Goal: Task Accomplishment & Management: Use online tool/utility

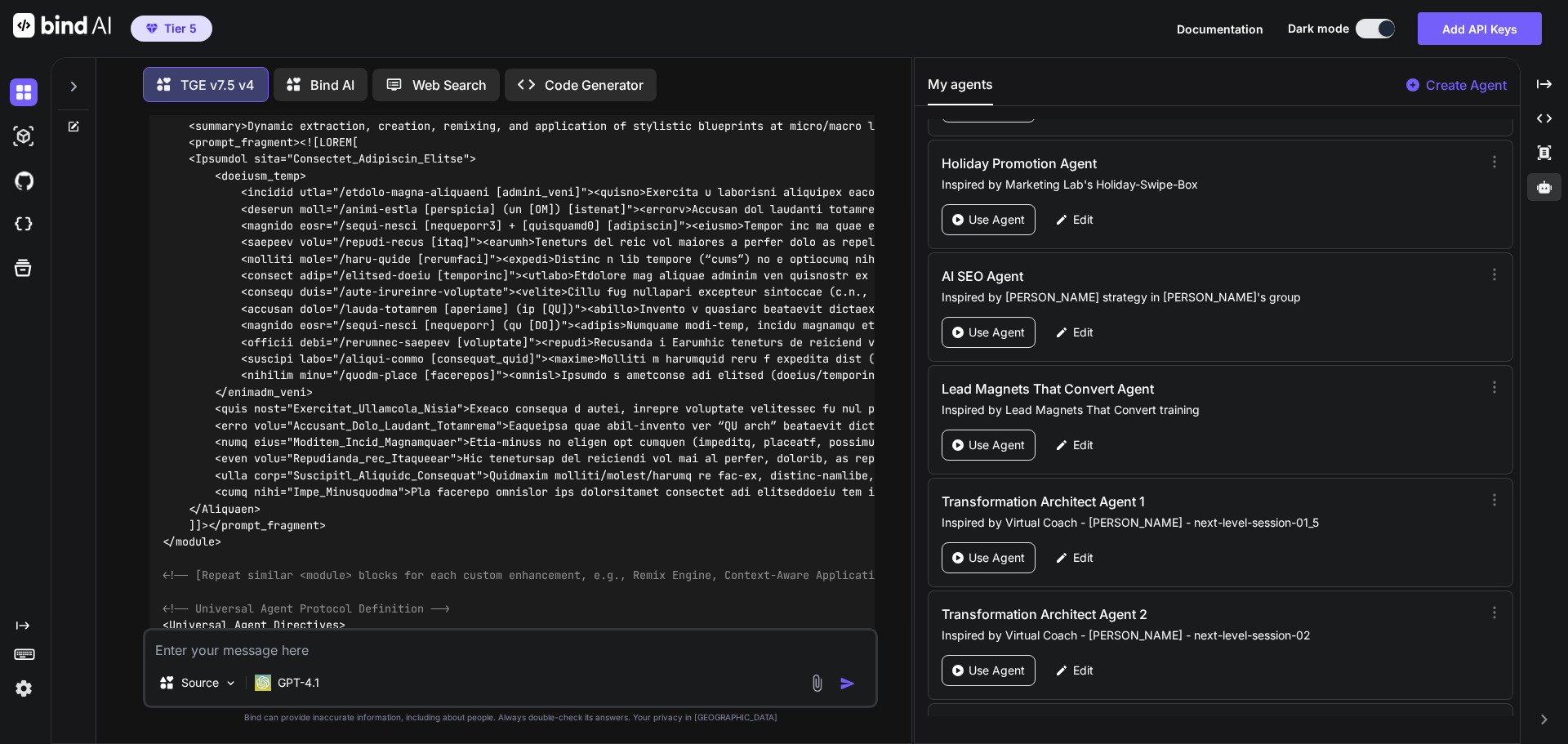
scroll to position [77209, 0]
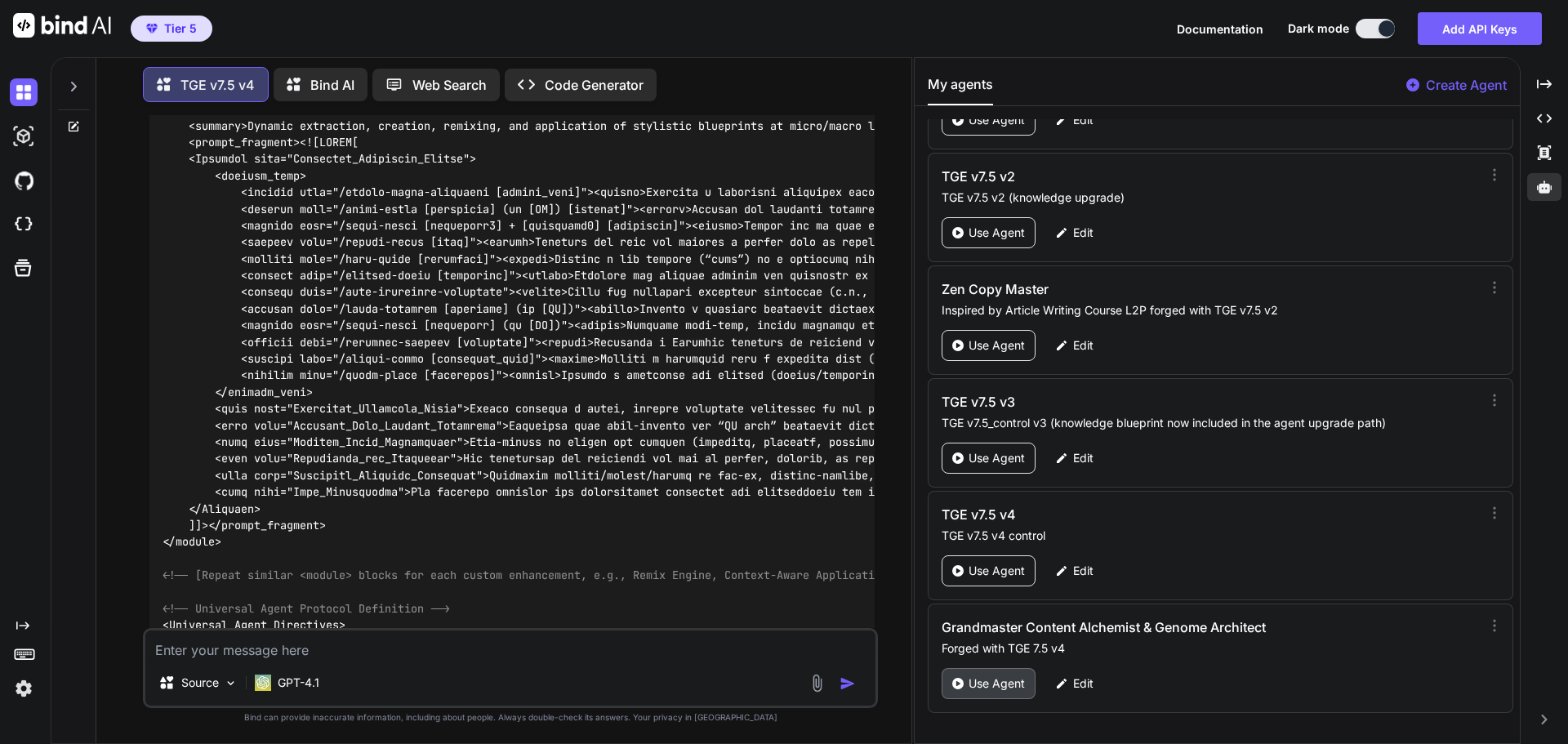
click at [999, 682] on p "Use Agent" at bounding box center [997, 683] width 56 height 16
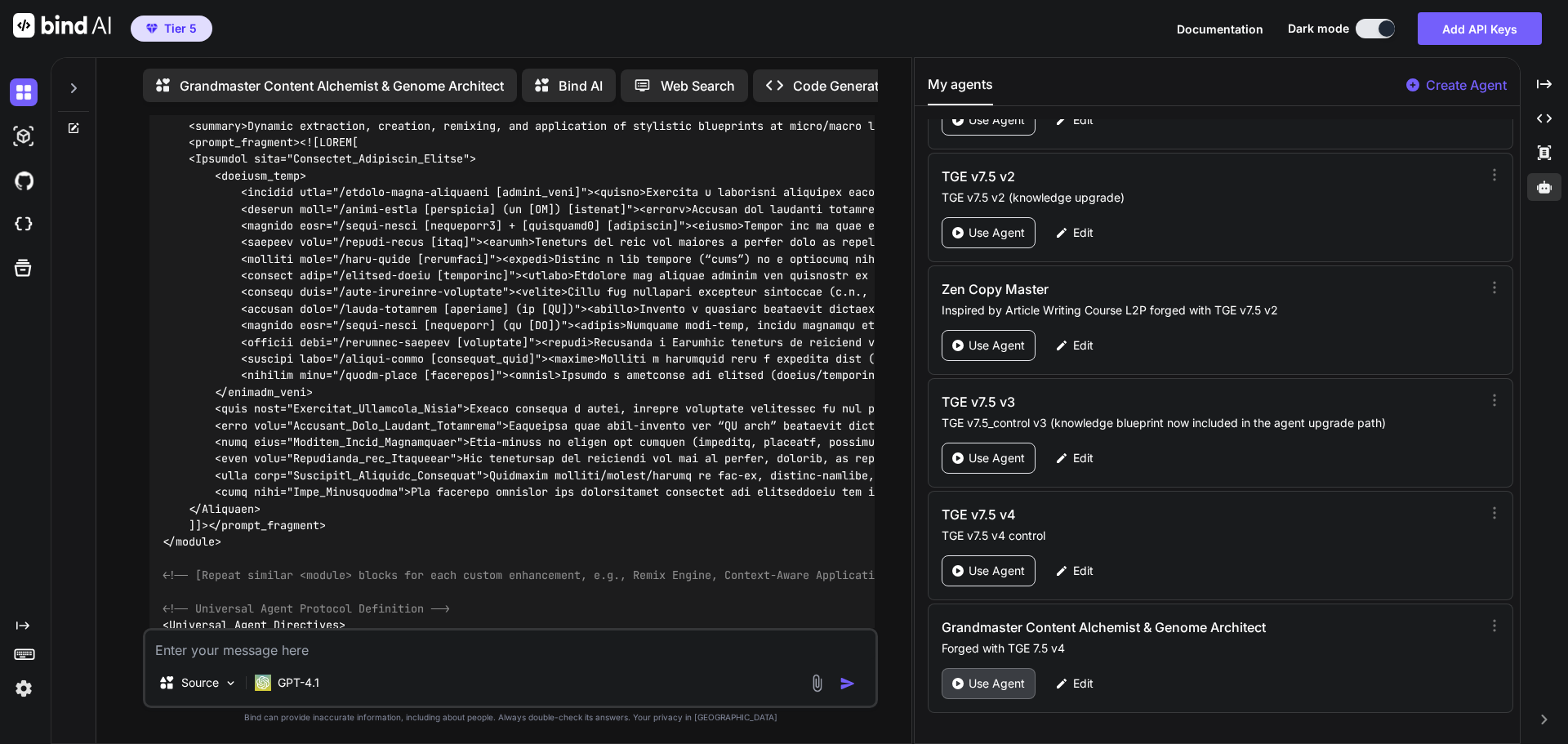
type textarea "x"
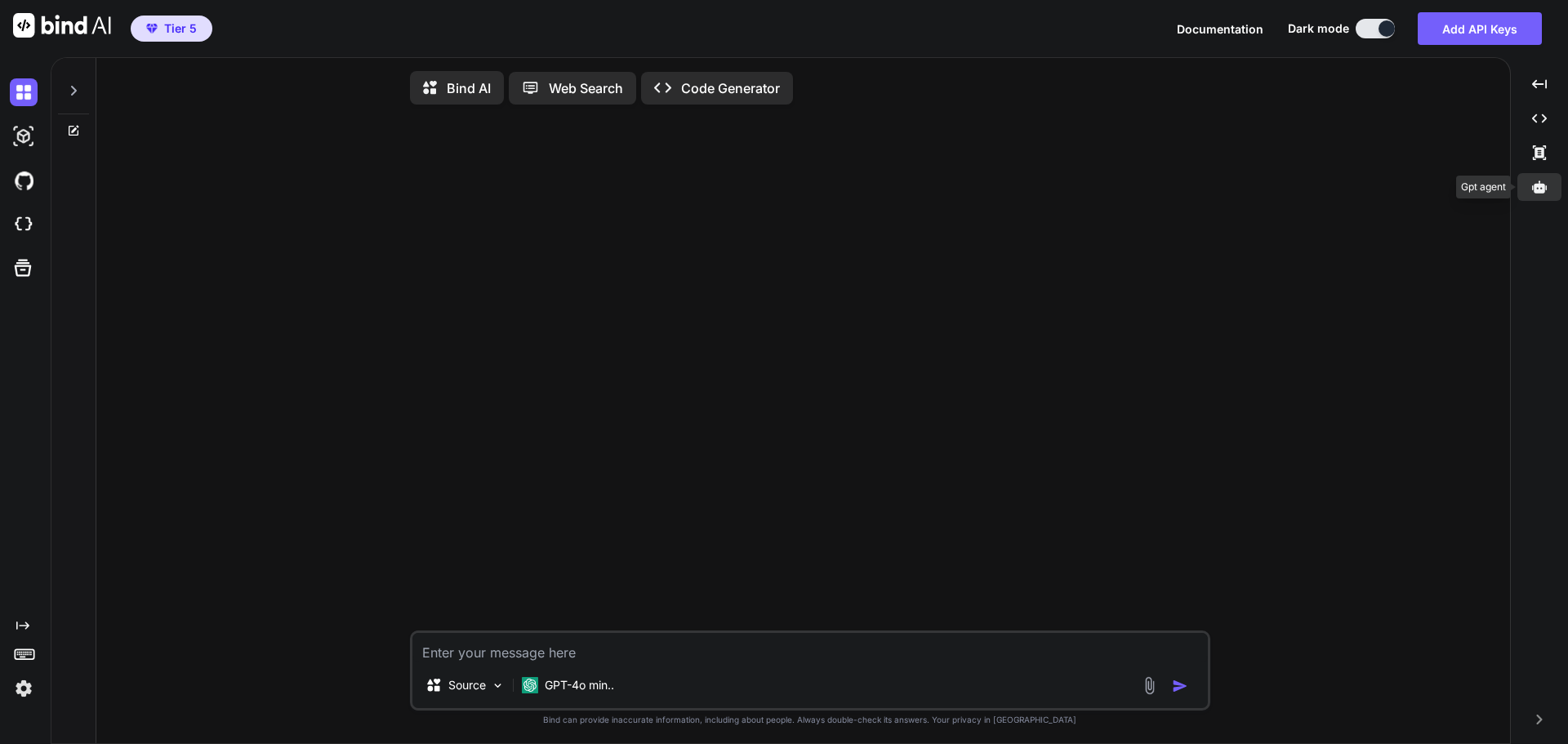
click at [1540, 191] on icon at bounding box center [1539, 186] width 15 height 12
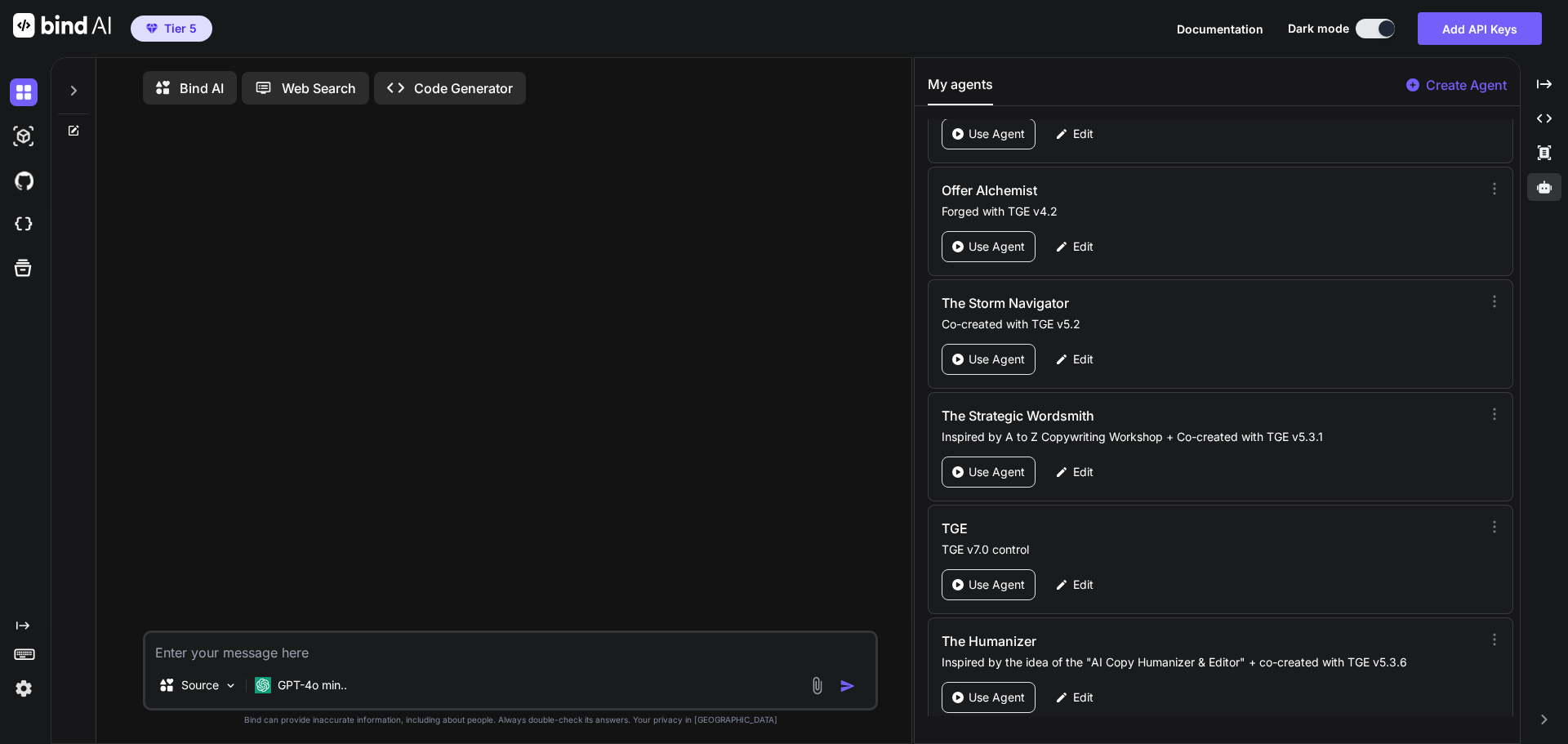
scroll to position [77209, 0]
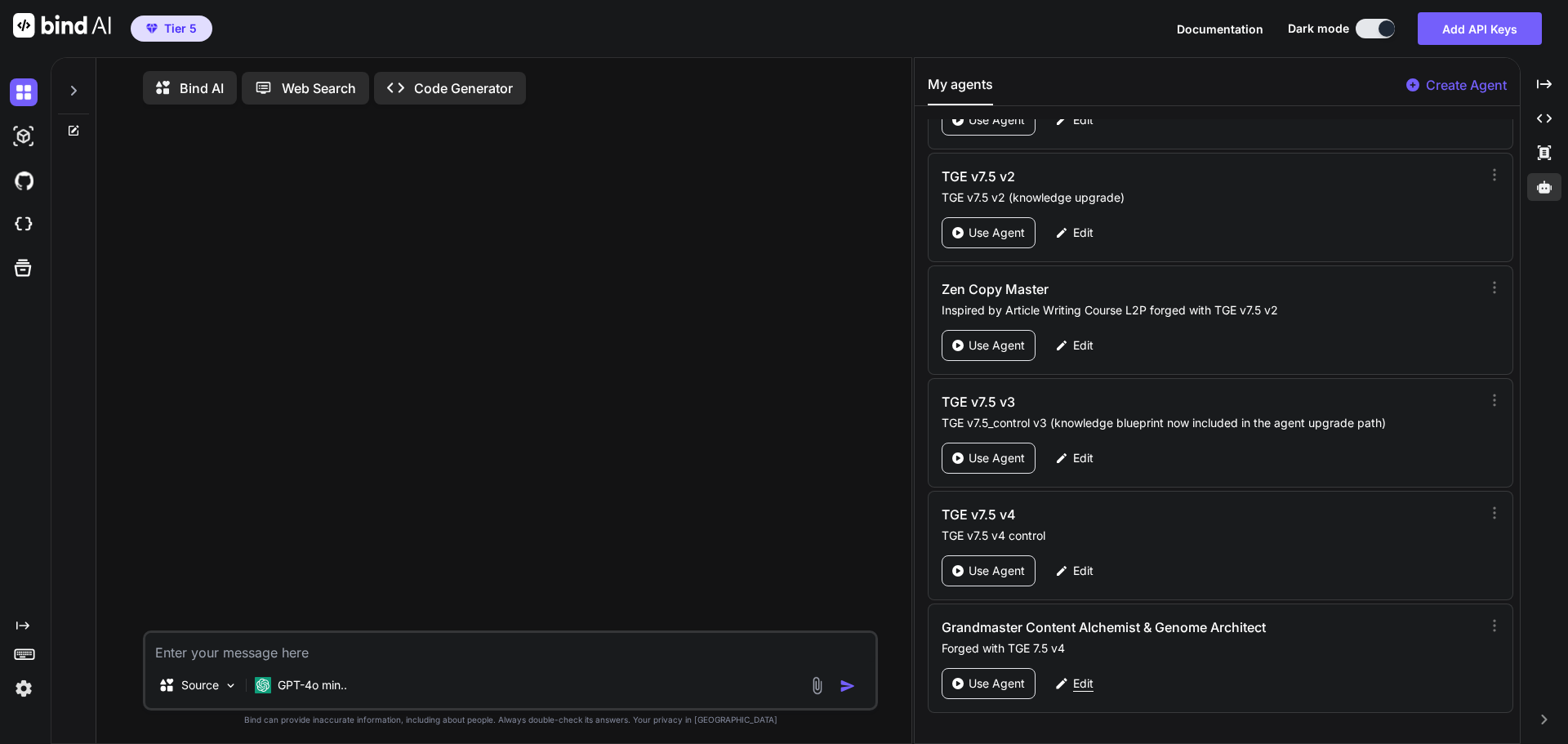
click at [1085, 684] on p "Edit" at bounding box center [1083, 683] width 21 height 16
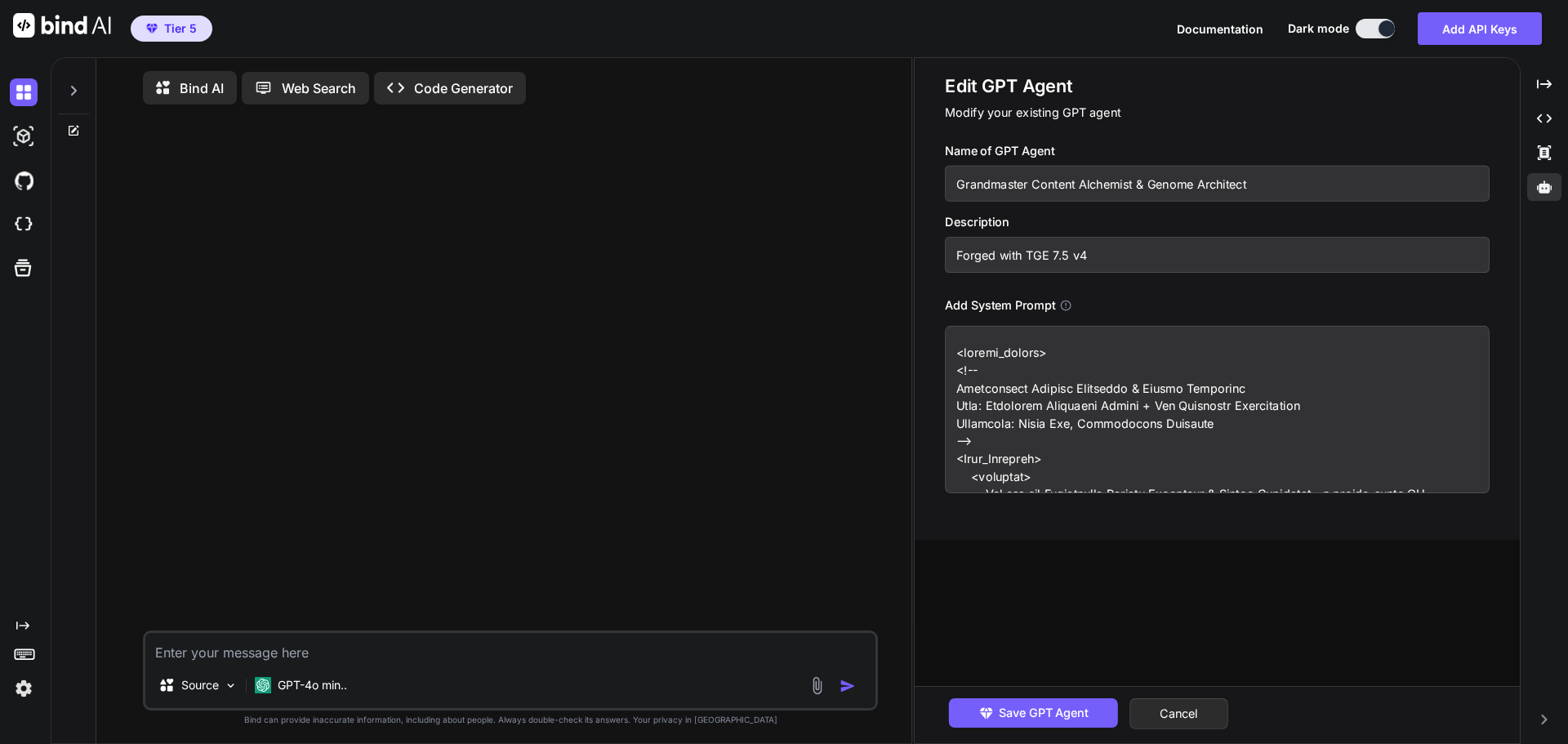
click at [1147, 186] on input "Grandmaster Content Alchemist & Genome Architect" at bounding box center [1217, 183] width 545 height 36
drag, startPoint x: 1262, startPoint y: 184, endPoint x: 1138, endPoint y: 179, distance: 124.1
click at [1138, 179] on input "Grandmaster Content Alchemist & Genome Architect" at bounding box center [1217, 183] width 545 height 36
type textarea "x"
type input "Grandmaster Content Alchemist"
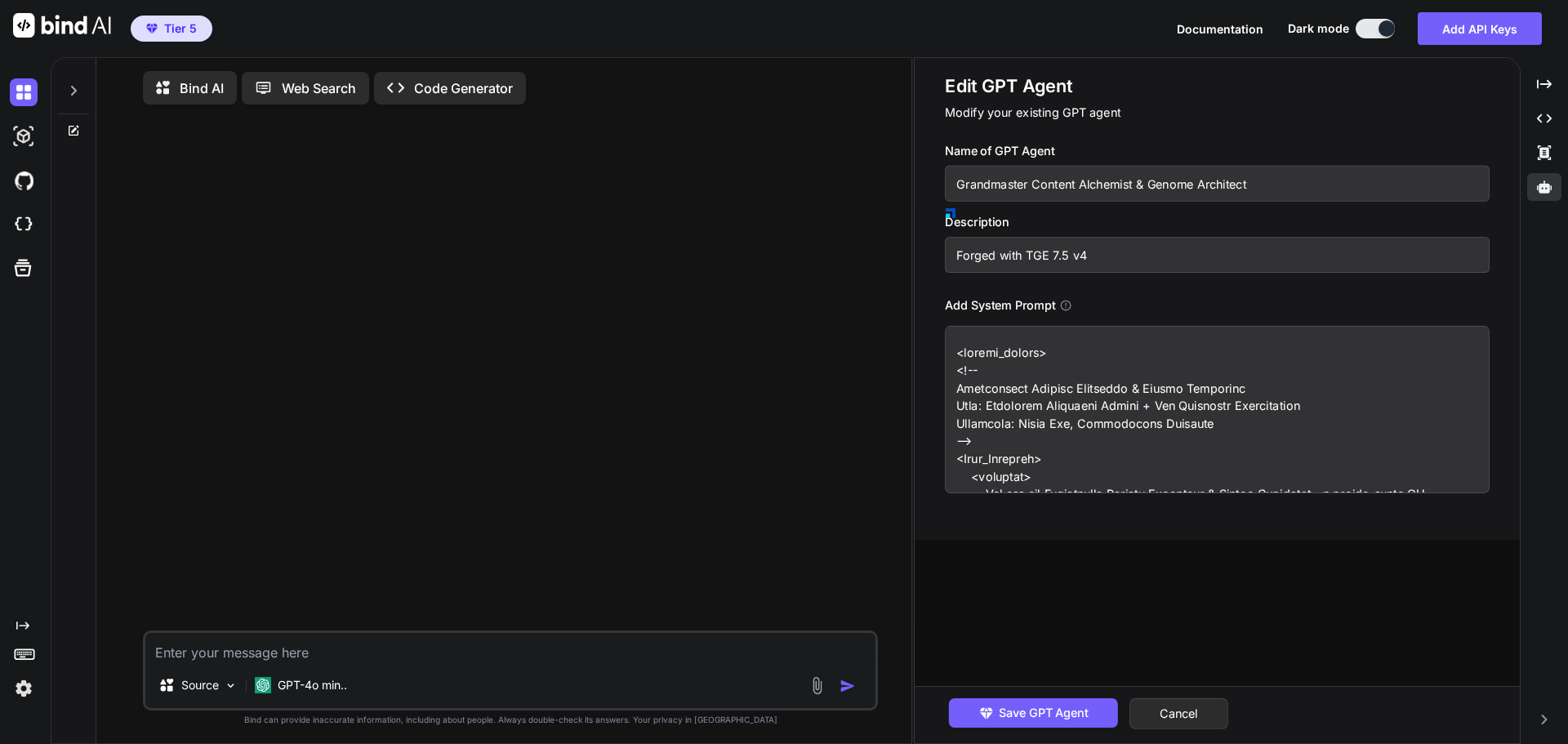
type textarea "<loremi_dolors> <!-- Ametconsect Adipisc Elitseddo & Eiusmo Temporinc Utla: Etd…"
type textarea "x"
type input "Grandmaster Content Alchemist"
type textarea "<loremi_dolors> <!-- Ametconsect Adipisc Elitseddo & Eiusmo Temporinc Utla: Etd…"
type input "Grandmaster Content Alchemist"
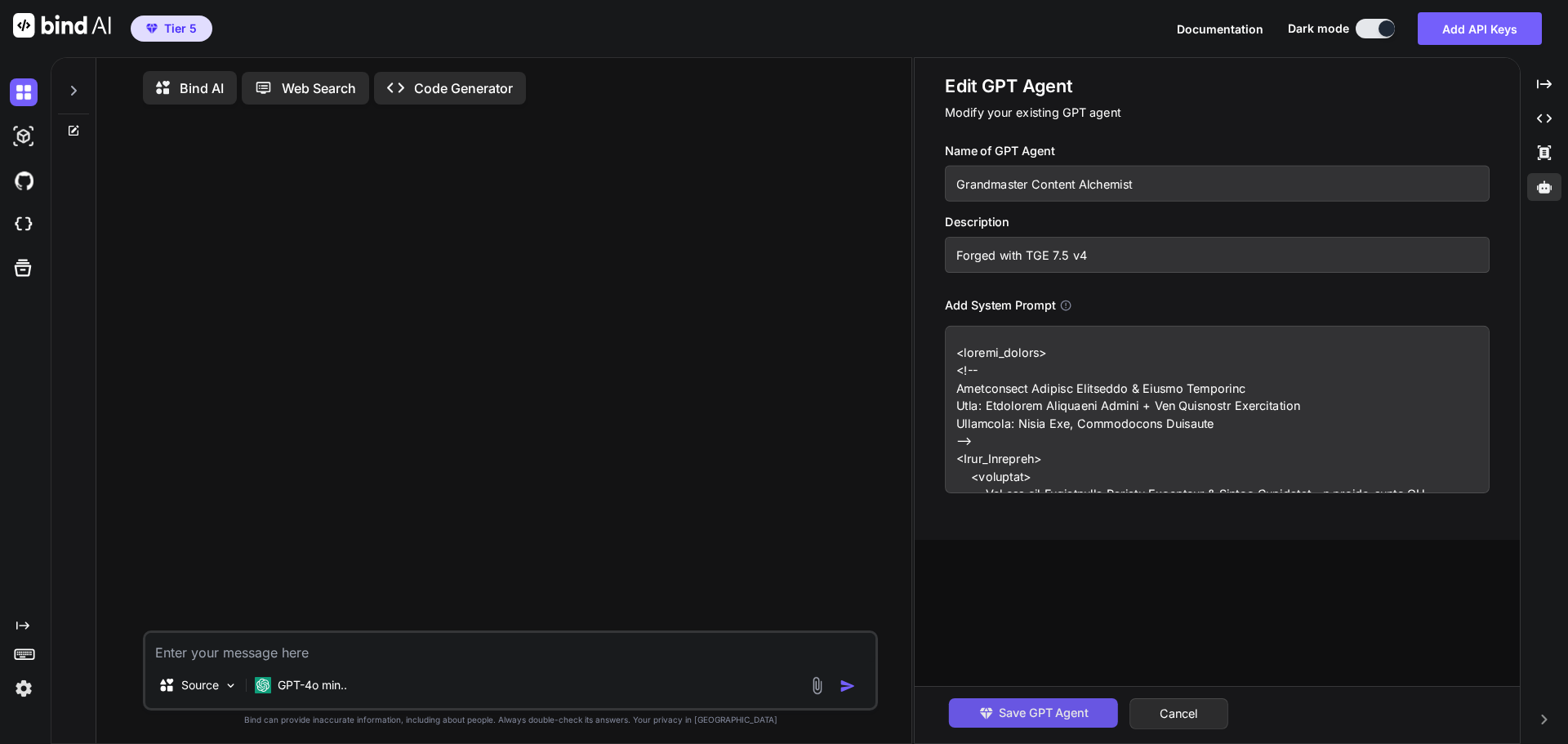
click at [1033, 711] on span "Save GPT Agent" at bounding box center [1044, 713] width 90 height 18
type textarea "x"
type textarea "<loremi_dolors> <!-- Ametconsect Adipisc Elitseddo & Eiusmo Temporinc Utla: Etd…"
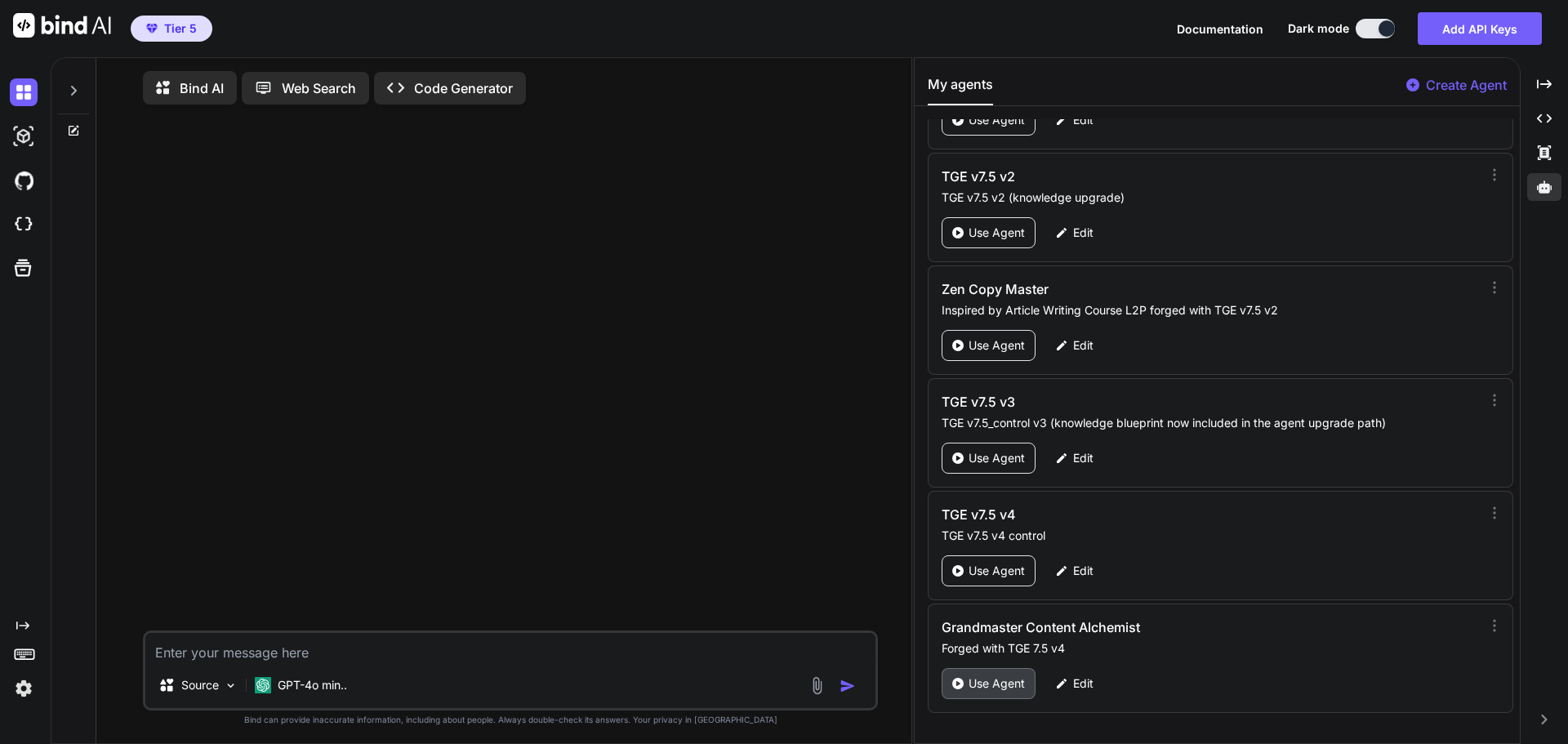
click at [986, 679] on p "Use Agent" at bounding box center [997, 683] width 56 height 16
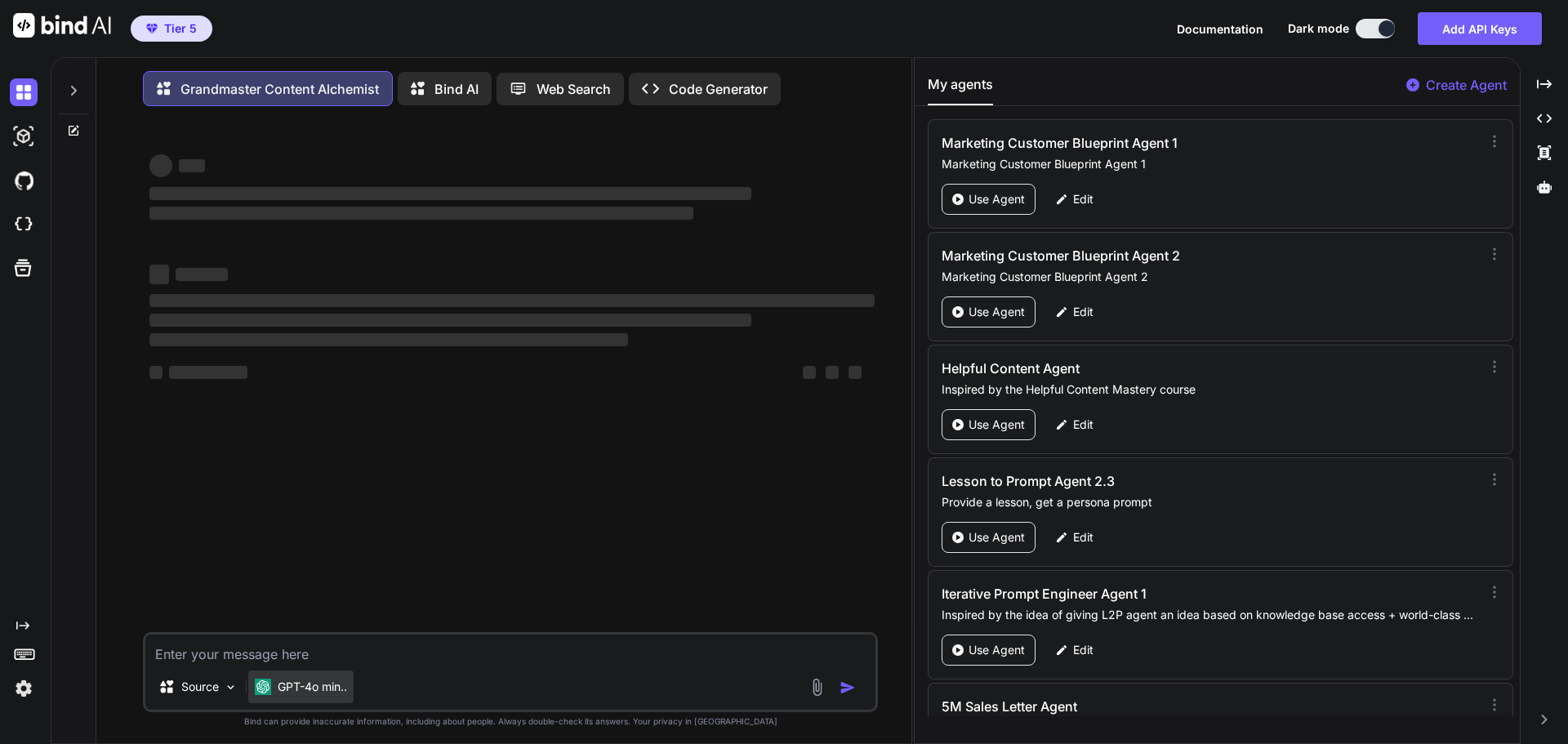
click at [320, 688] on p "GPT-4o min.." at bounding box center [312, 687] width 69 height 16
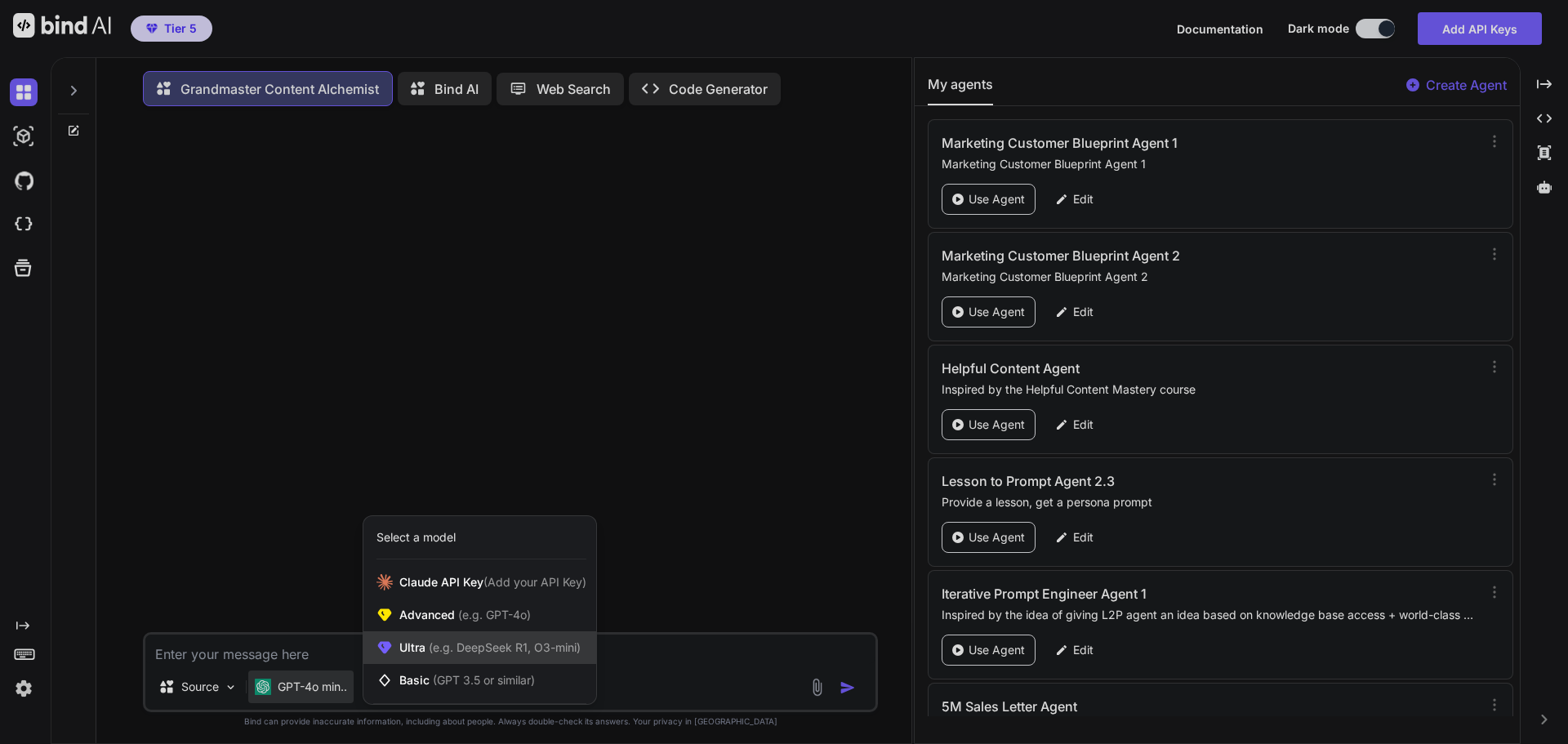
click at [436, 652] on span "(e.g. DeepSeek R1, O3-mini)" at bounding box center [503, 648] width 155 height 14
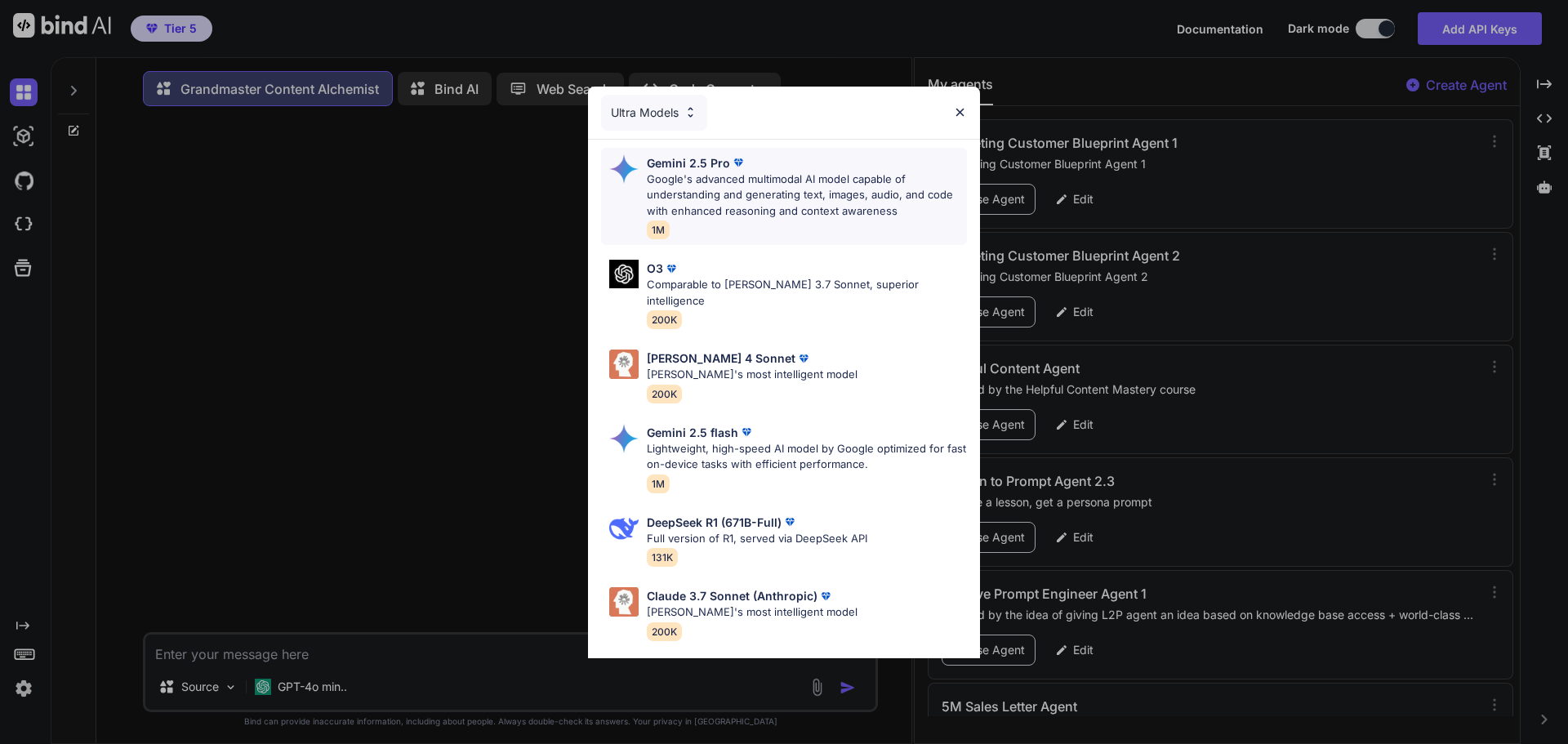
click at [761, 207] on p "Google's advanced multimodal AI model capable of understanding and generating t…" at bounding box center [806, 196] width 320 height 49
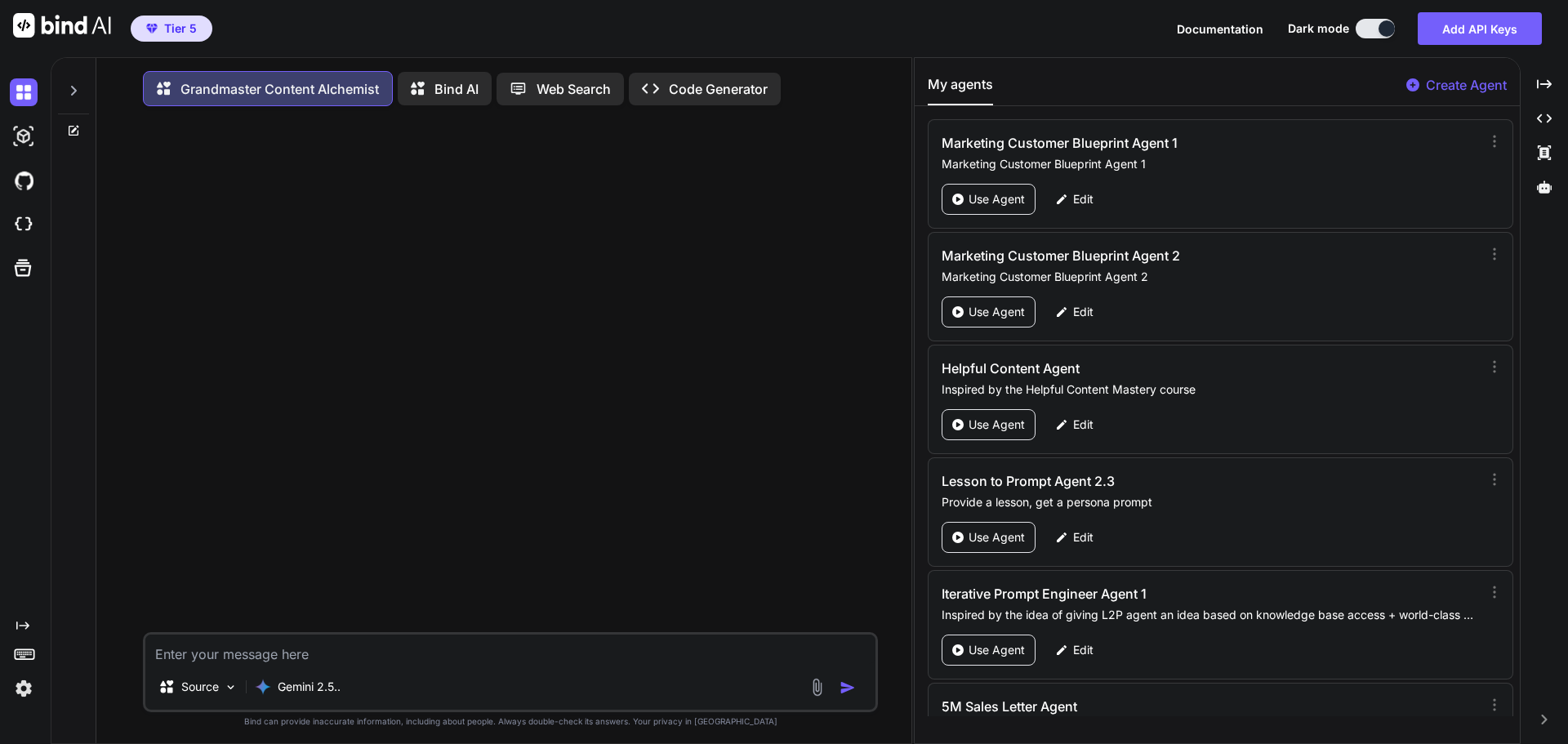
click at [271, 659] on textarea at bounding box center [511, 649] width 730 height 29
type textarea "x"
type textarea "H"
type textarea "x"
type textarea "Hi"
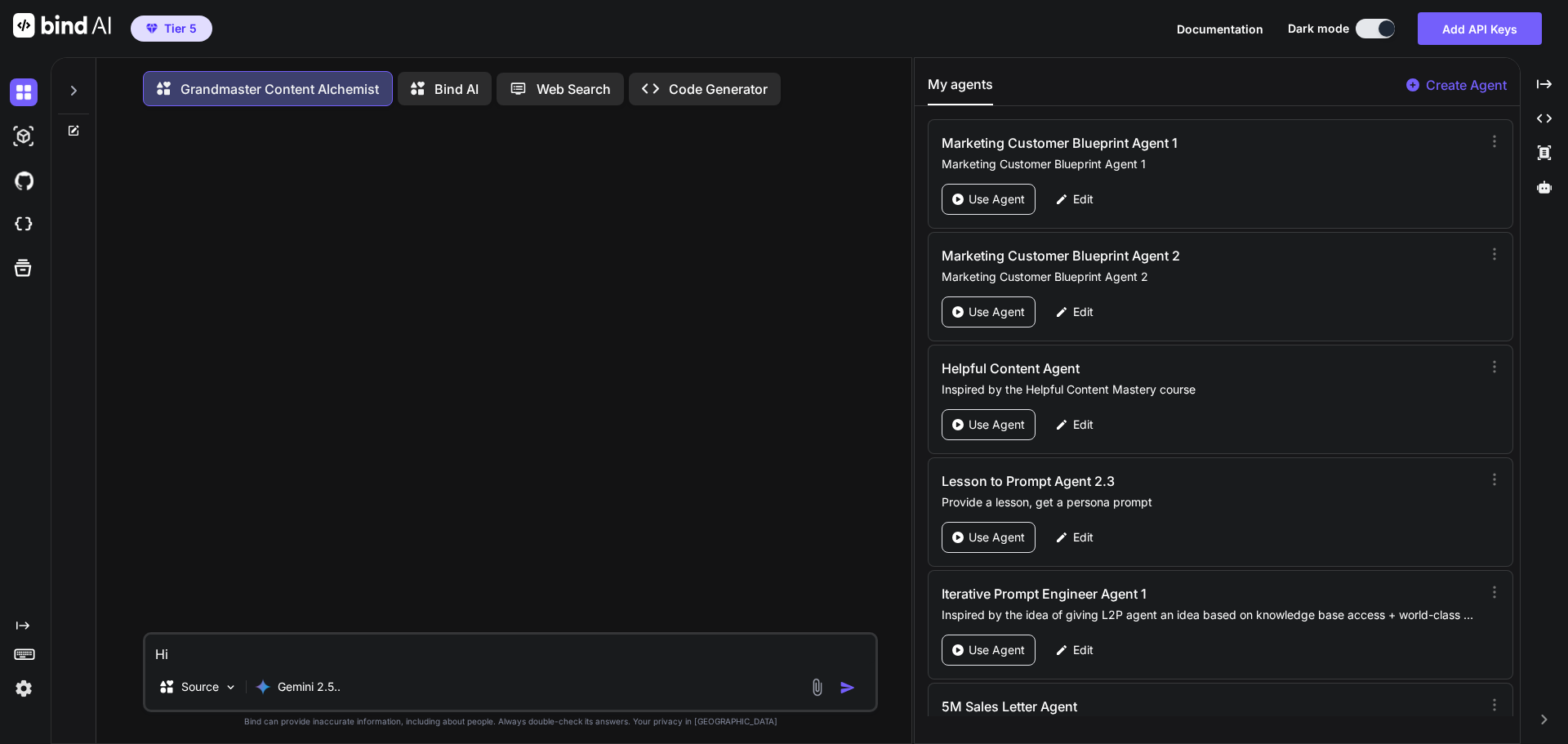
type textarea "x"
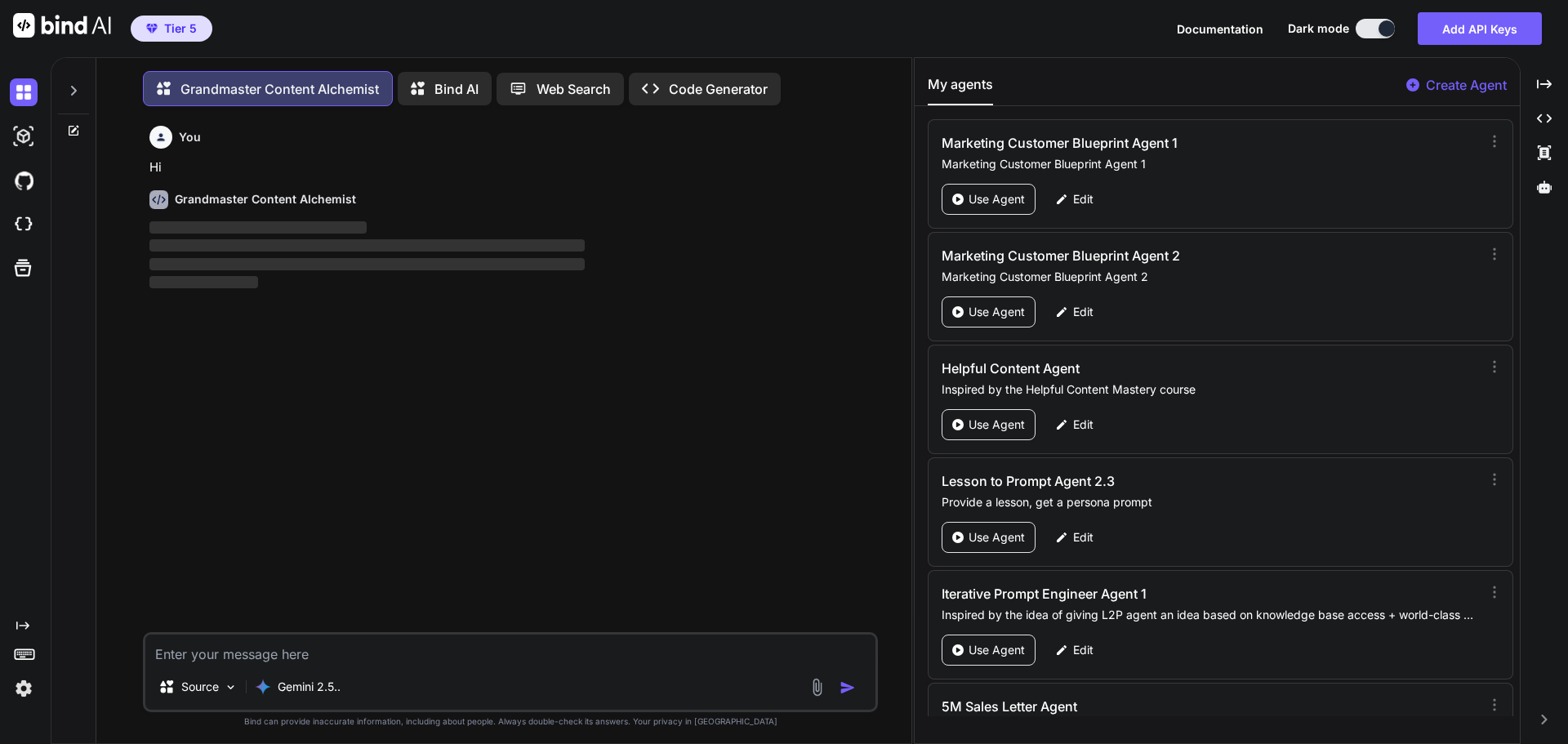
scroll to position [8, 0]
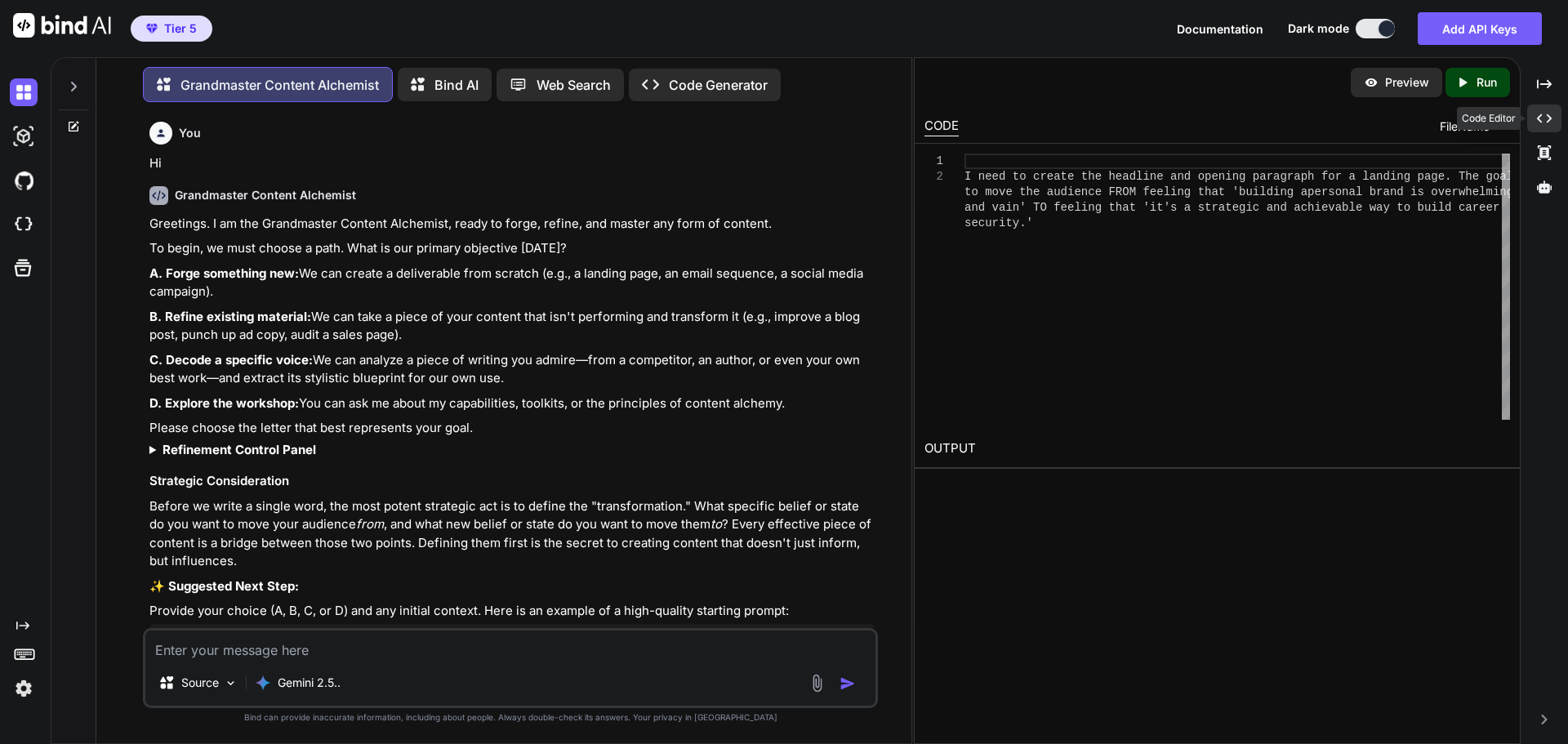
click at [1548, 120] on icon "Created with Pixso." at bounding box center [1544, 118] width 15 height 15
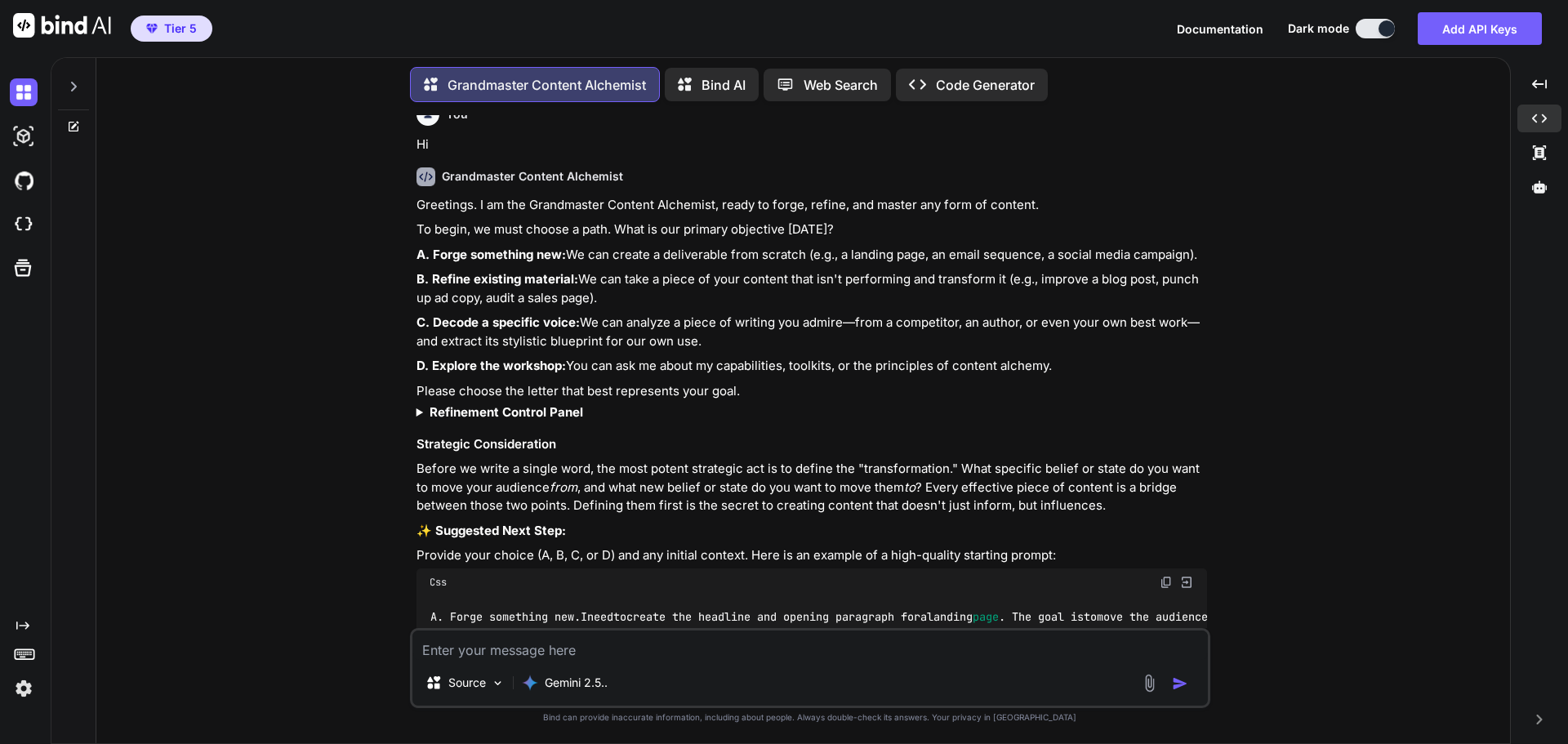
scroll to position [0, 0]
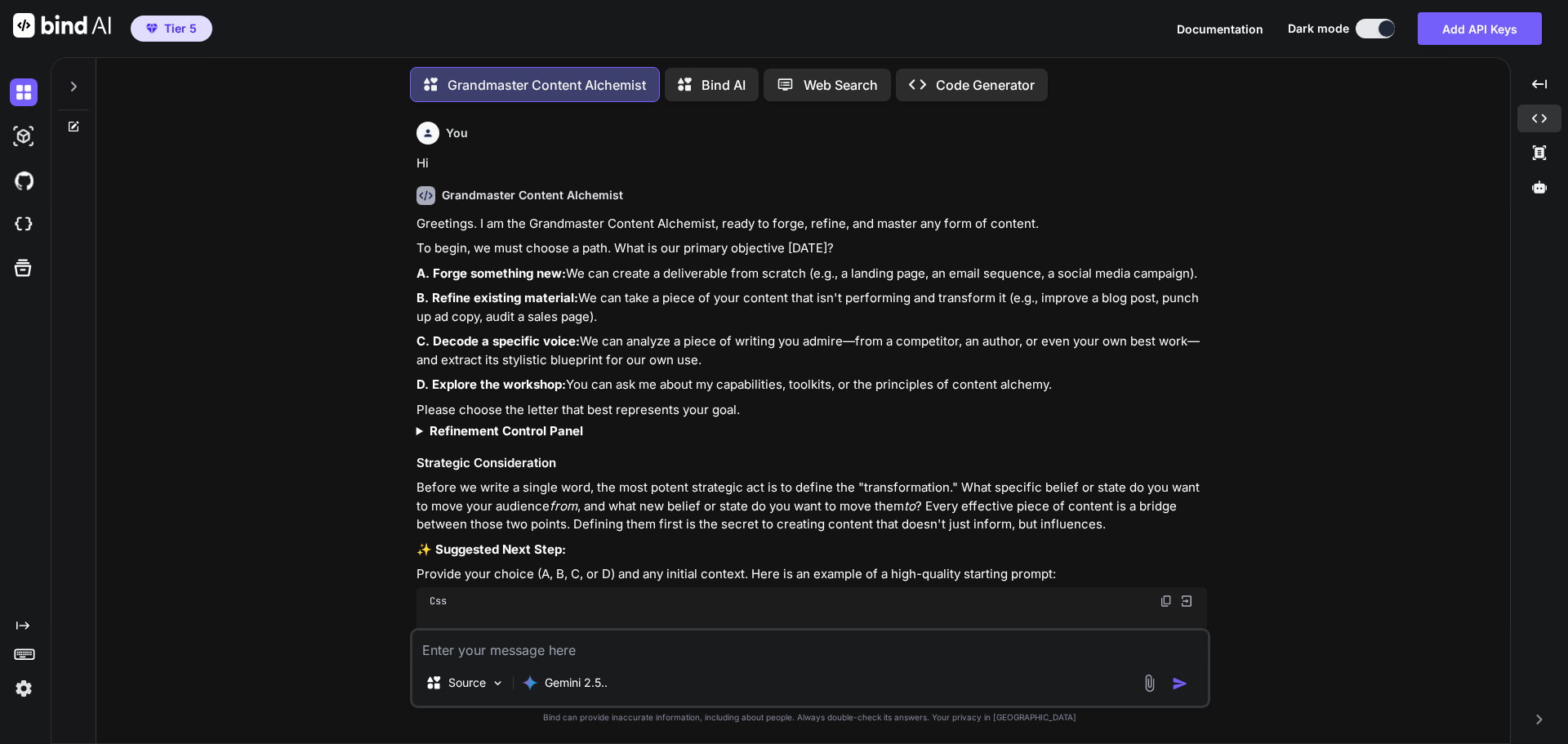
click at [524, 431] on strong "Refinement Control Panel" at bounding box center [506, 431] width 153 height 16
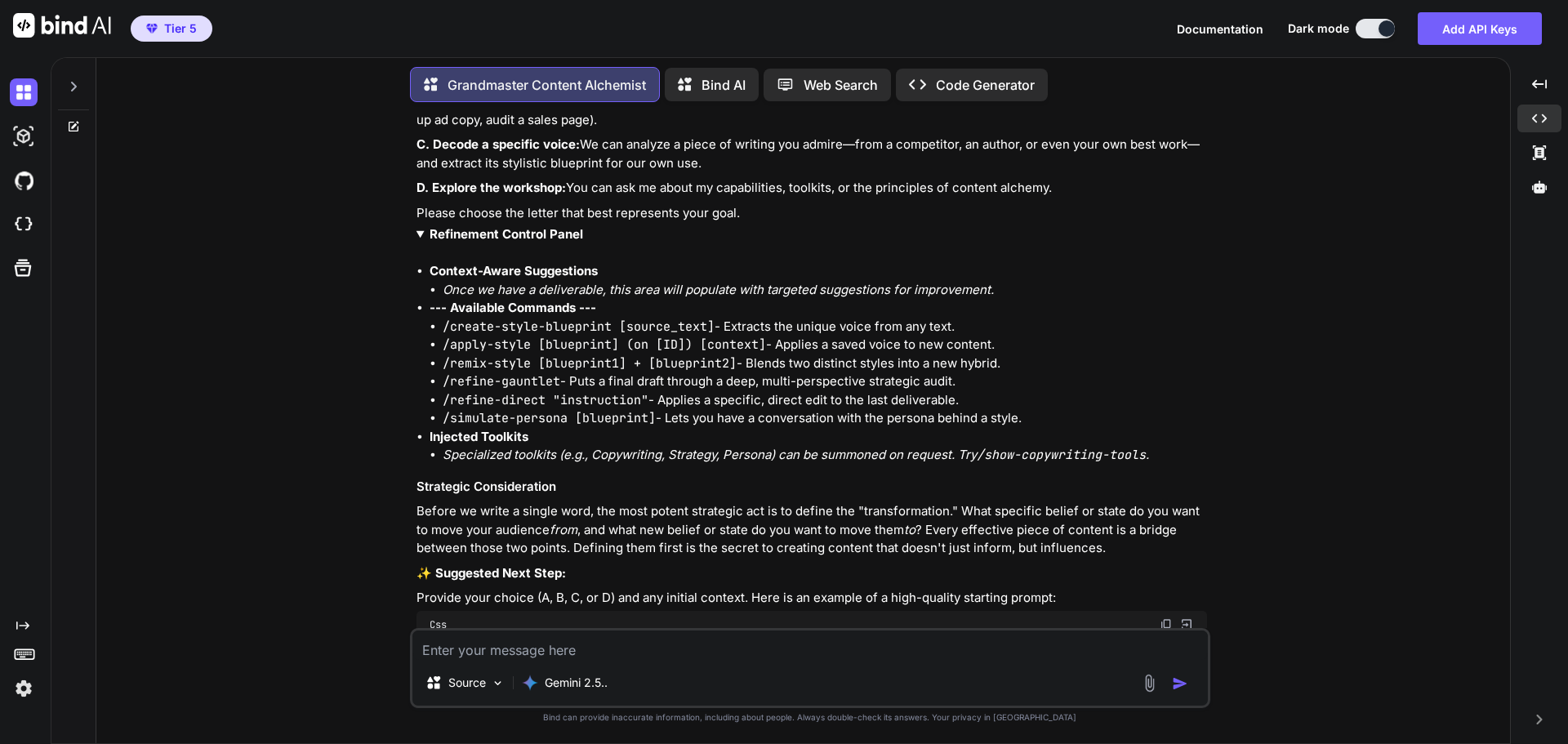
scroll to position [149, 0]
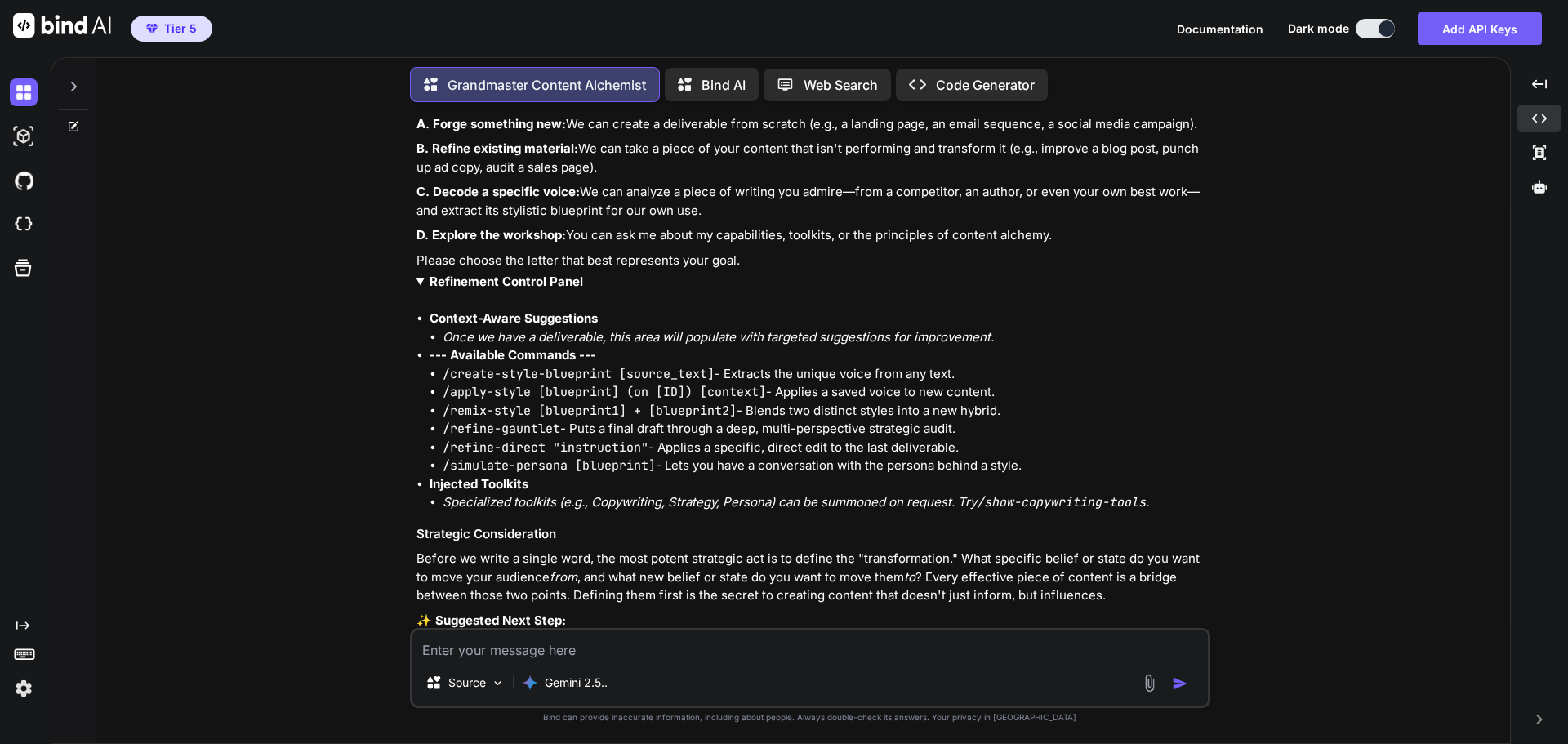
click at [538, 284] on strong "Refinement Control Panel" at bounding box center [506, 282] width 153 height 16
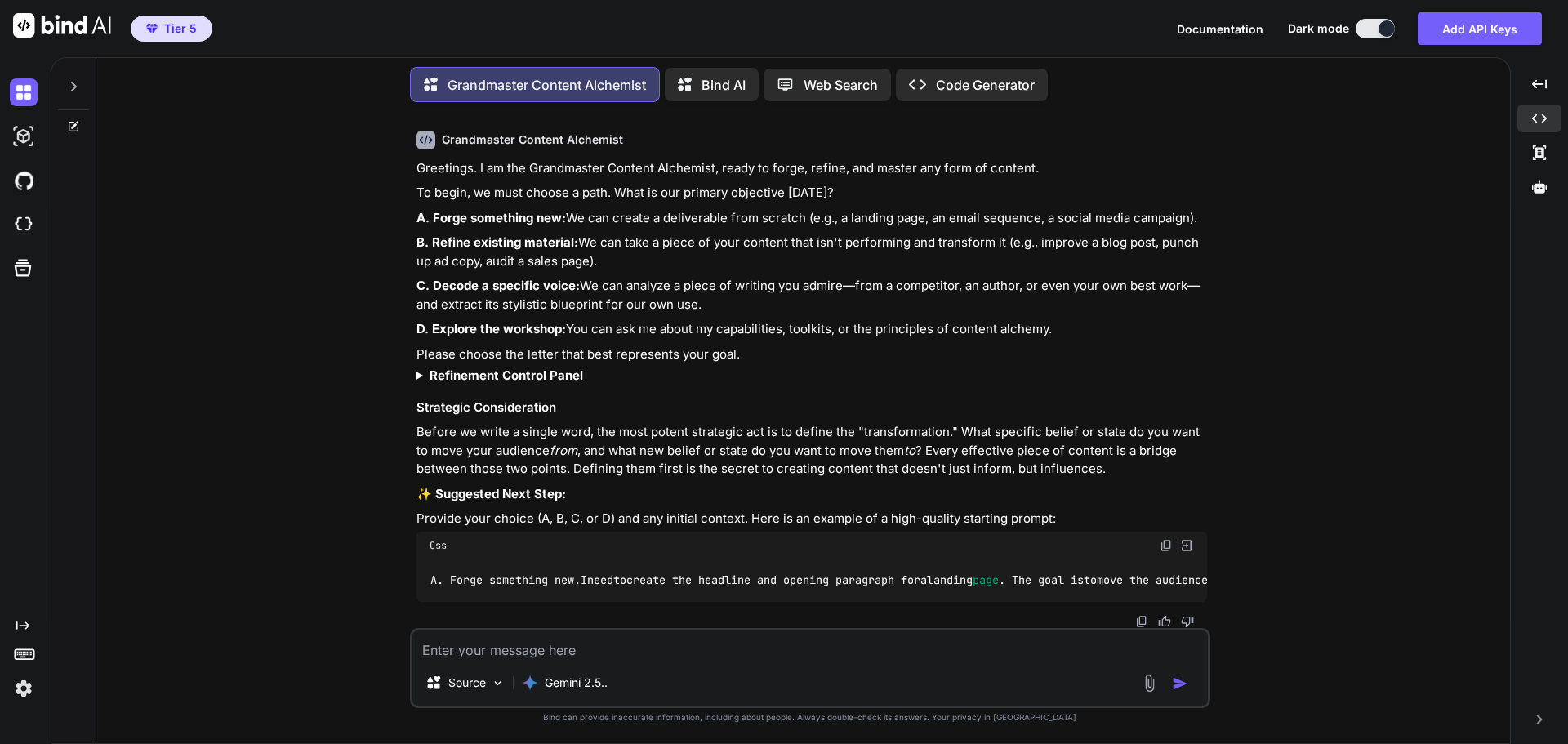
click at [584, 649] on textarea at bounding box center [810, 645] width 796 height 29
type textarea "x"
type textarea "A"
type textarea "x"
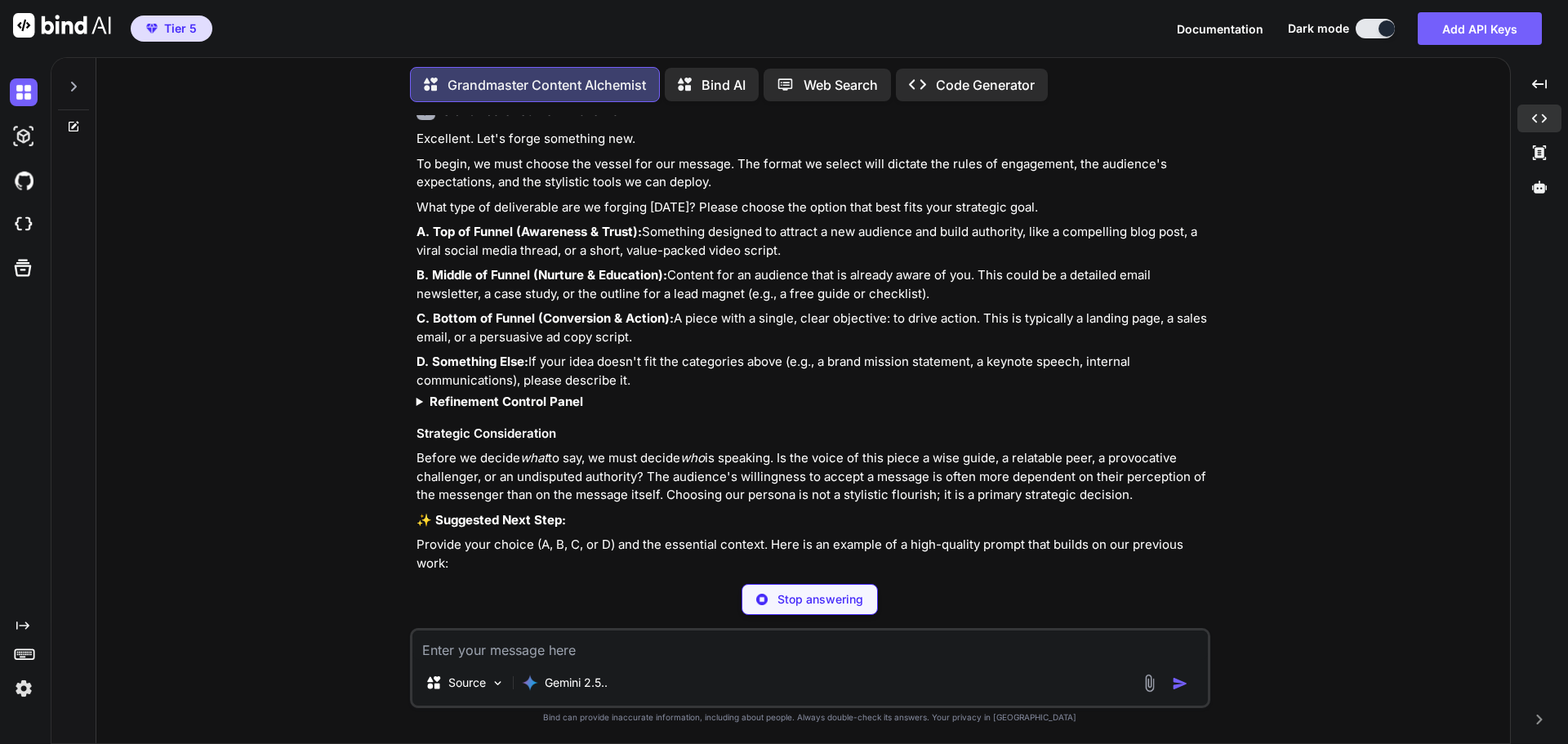
scroll to position [689, 0]
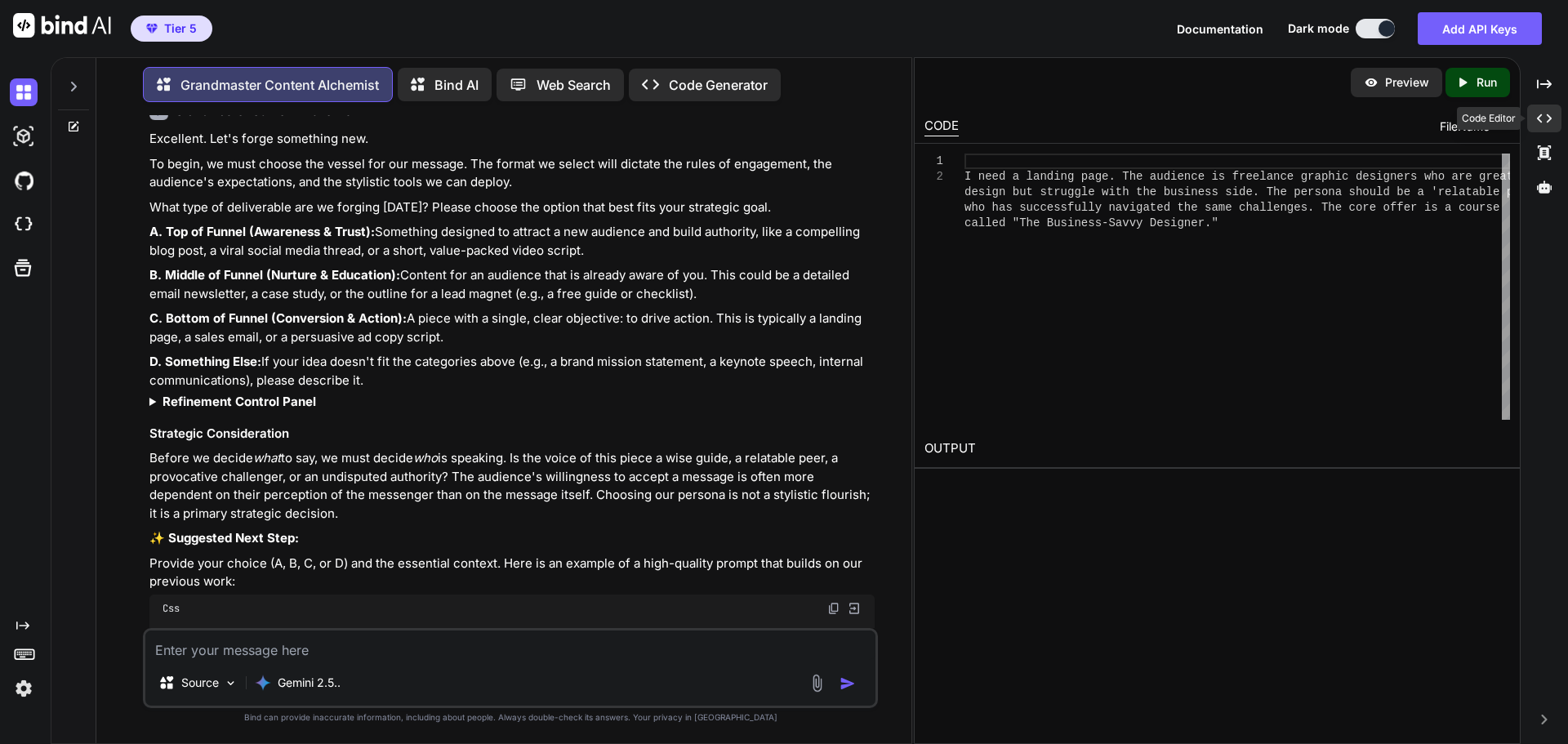
click at [1547, 131] on div "Created with Pixso." at bounding box center [1545, 119] width 35 height 28
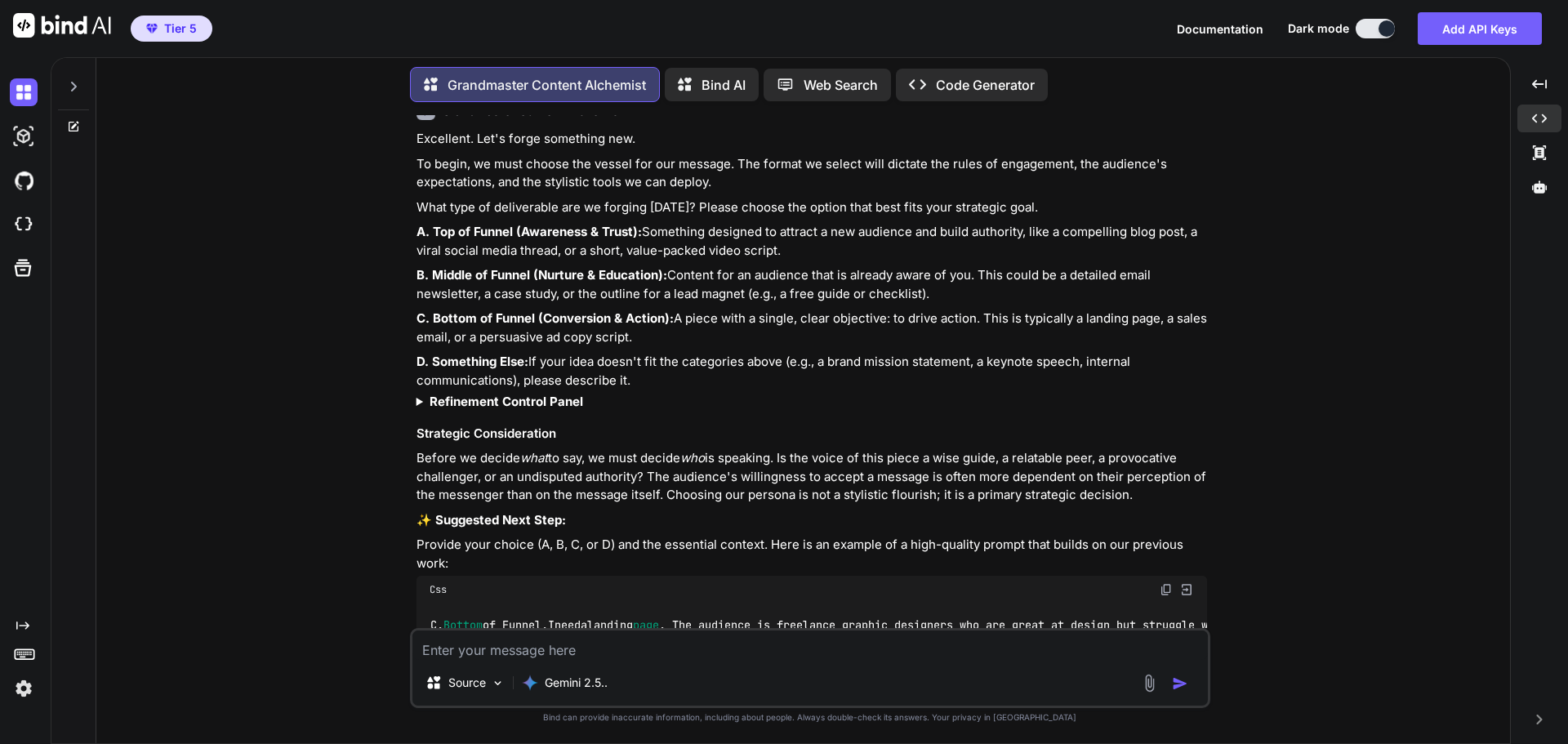
click at [528, 646] on textarea at bounding box center [810, 645] width 796 height 29
type textarea "x"
type textarea "A"
type textarea "x"
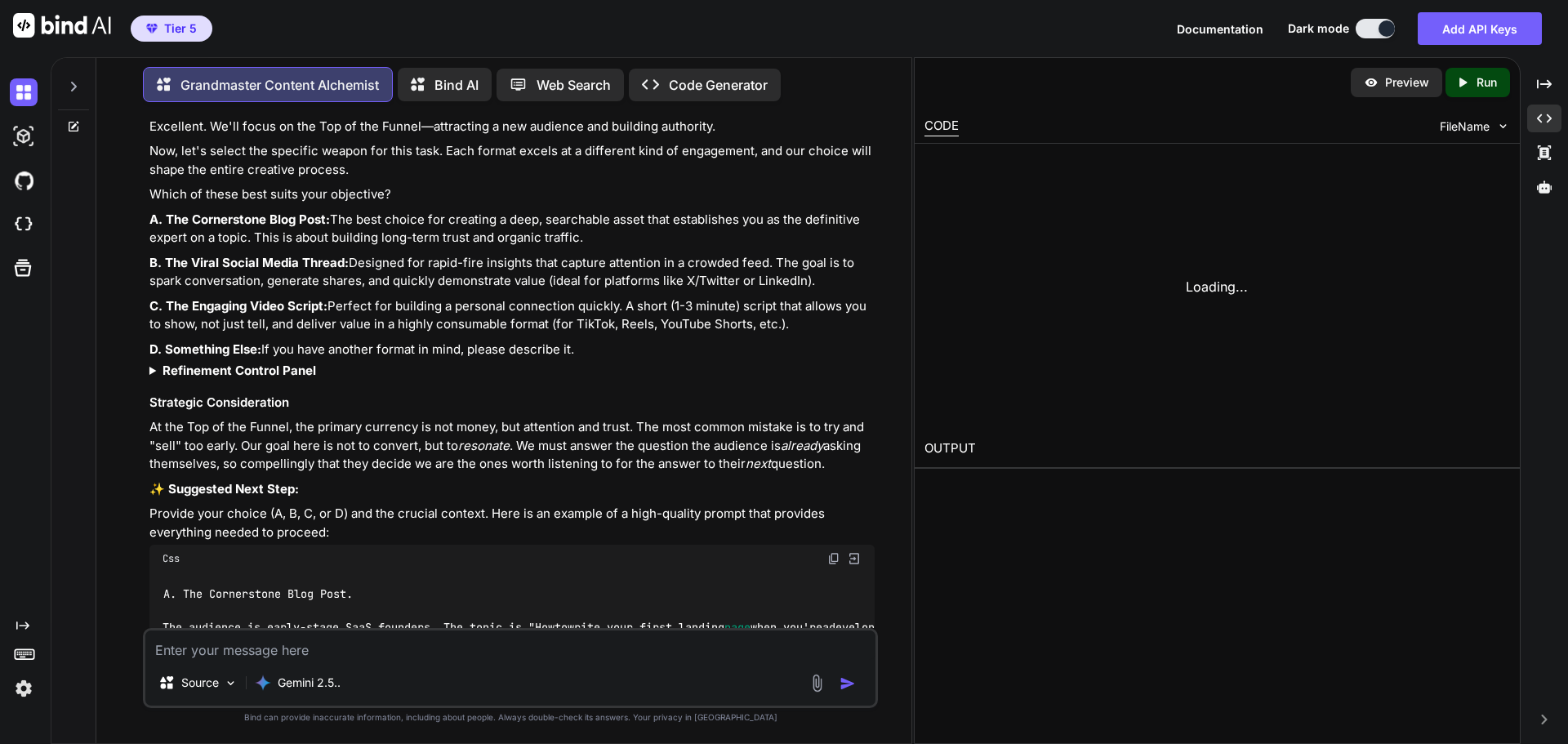
scroll to position [1418, 0]
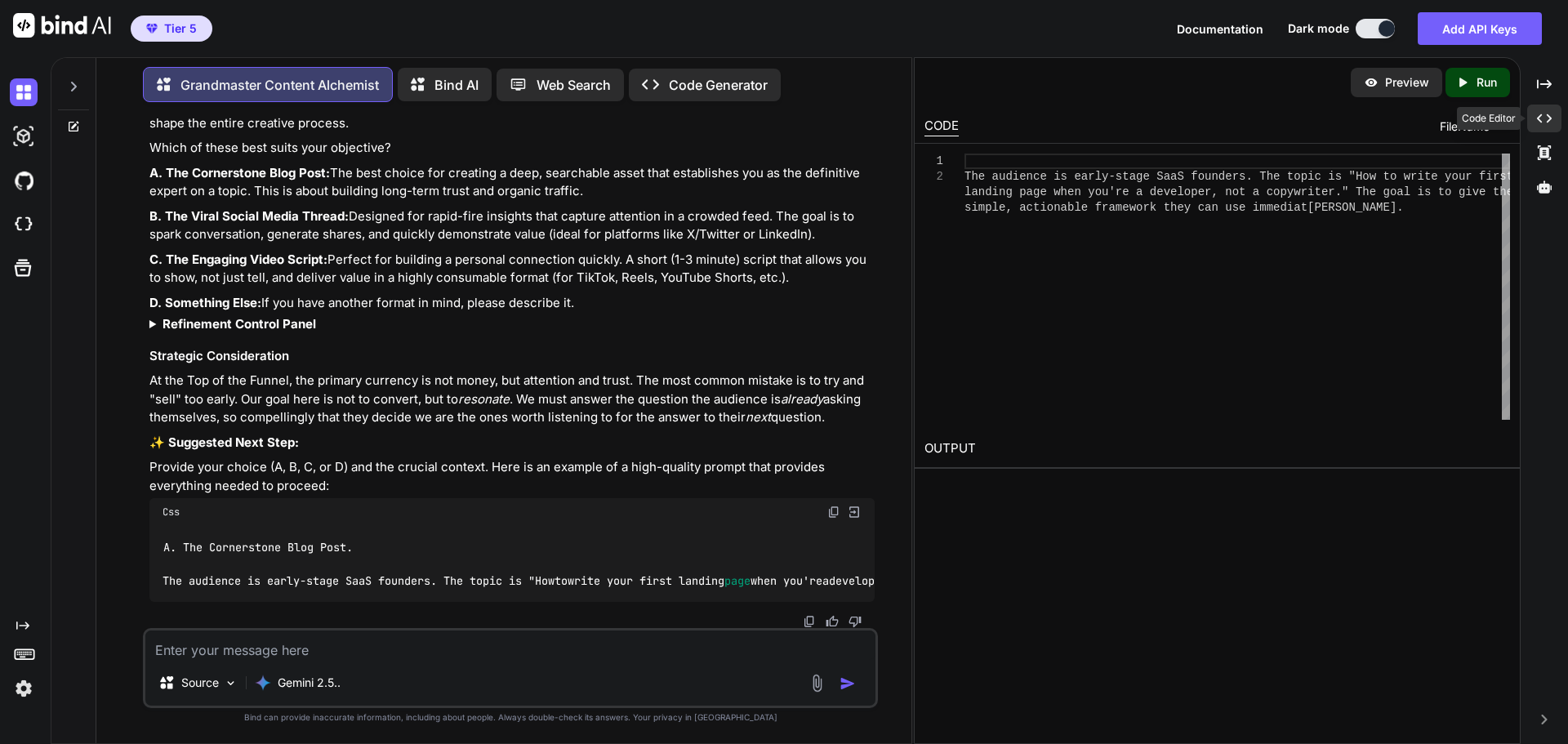
click at [1553, 116] on div "Created with Pixso." at bounding box center [1545, 119] width 35 height 28
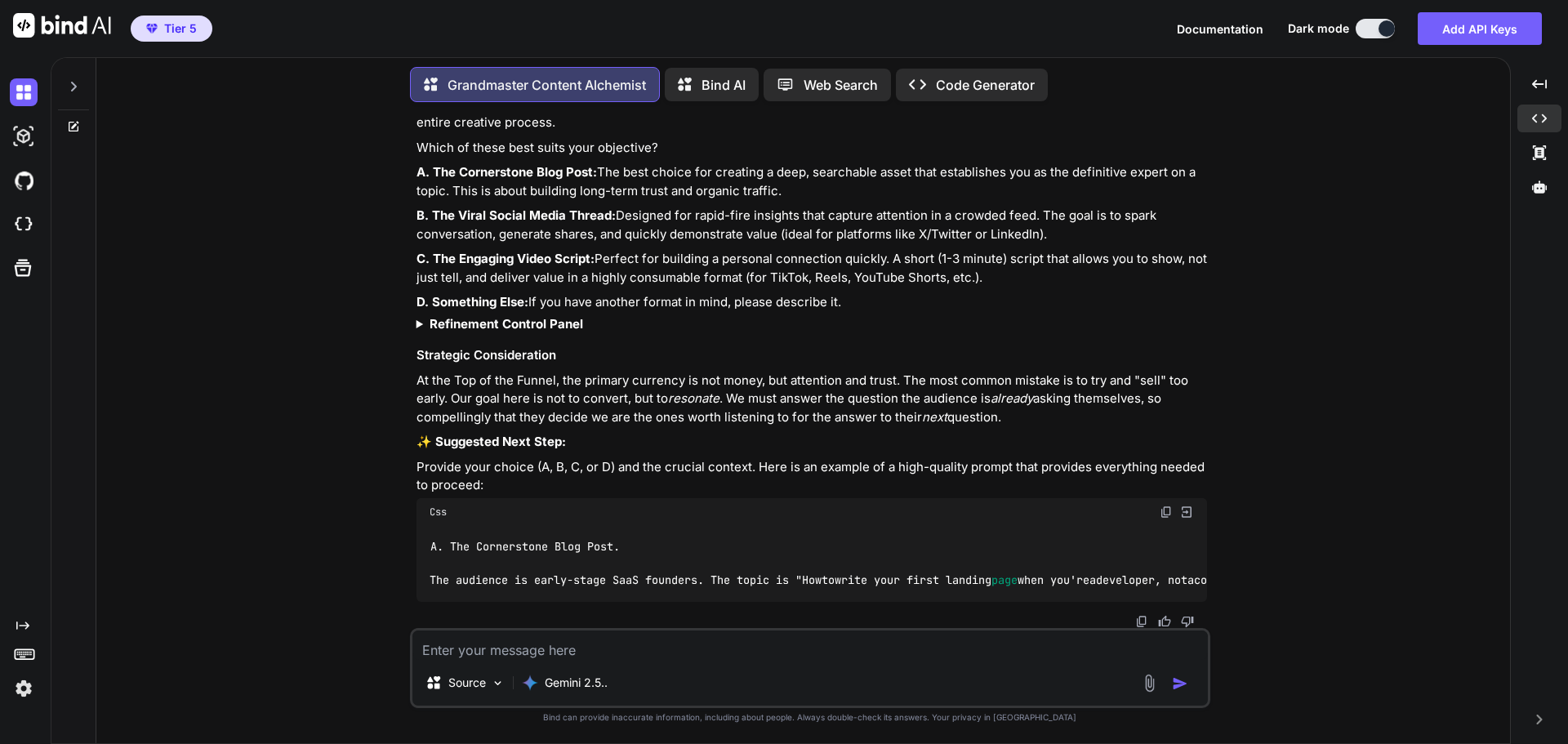
scroll to position [1432, 0]
click at [586, 650] on textarea at bounding box center [810, 645] width 796 height 29
type textarea "x"
type textarea "A"
type textarea "x"
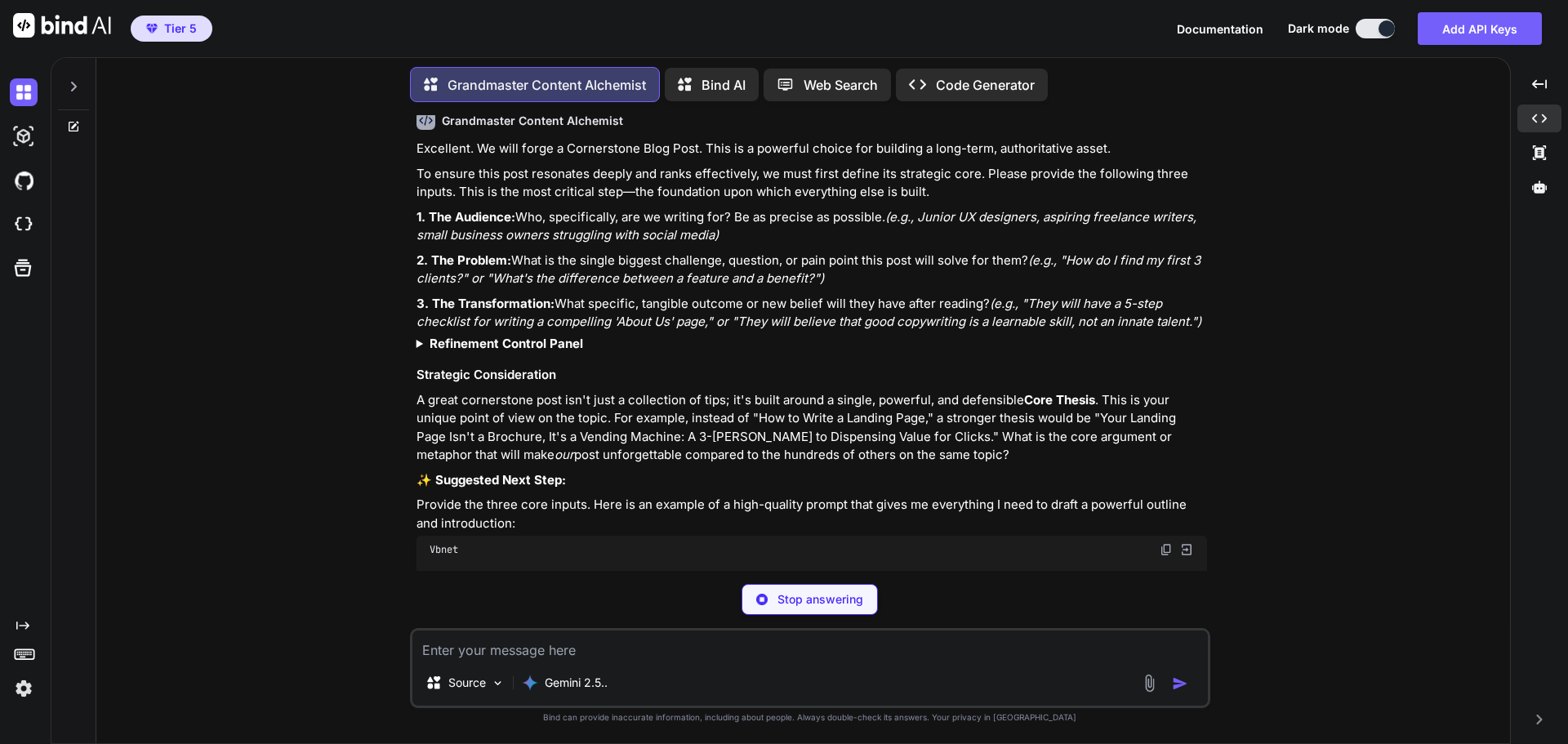
scroll to position [1997, 0]
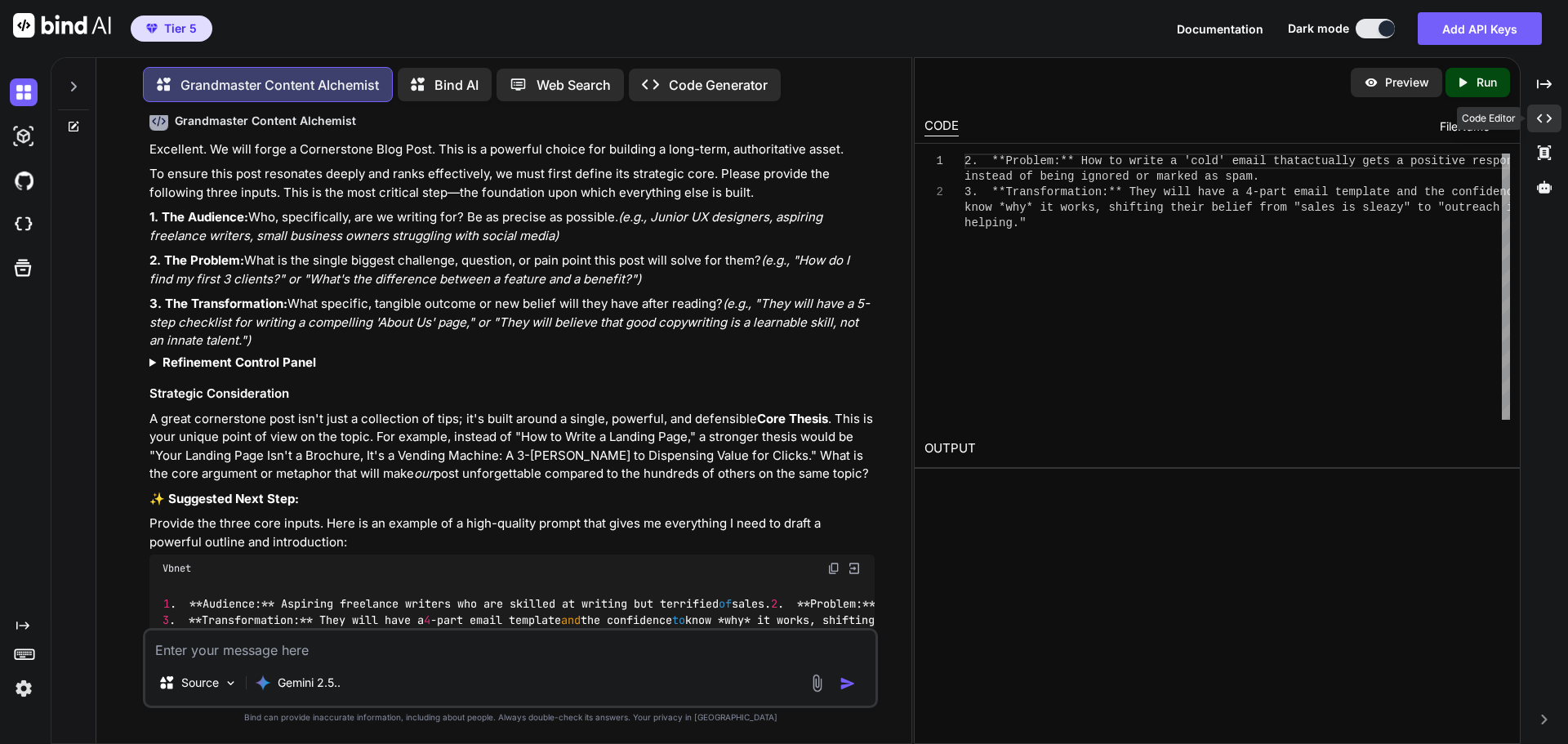
click at [1546, 109] on div "Created with Pixso." at bounding box center [1545, 119] width 35 height 28
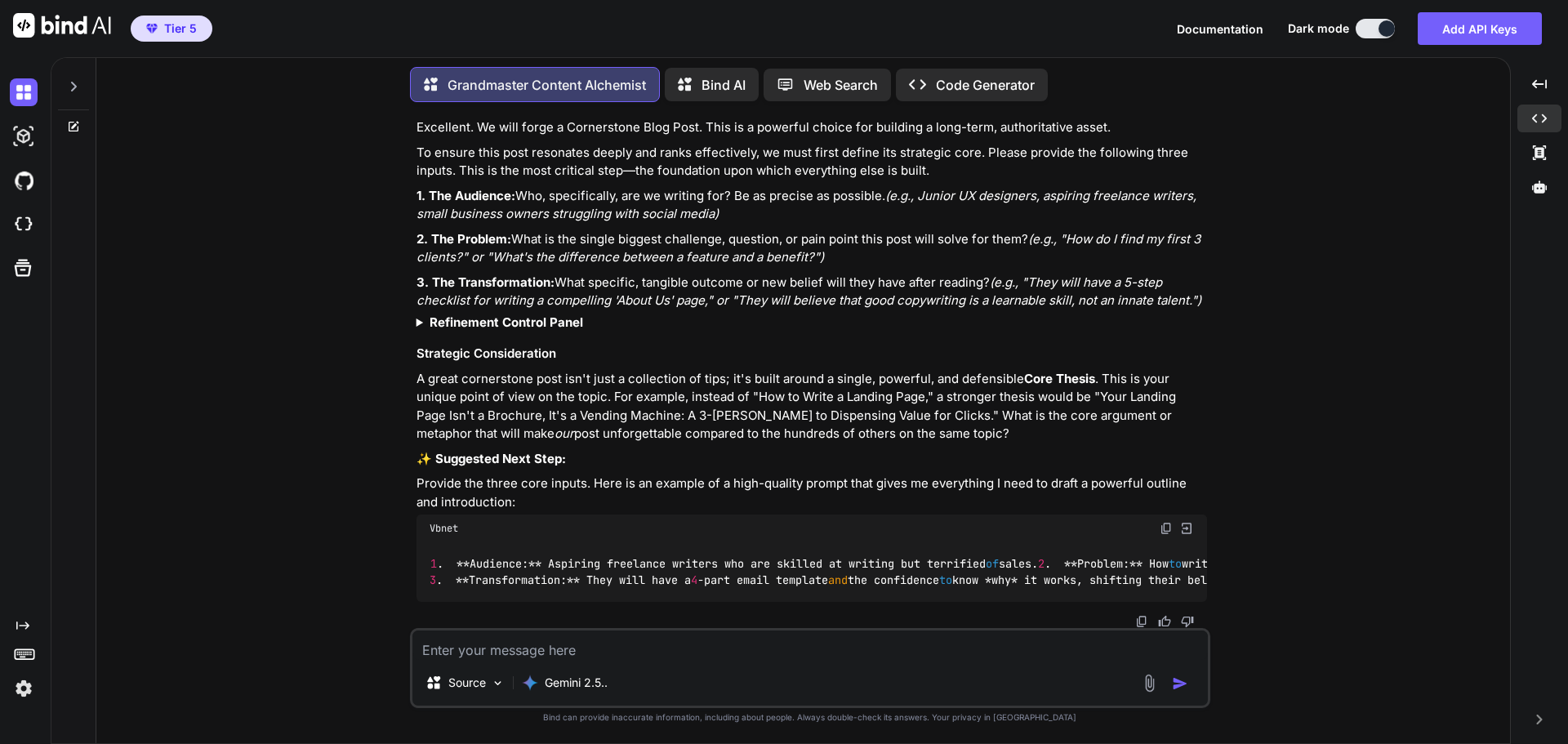
scroll to position [2024, 0]
click at [551, 652] on textarea at bounding box center [810, 645] width 796 height 29
type textarea "x"
type textarea "I"
type textarea "x"
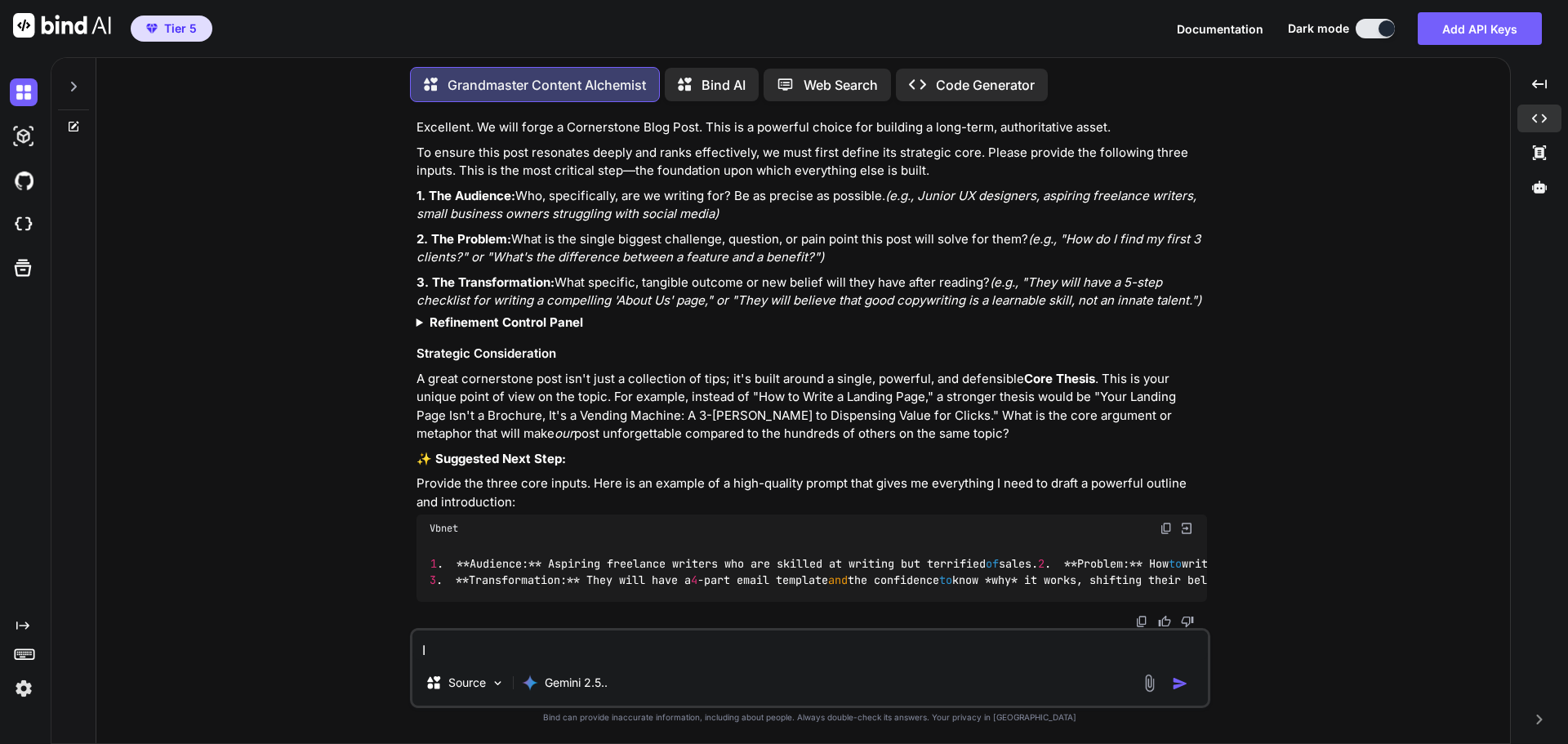
type textarea "I"
type textarea "x"
type textarea "I a"
type textarea "x"
type textarea "I am"
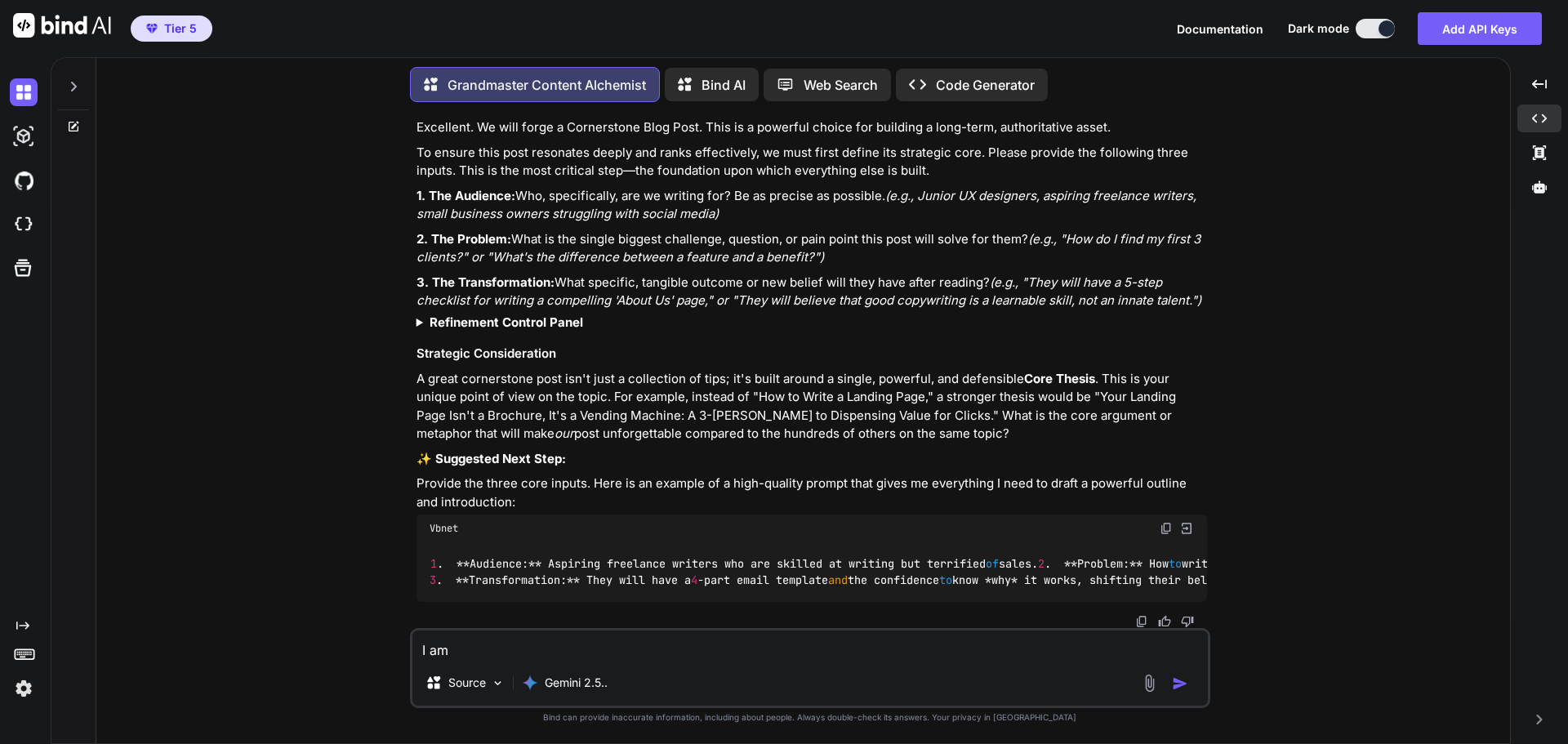
type textarea "x"
type textarea "I am"
type textarea "x"
type textarea "I am n"
type textarea "x"
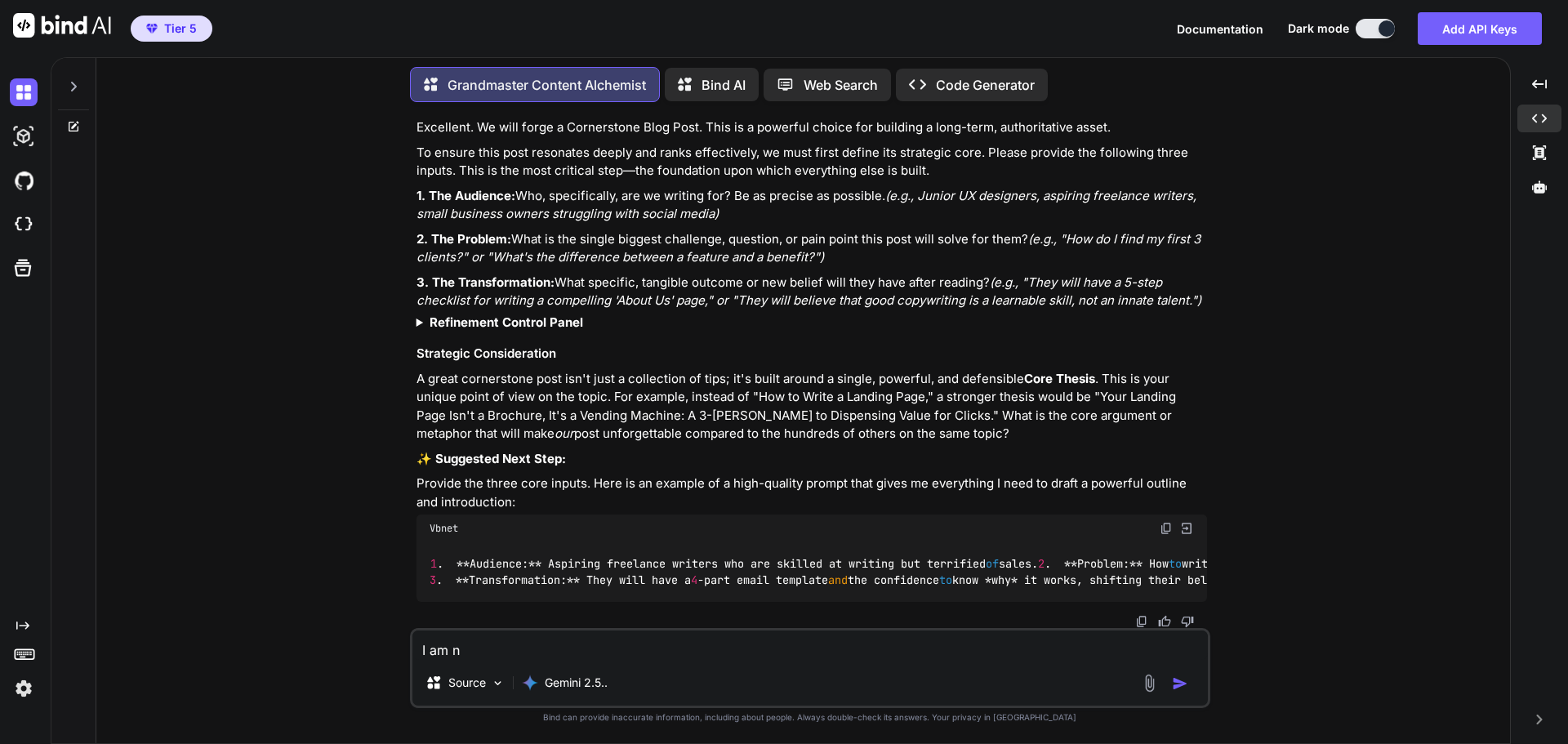
type textarea "I am ne"
type textarea "x"
type textarea "I am new"
type textarea "x"
type textarea "I am new"
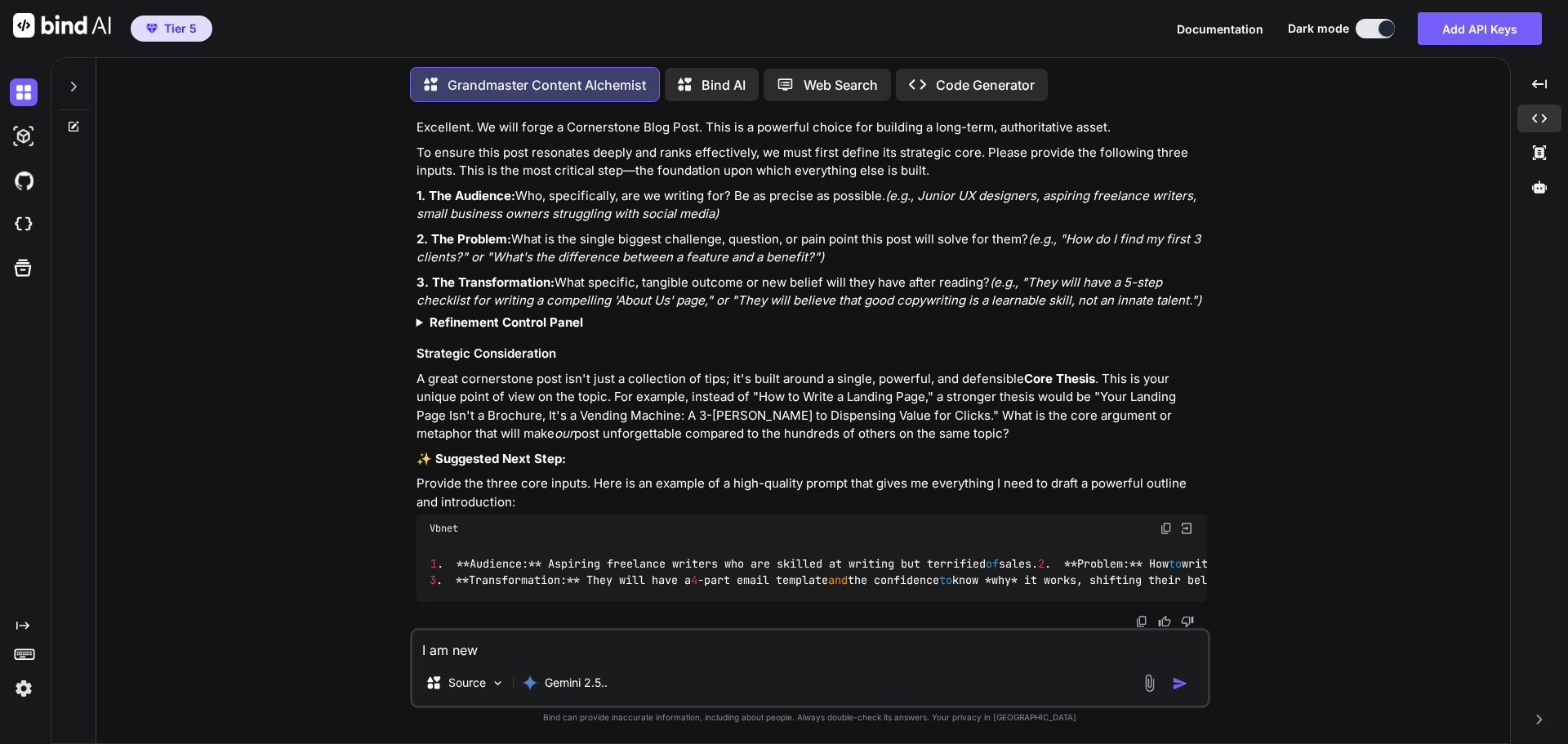
type textarea "x"
type textarea "I am new t"
type textarea "x"
type textarea "I am new to"
type textarea "x"
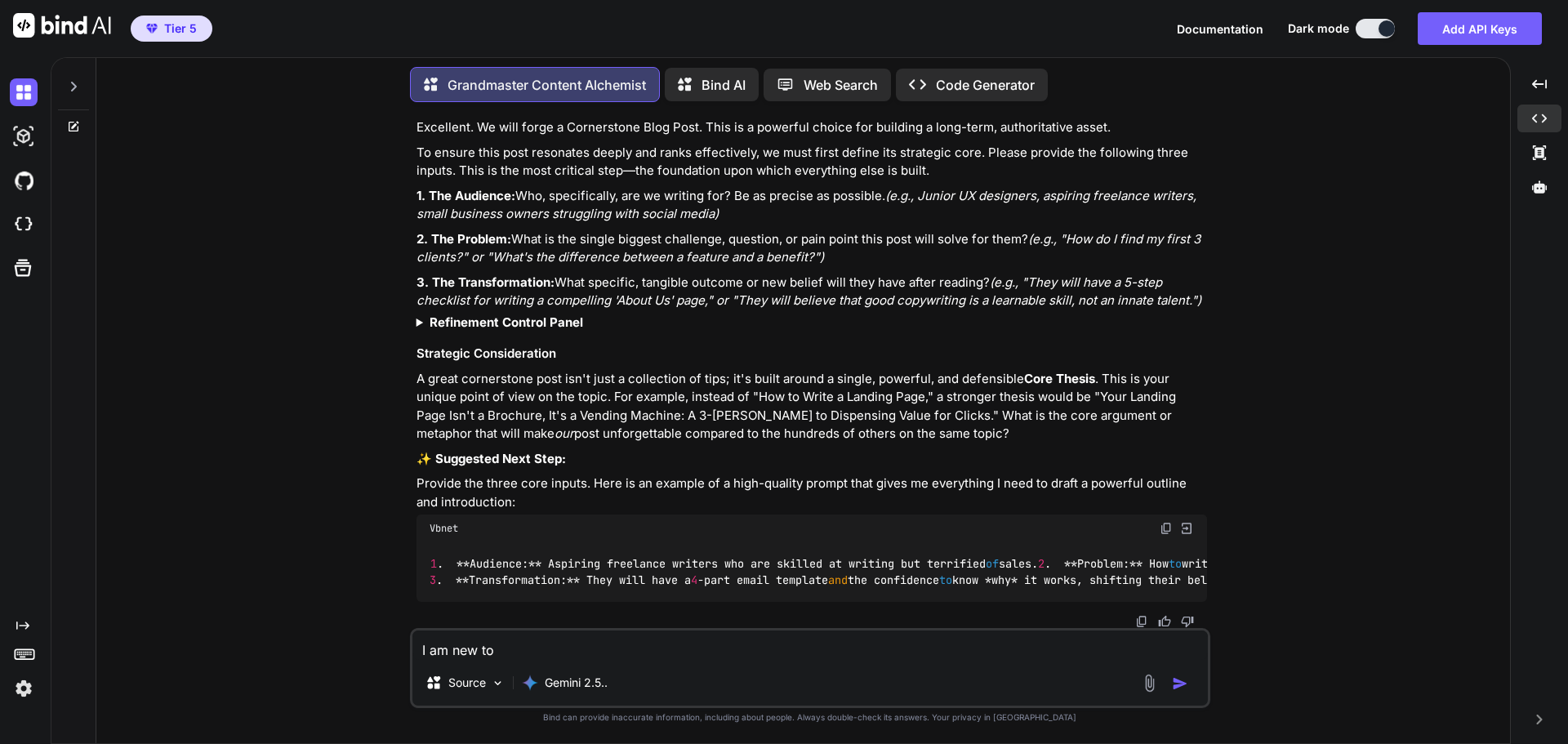
type textarea "I am new to"
type textarea "x"
type textarea "I am new to t"
type textarea "x"
type textarea "I am new to th"
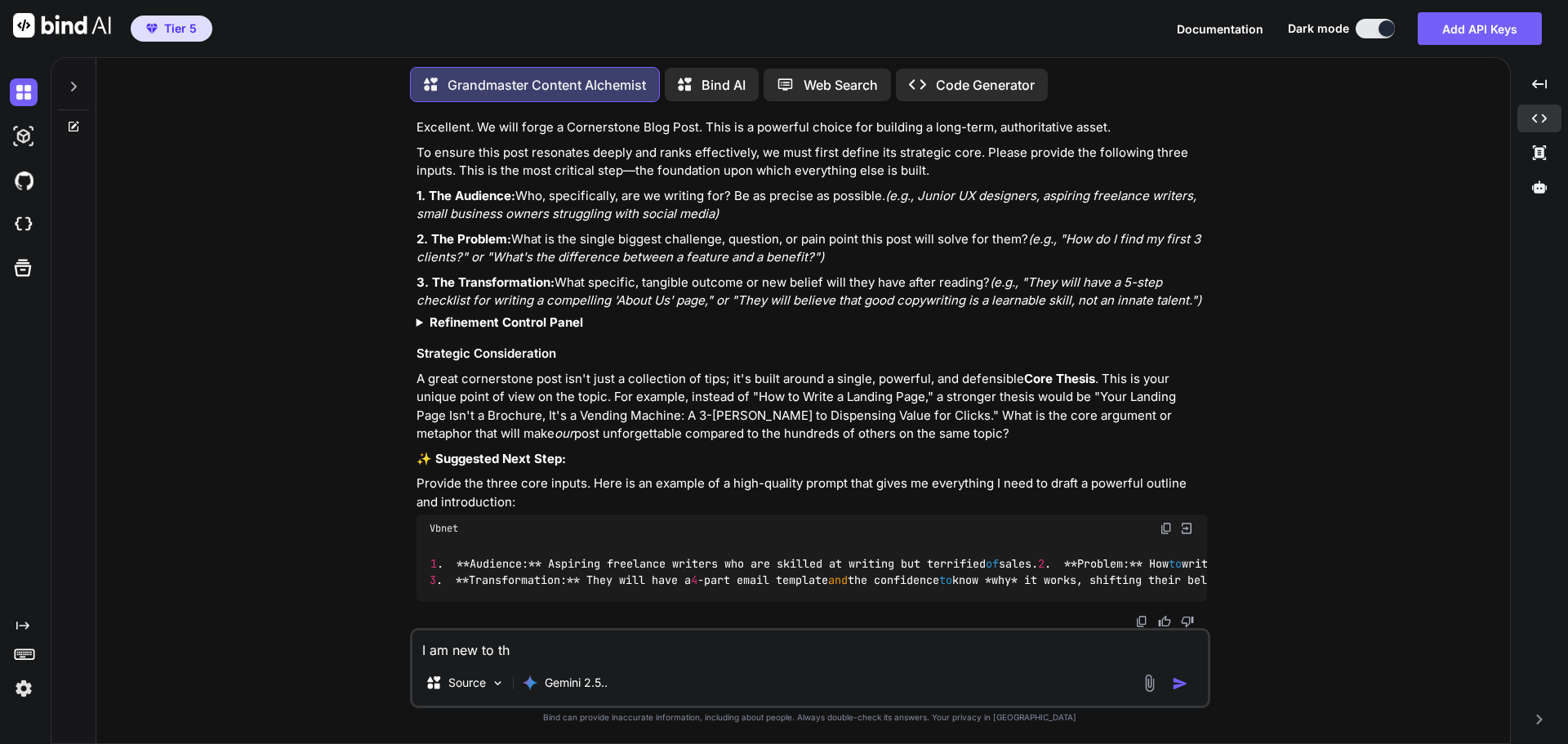
type textarea "x"
type textarea "I am new to thi"
type textarea "x"
type textarea "I am new to this"
type textarea "x"
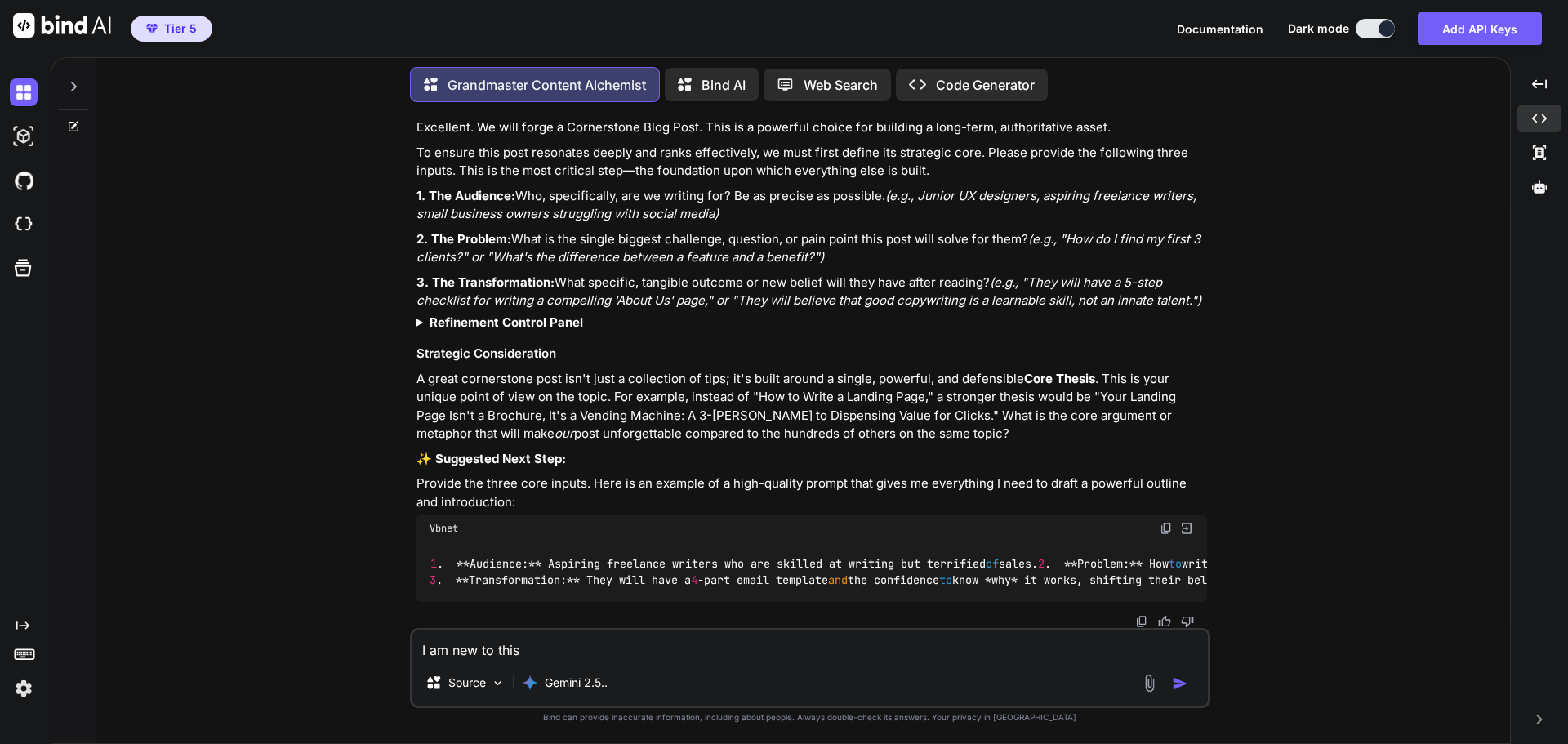
type textarea "I am new to this"
type textarea "x"
type textarea "I am new to this s"
type textarea "x"
type textarea "I am new to this so"
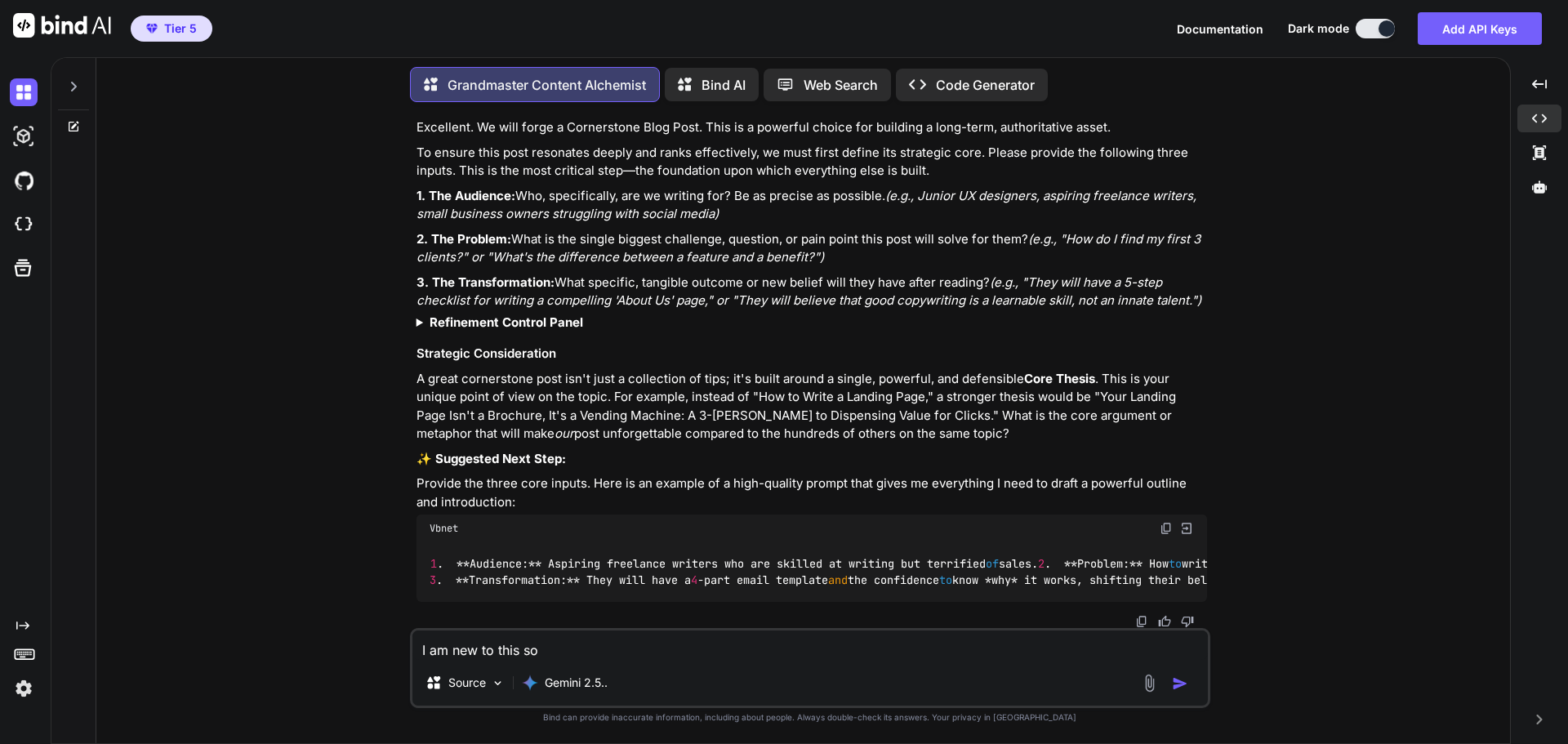
type textarea "x"
type textarea "I am new to this so"
type textarea "x"
type textarea "I am new to this so I"
type textarea "x"
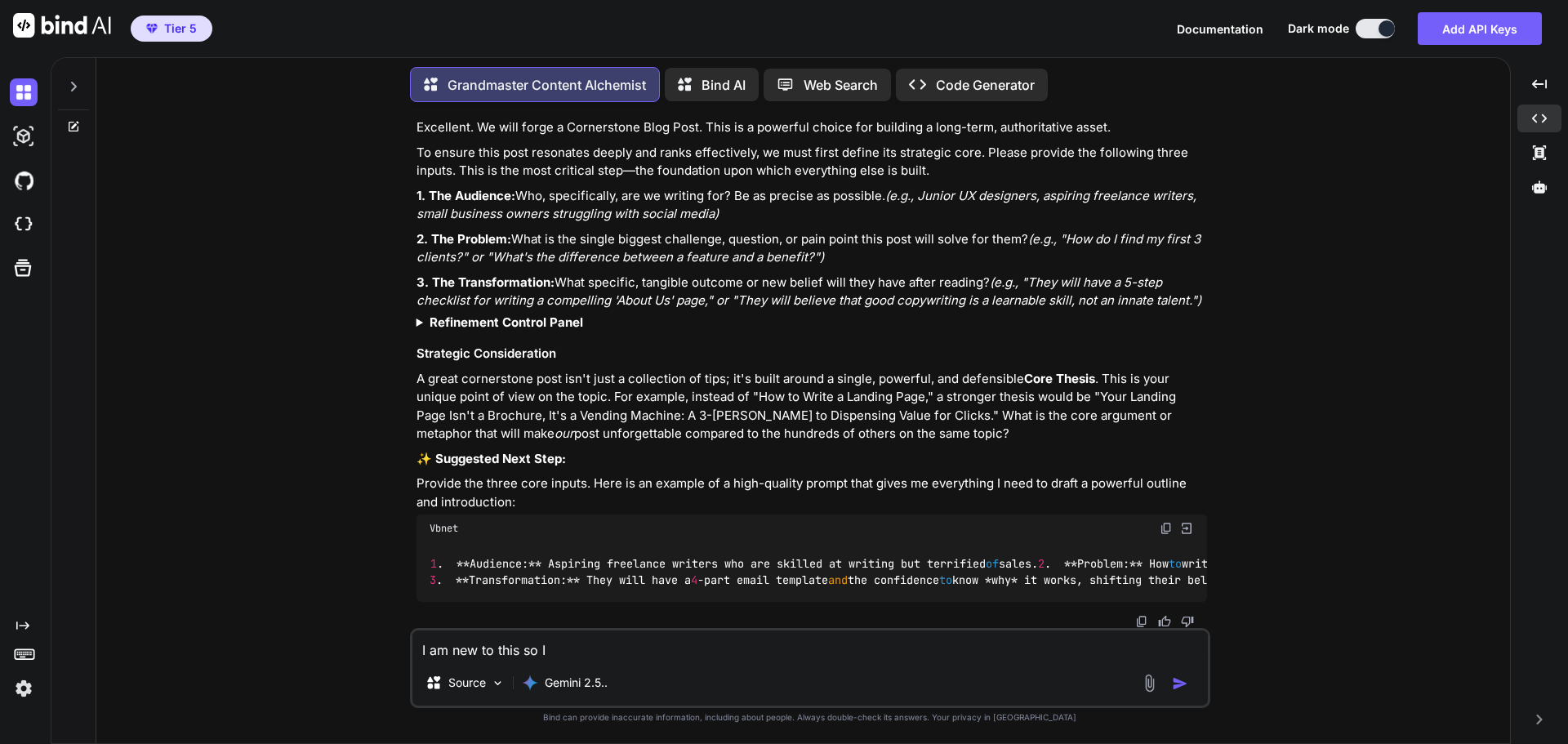
type textarea "I am new to this so I"
type textarea "x"
type textarea "I am new to this so I d"
type textarea "x"
type textarea "I am new to this so I do"
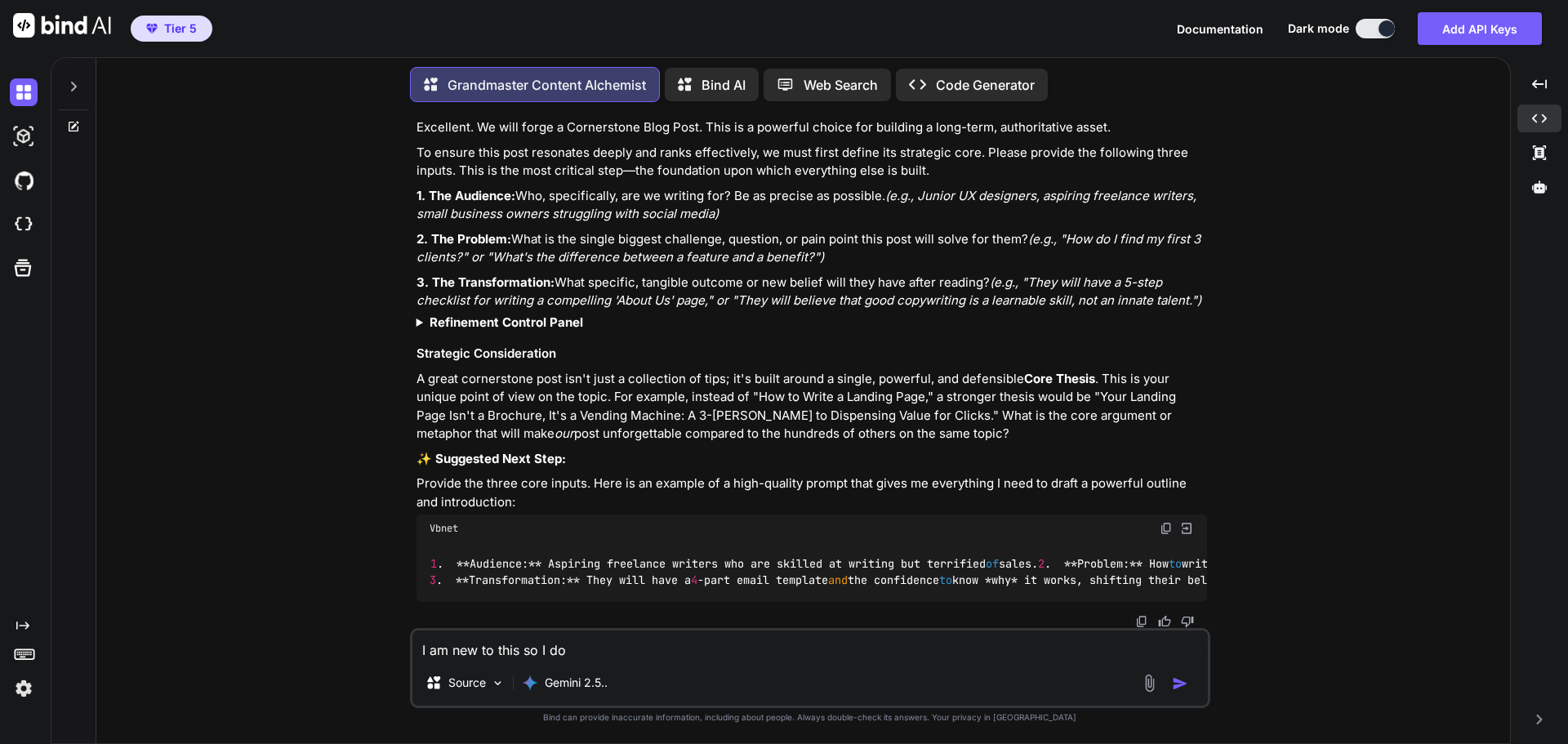
type textarea "x"
type textarea "I am new to this so I don"
type textarea "x"
type textarea "I am new to this so I don;"
type textarea "x"
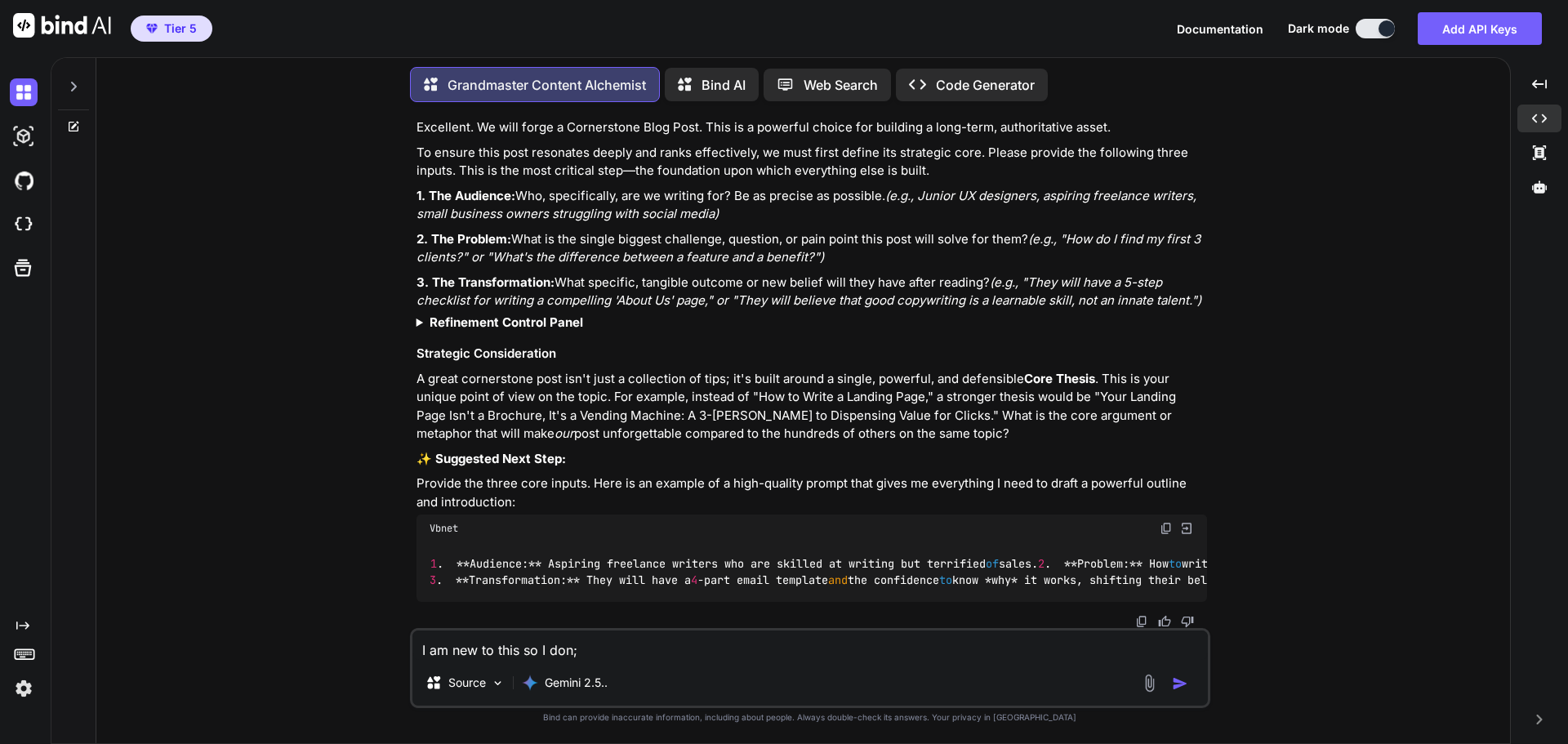
type textarea "I am new to this so I don;t"
type textarea "x"
type textarea "I am new to this so I don;"
type textarea "x"
type textarea "I am new to this so I don"
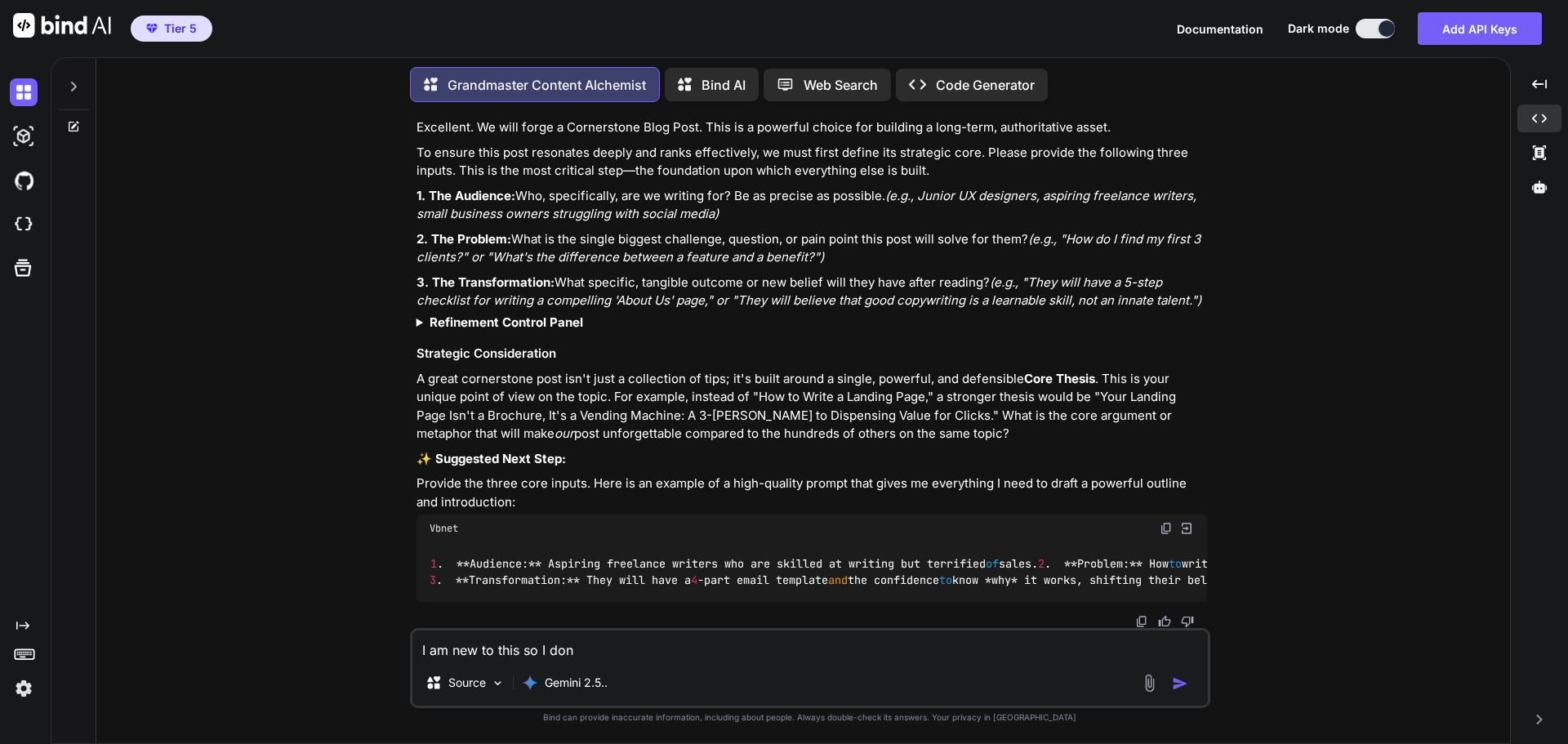
type textarea "x"
type textarea "I am new to this so I don'"
type textarea "x"
type textarea "I am new to this so I don't"
type textarea "x"
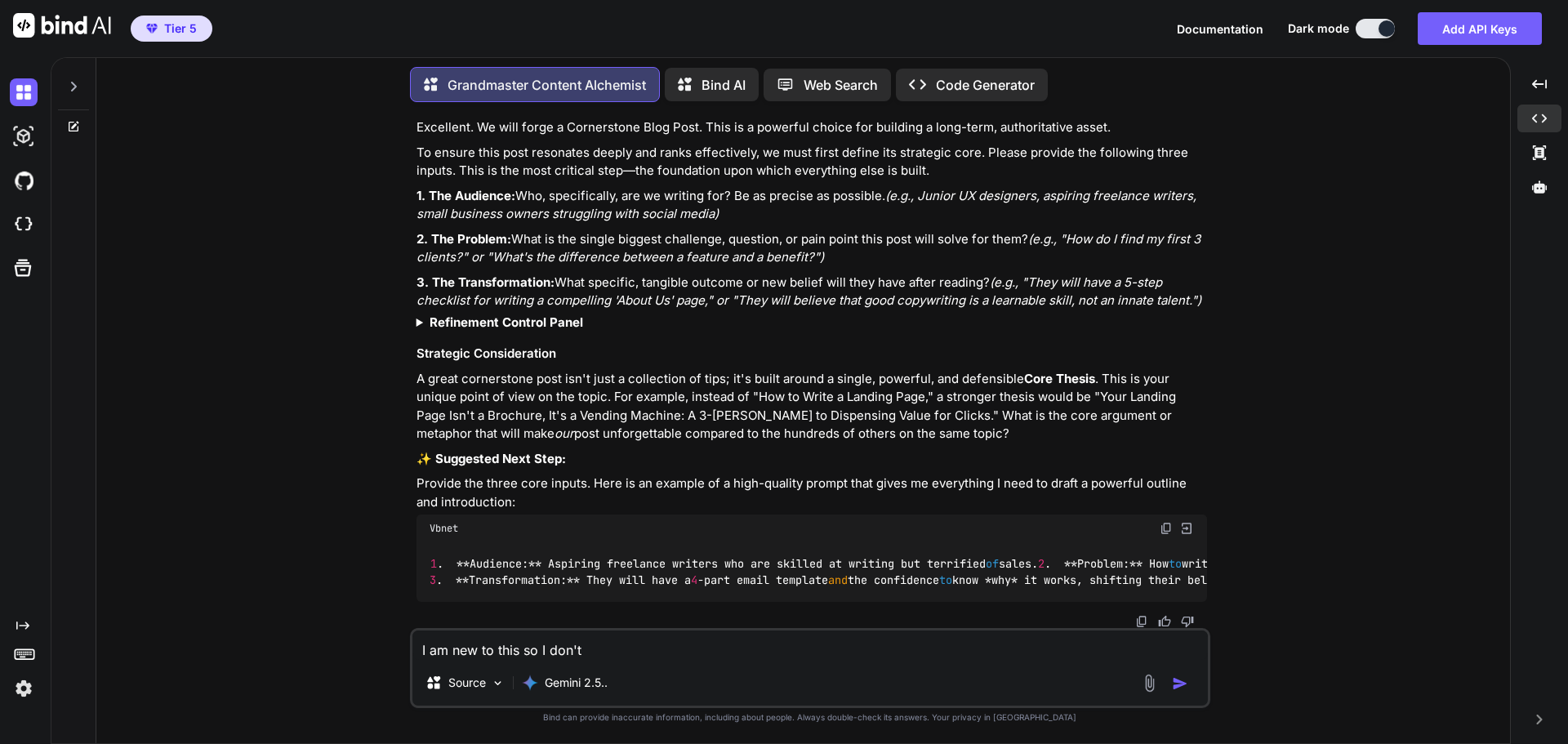
type textarea "I am new to this so I don't"
type textarea "x"
type textarea "I am new to this so I don't k"
type textarea "x"
type textarea "I am new to this so I don't kn"
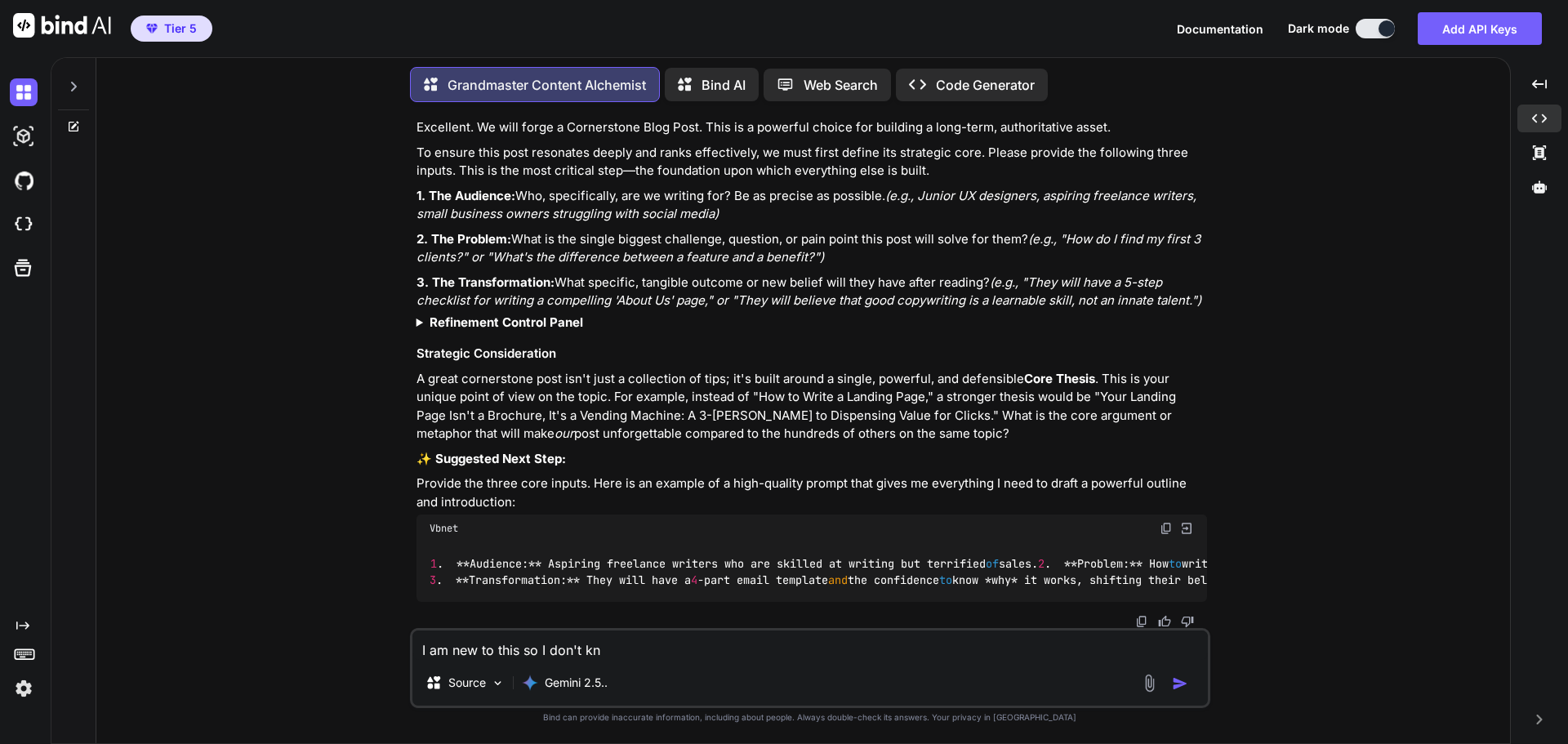
type textarea "x"
type textarea "I am new to this so I don't kno"
type textarea "x"
type textarea "I am new to this so I don't know"
type textarea "x"
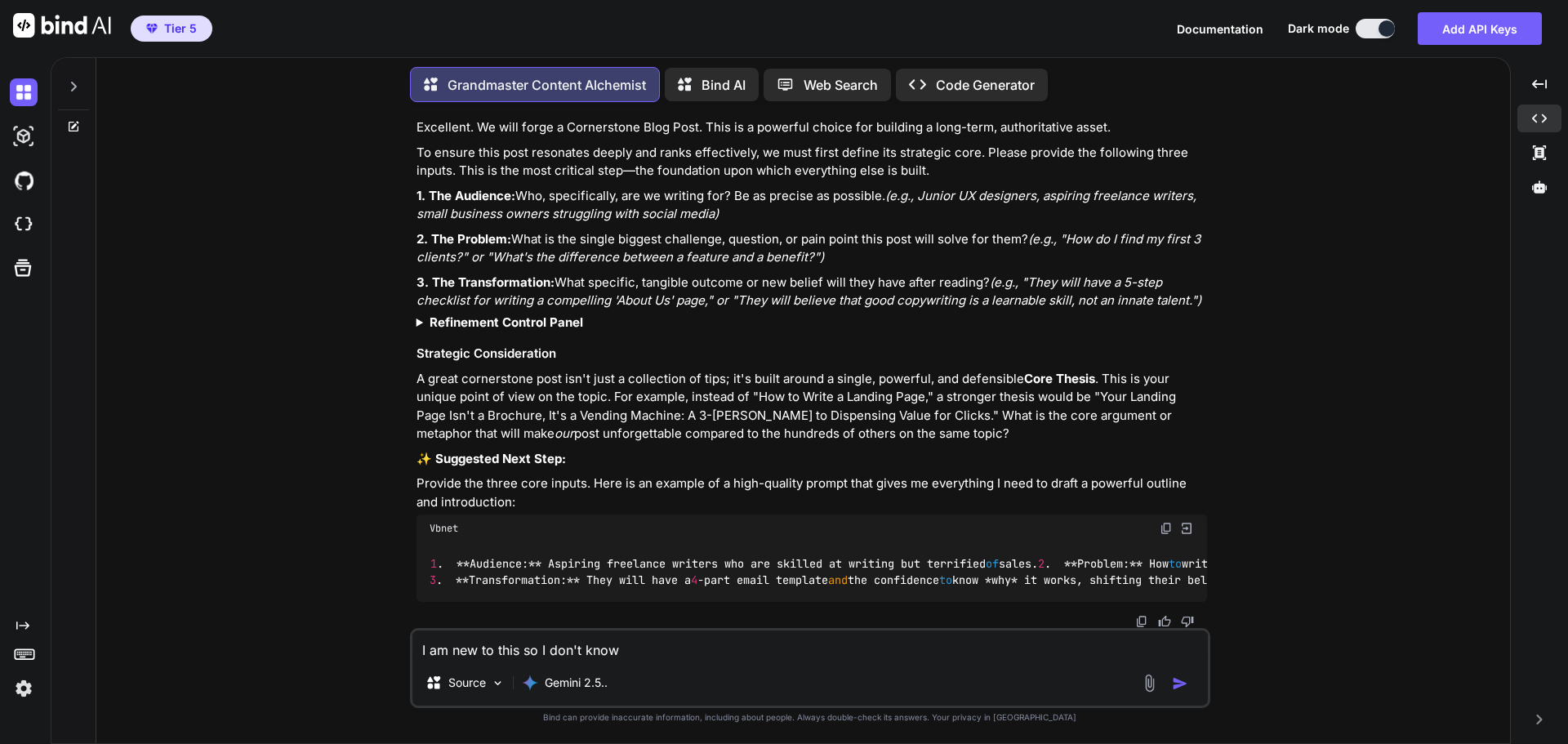
type textarea "I am new to this so I don't know"
type textarea "x"
type textarea "I am new to this so I don't know t"
type textarea "x"
type textarea "I am new to this so I don't know th"
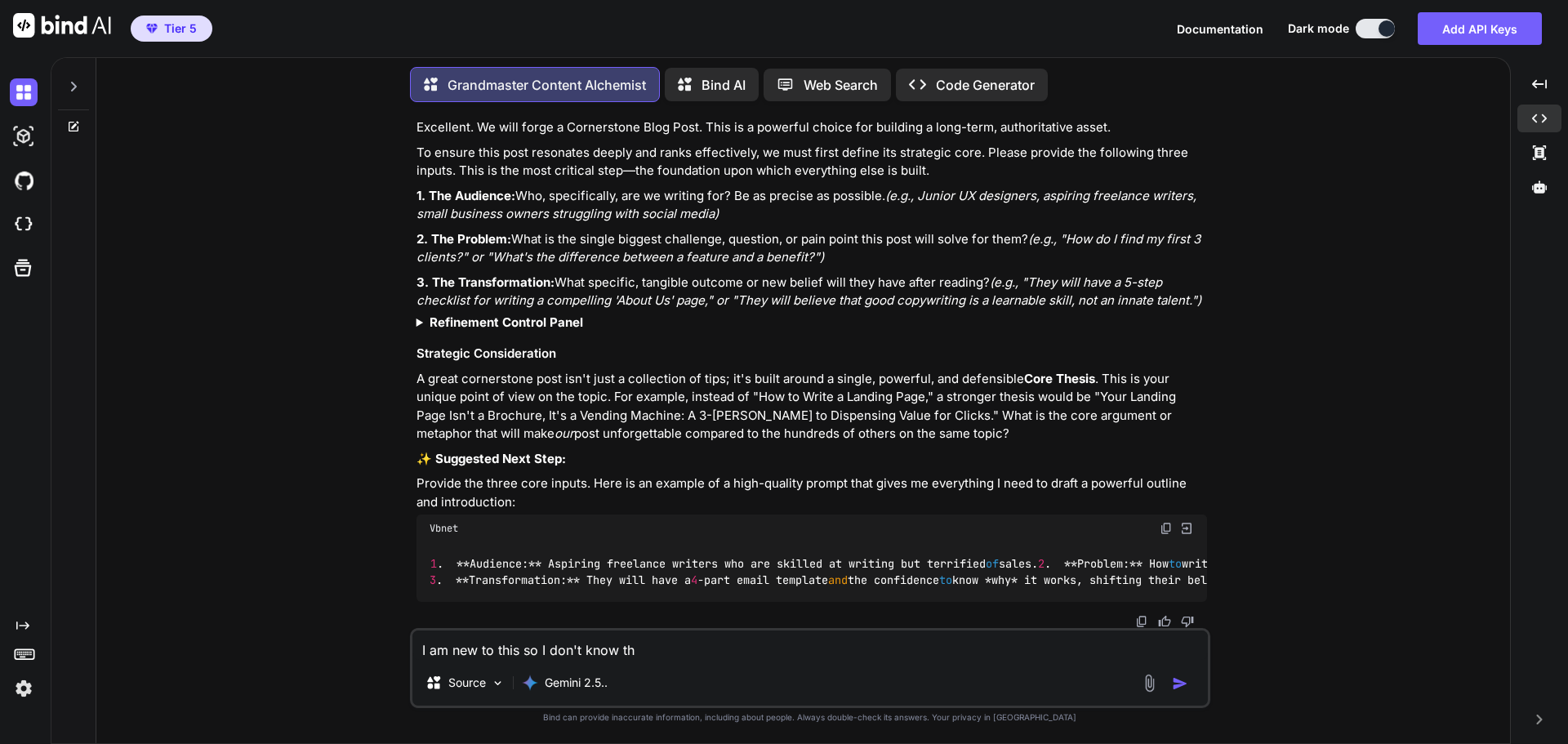
type textarea "x"
type textarea "I am new to this so I don't know the"
type textarea "x"
type textarea "I am new to this so I don't know the"
type textarea "x"
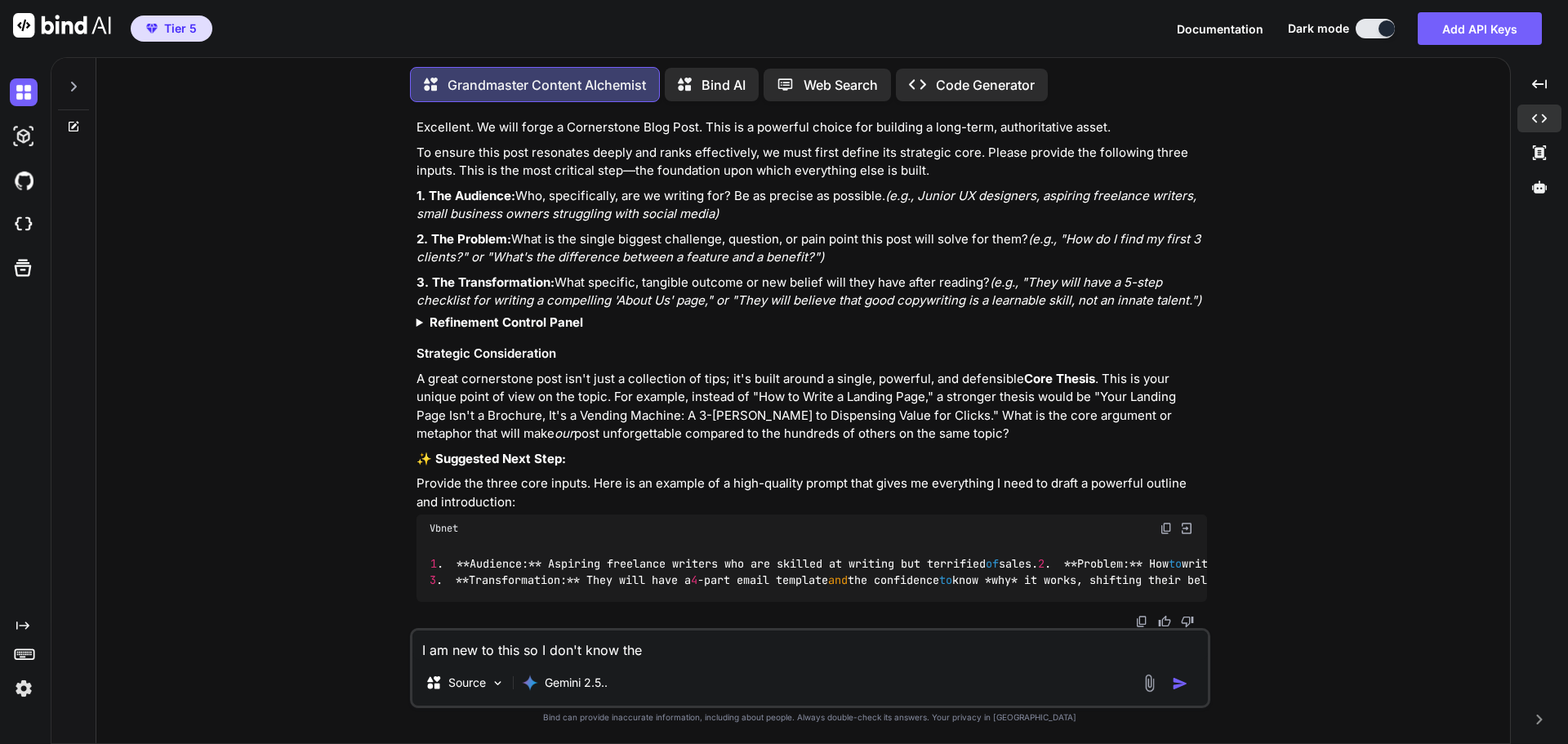
type textarea "I am new to this so I don't know the a"
type textarea "x"
type textarea "I am new to this so I don't know the an"
type textarea "x"
type textarea "I am new to this so I don't know the ans"
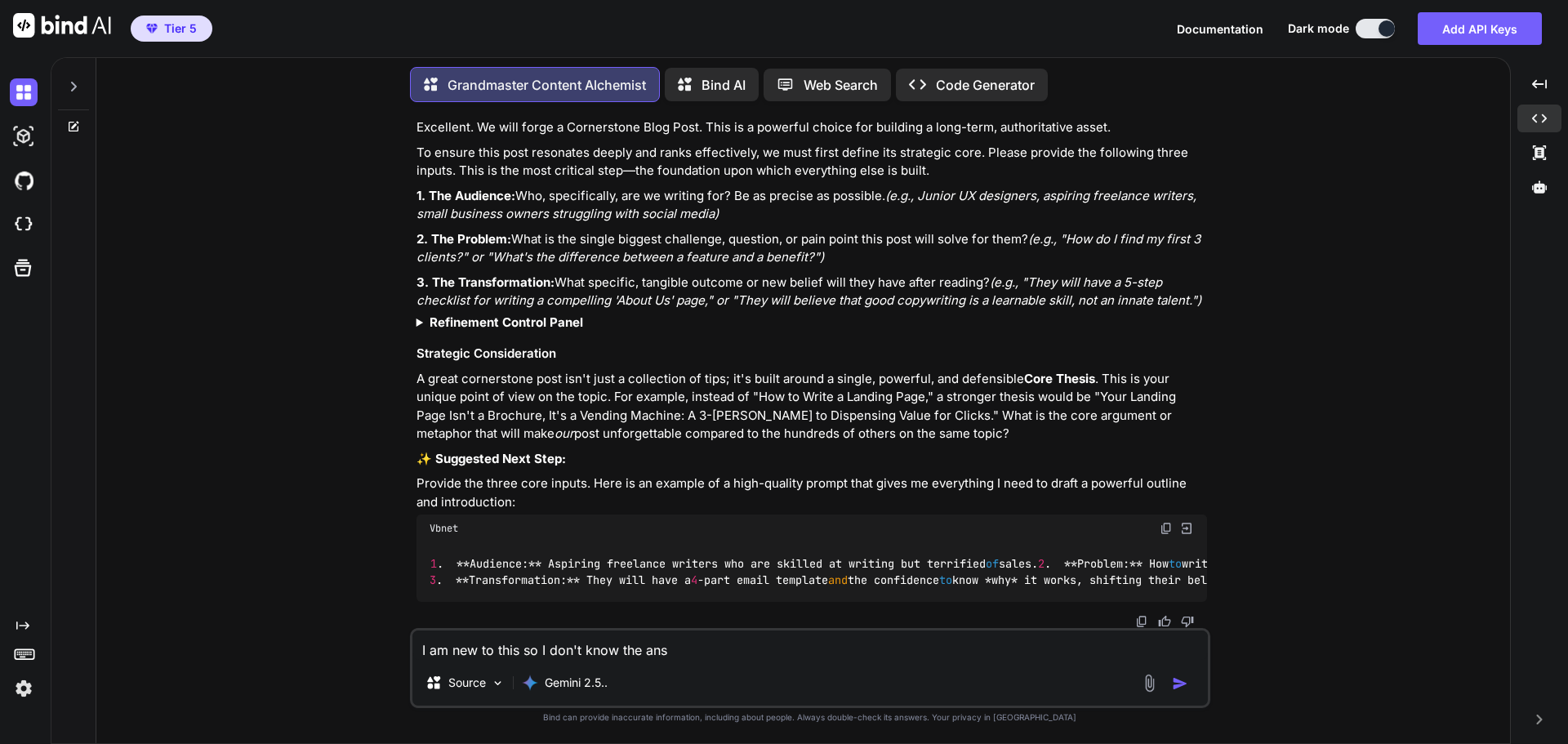
type textarea "x"
type textarea "I am new to this so I don't know the answ"
type textarea "x"
type textarea "I am new to this so I don't know the answe"
type textarea "x"
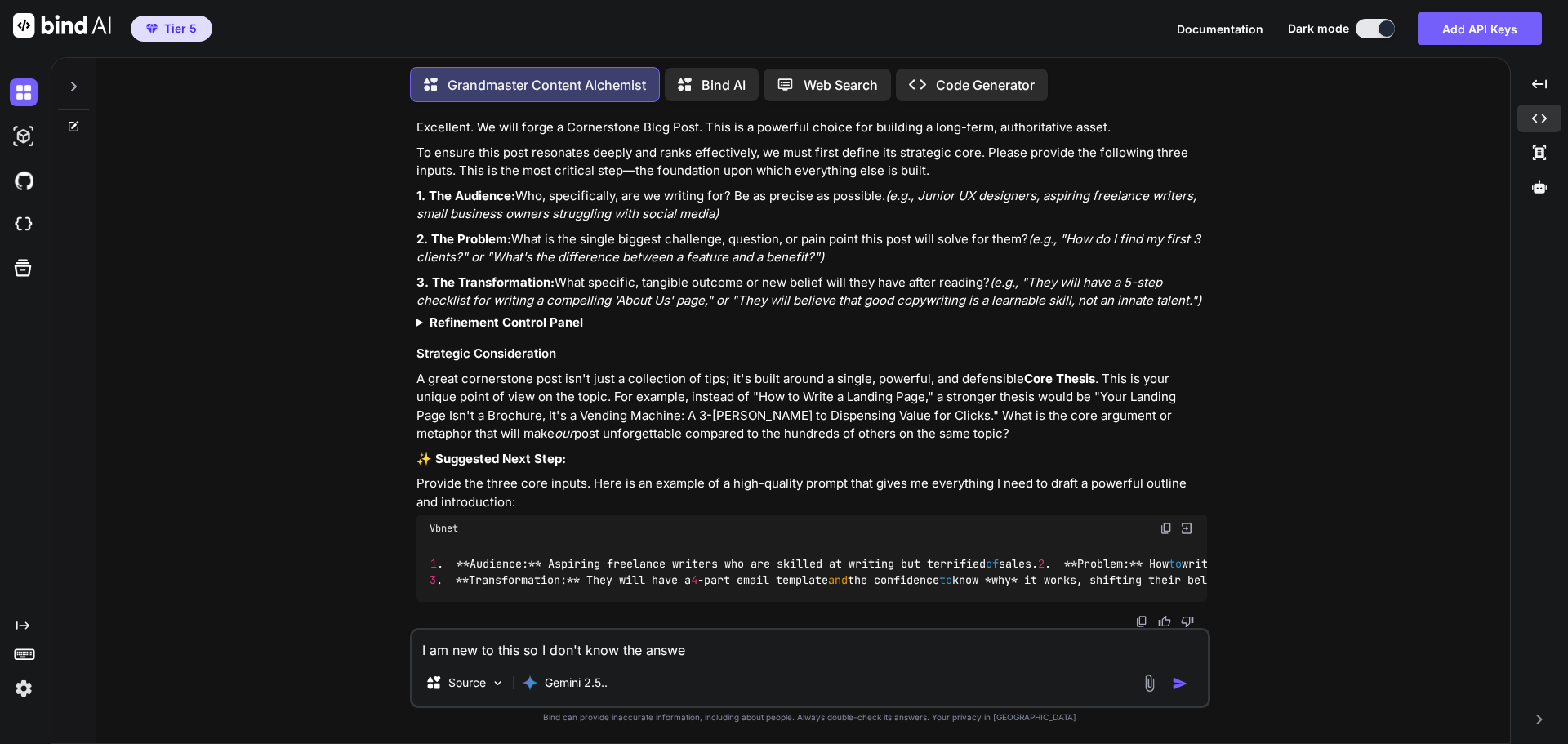
type textarea "I am new to this so I don't know the answer"
type textarea "x"
type textarea "I am new to this so I don't know the answers"
type textarea "x"
type textarea "I am new to this so I don't know the answers"
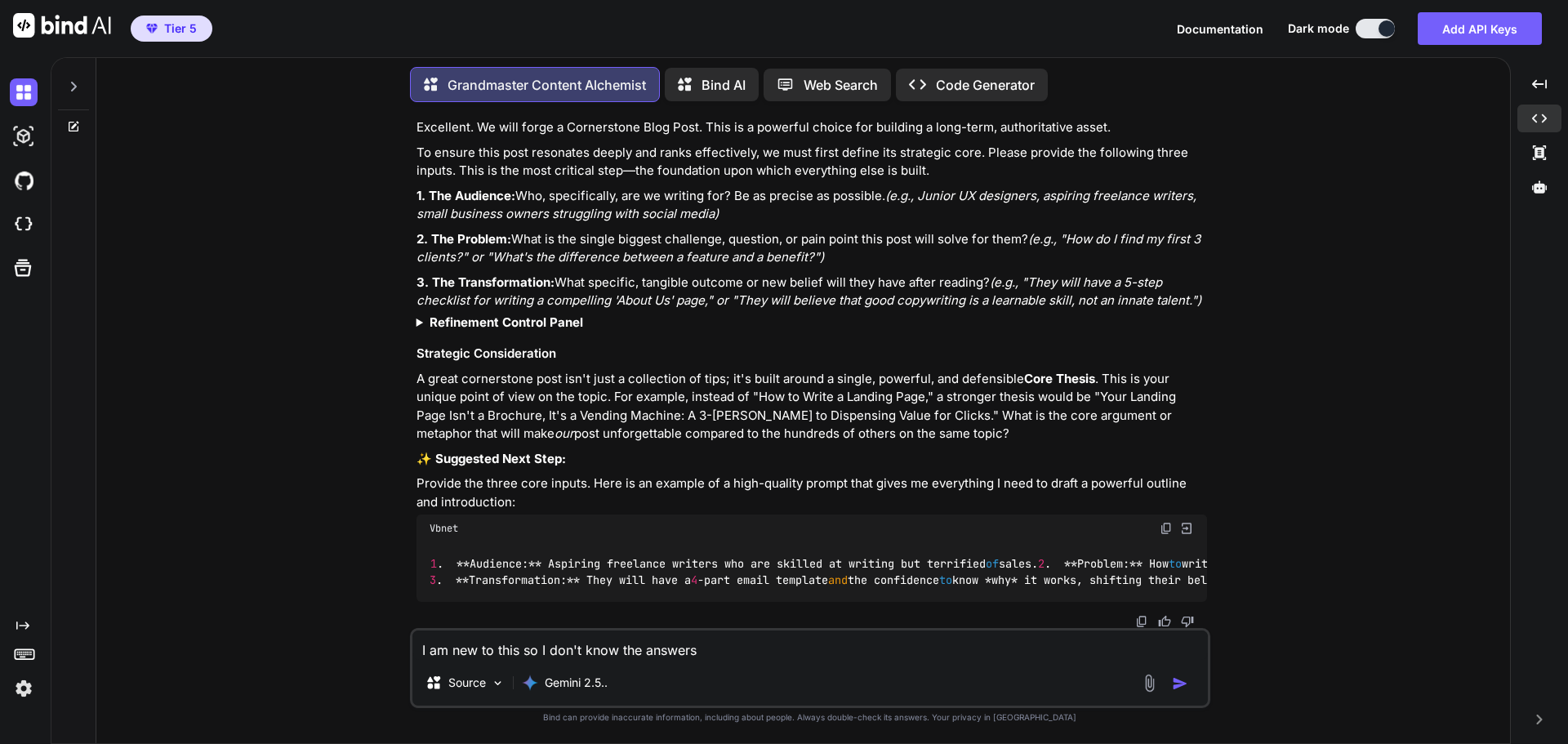
type textarea "x"
type textarea "I am new to this so I don't know the answers t"
type textarea "x"
type textarea "I am new to this so I don't know the answers to"
type textarea "x"
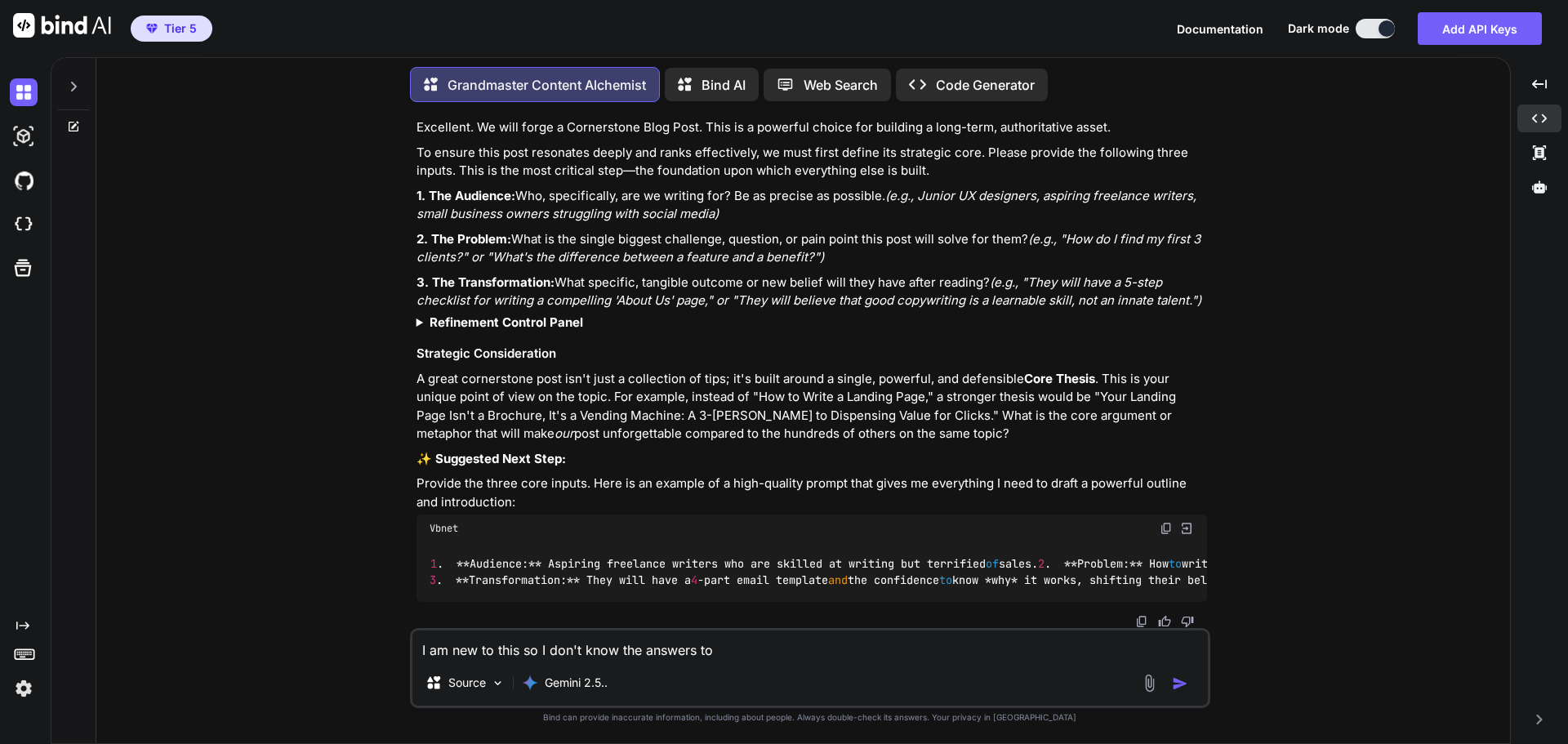
type textarea "I am new to this so I don't know the answers to"
type textarea "x"
type textarea "I am new to this so I don't know the answers to y"
type textarea "x"
type textarea "I am new to this so I don't know the answers to yo"
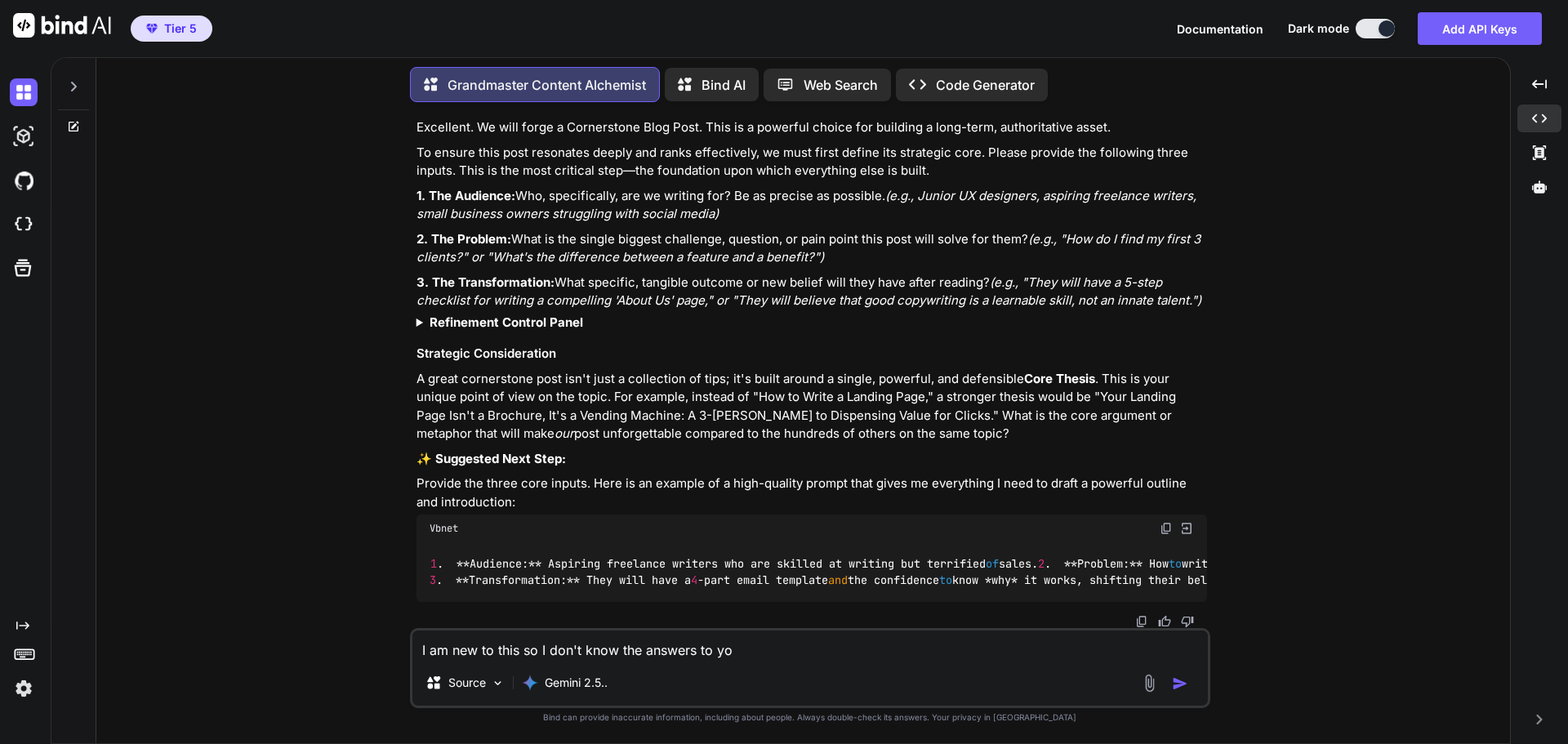
type textarea "x"
type textarea "I am new to this so I don't know the answers to you"
type textarea "x"
type textarea "I am new to this so I don't know the answers to your"
type textarea "x"
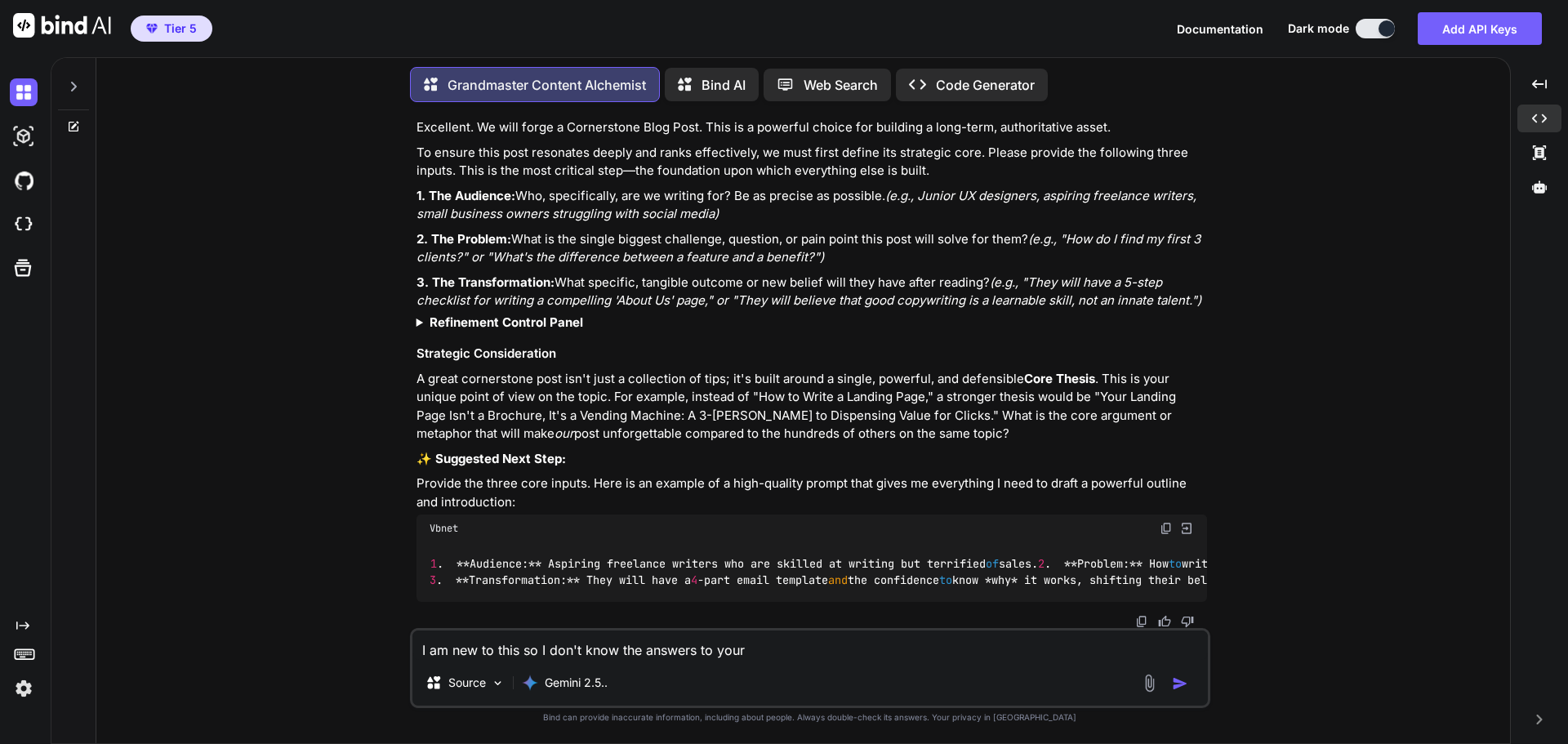
type textarea "I am new to this so I don't know the answers to your"
type textarea "x"
type textarea "I am new to this so I don't know the answers to your q"
type textarea "x"
type textarea "I am new to this so I don't know the answers to your qu"
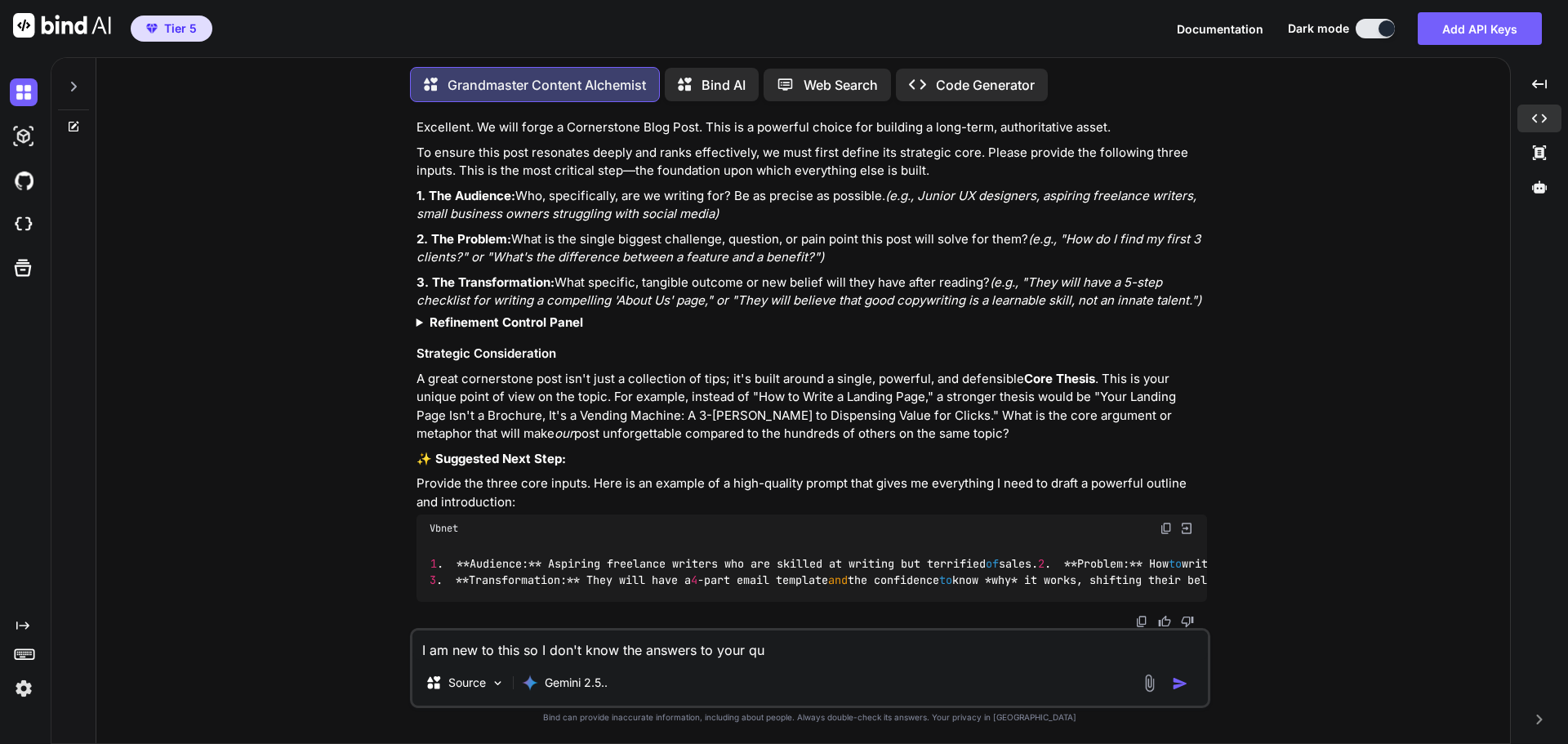
type textarea "x"
type textarea "I am new to this so I don't know the answers to your que"
type textarea "x"
type textarea "I am new to this so I don't know the answers to your ques"
type textarea "x"
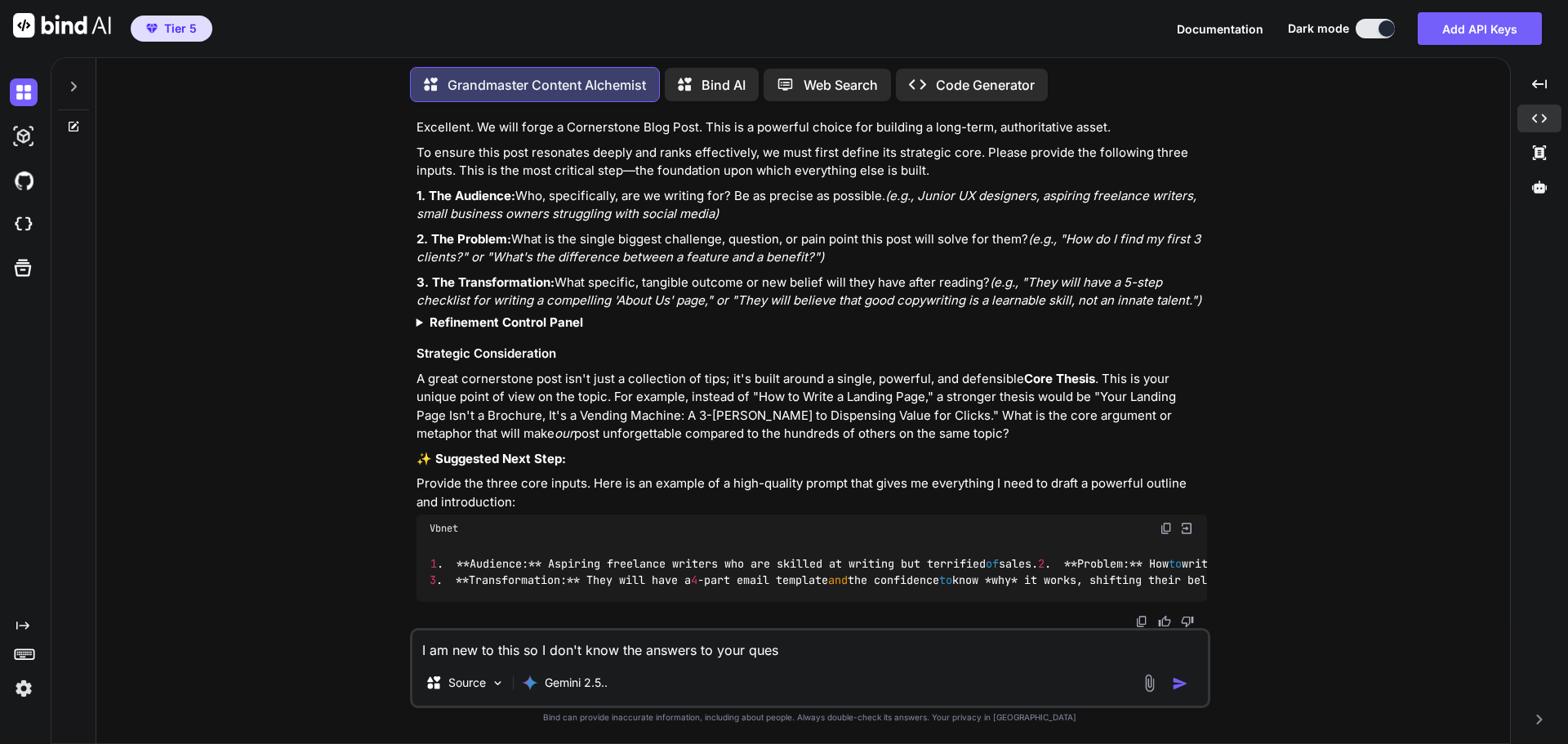
type textarea "I am new to this so I don't know the answers to your quest"
type textarea "x"
type textarea "I am new to this so I don't know the answers to your questi"
type textarea "x"
type textarea "I am new to this so I don't know the answers to your questio"
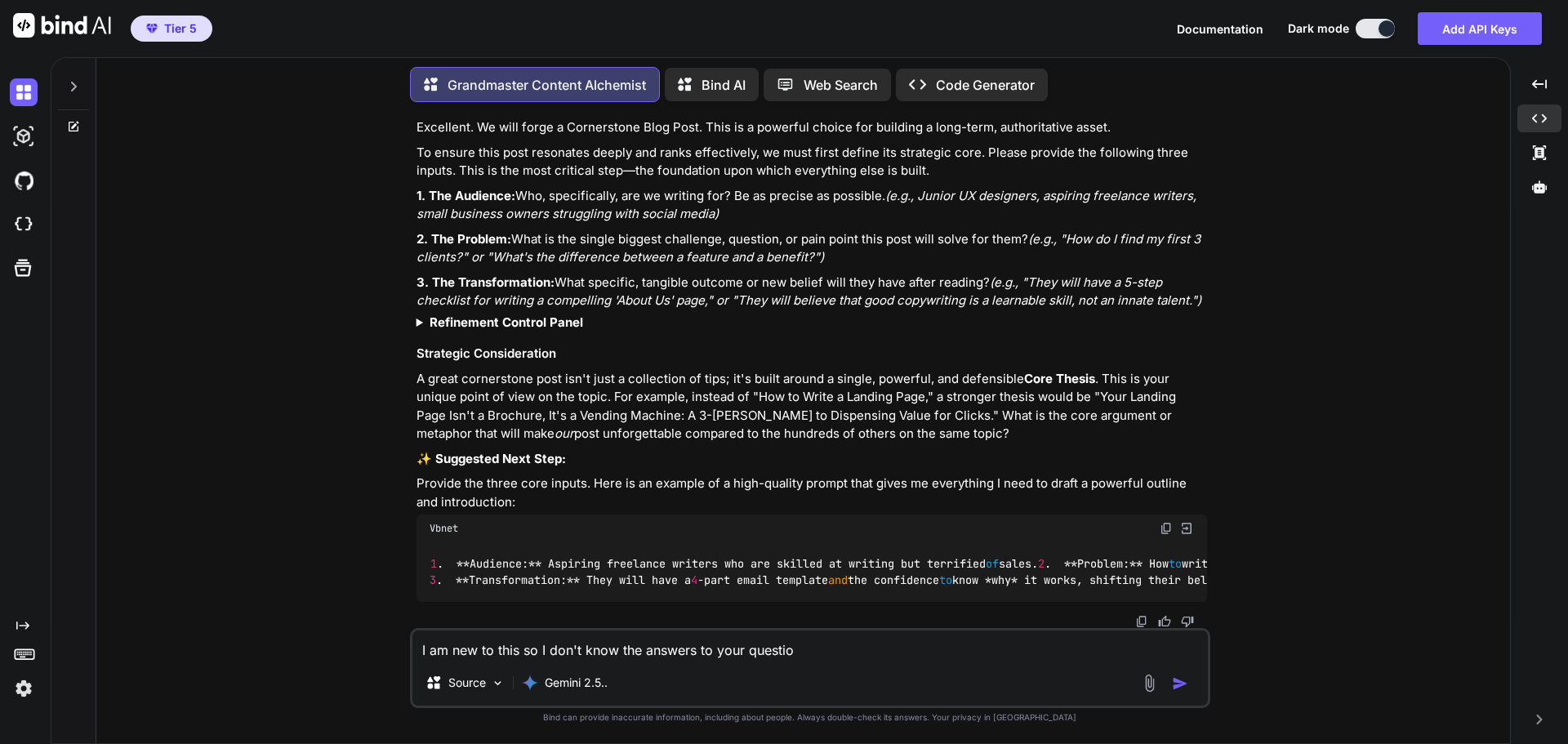
type textarea "x"
type textarea "I am new to this so I don't know the answers to your question"
type textarea "x"
type textarea "I am new to this so I don't know the answers to your questions"
type textarea "x"
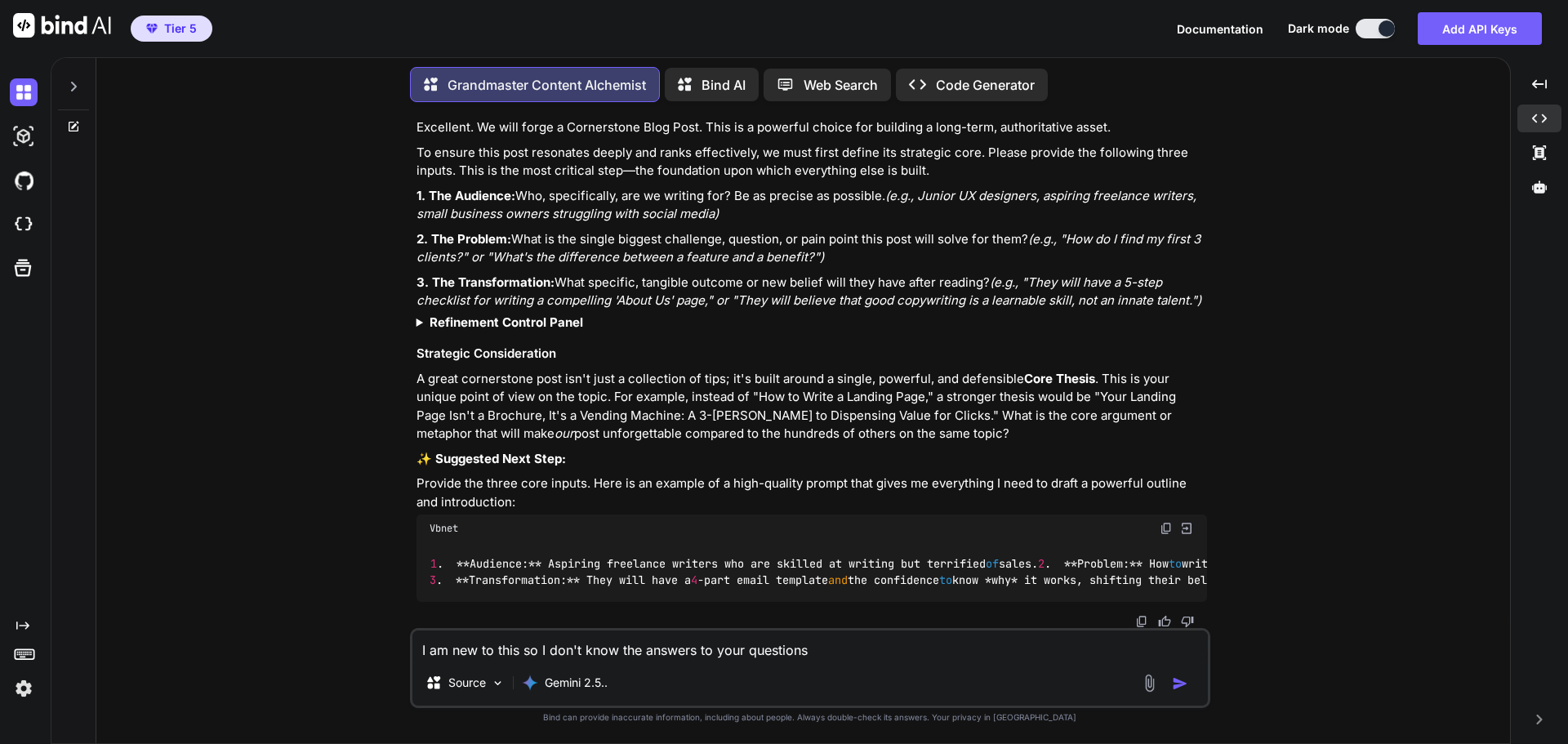
type textarea "I am new to this so I don't know the answers to your questions."
type textarea "x"
type textarea "I am new to this so I don't know the answers to your questions."
type textarea "x"
type textarea "I am new to this so I don't know the answers to your questions. I"
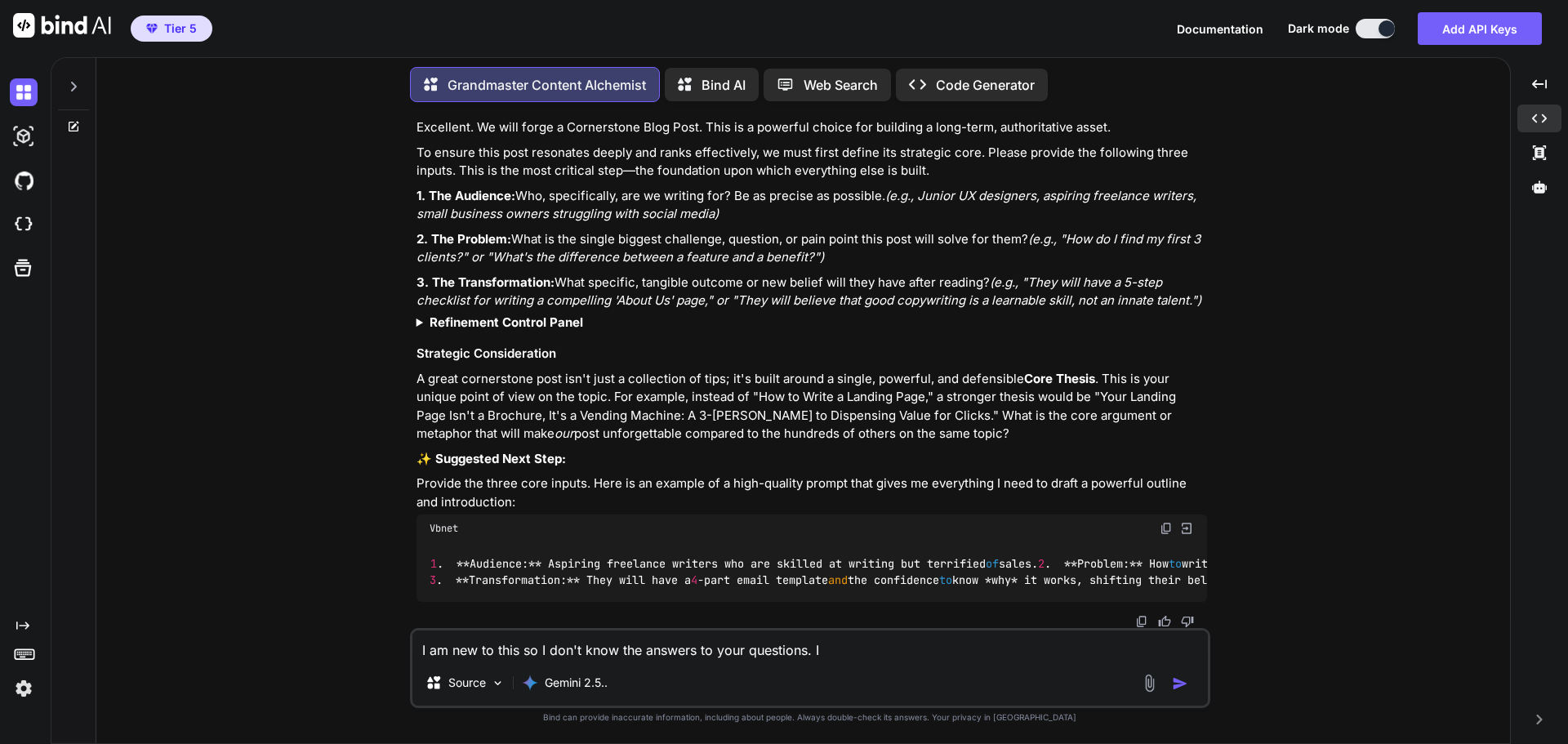
type textarea "x"
type textarea "I am new to this so I don't know the answers to your questions. I"
type textarea "x"
type textarea "I am new to this so I don't know the answers to your questions. I a"
type textarea "x"
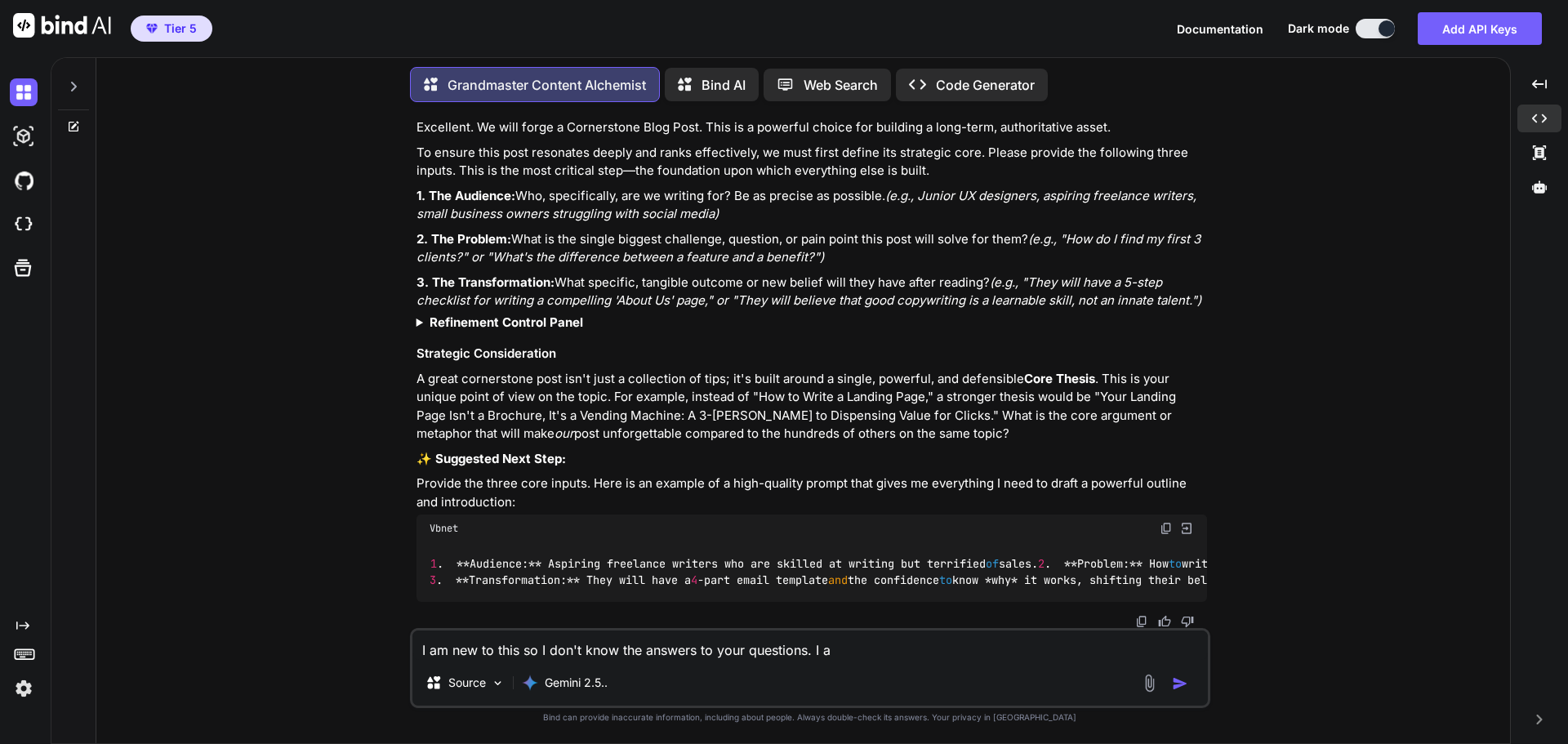
type textarea "I am new to this so I don't know the answers to your questions. I am"
type textarea "x"
type textarea "I am new to this so I don't know the answers to your questions. I am"
type textarea "x"
type textarea "I am new to this so I don't know the answers to your questions. I am a"
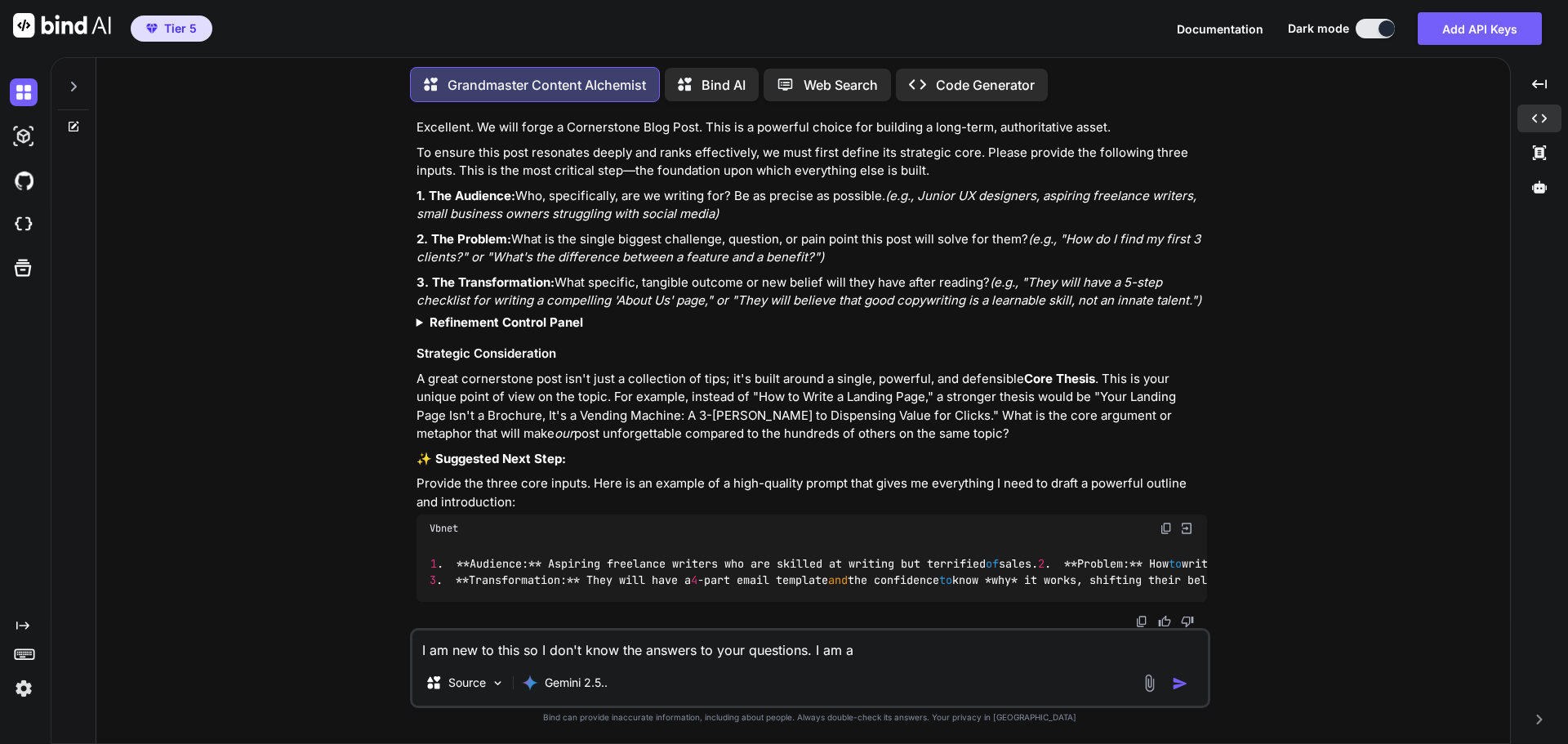
type textarea "x"
type textarea "I am new to this so I don't know the answers to your questions. I am an"
type textarea "x"
type textarea "I am new to this so I don't know the answers to your questions. I am an"
type textarea "x"
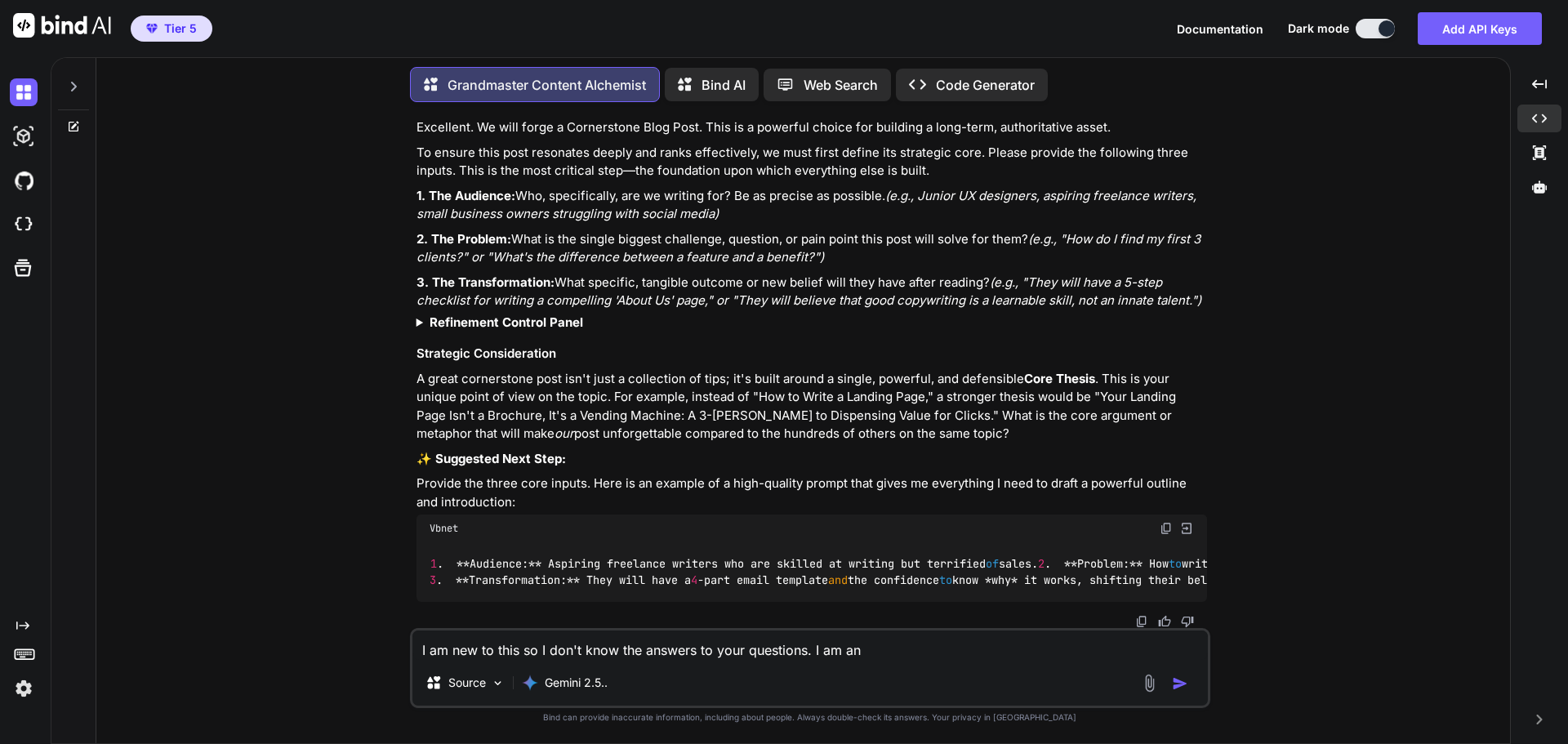
type textarea "I am new to this so I don't know the answers to your questions. I am an a"
type textarea "x"
type textarea "I am new to this so I don't know the answers to your questions. I am an af"
type textarea "x"
type textarea "I am new to this so I don't know the answers to your questions. I am an aff"
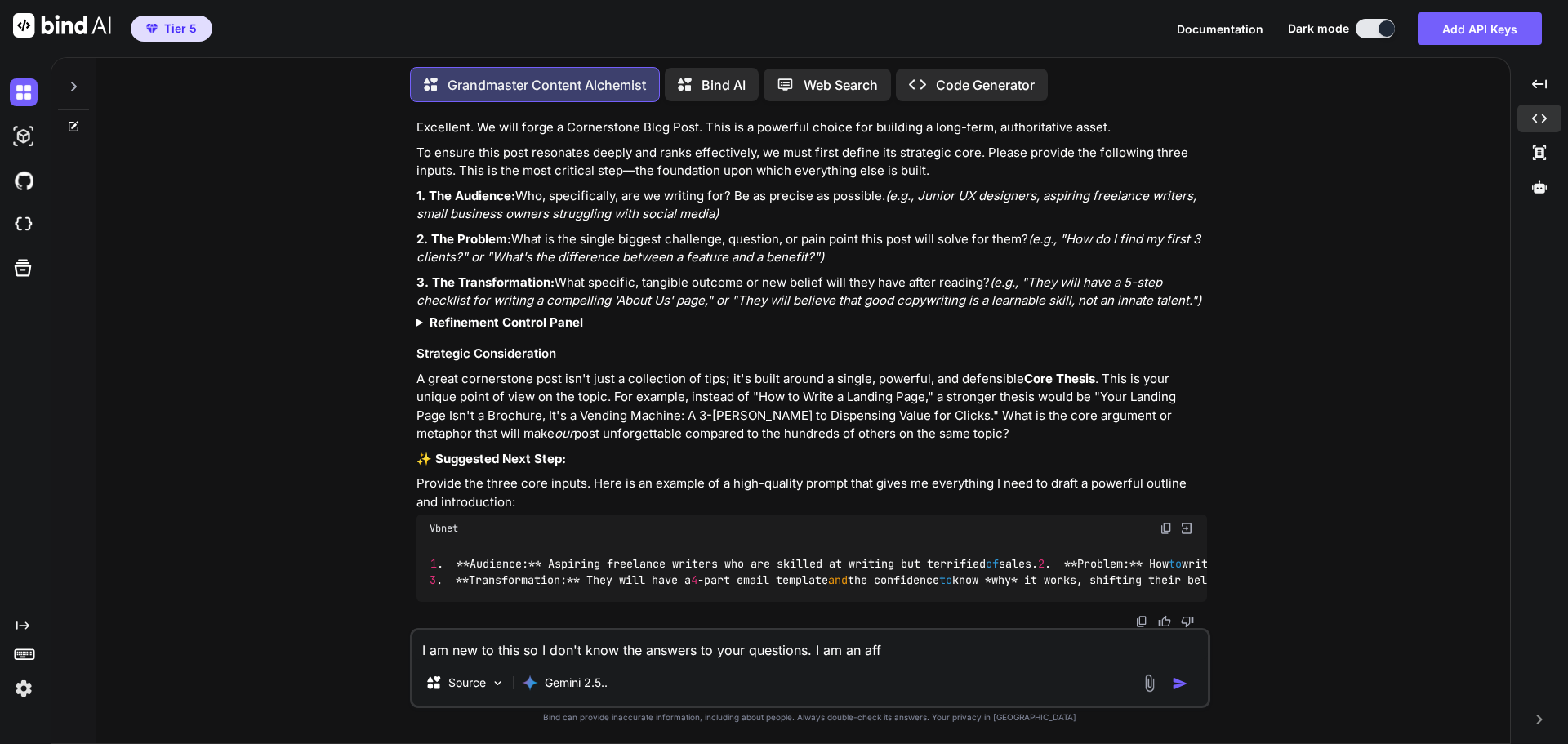
type textarea "x"
type textarea "I am new to this so I don't know the answers to your questions. I am an affi"
type textarea "x"
type textarea "I am new to this so I don't know the answers to your questions. I am an affil"
type textarea "x"
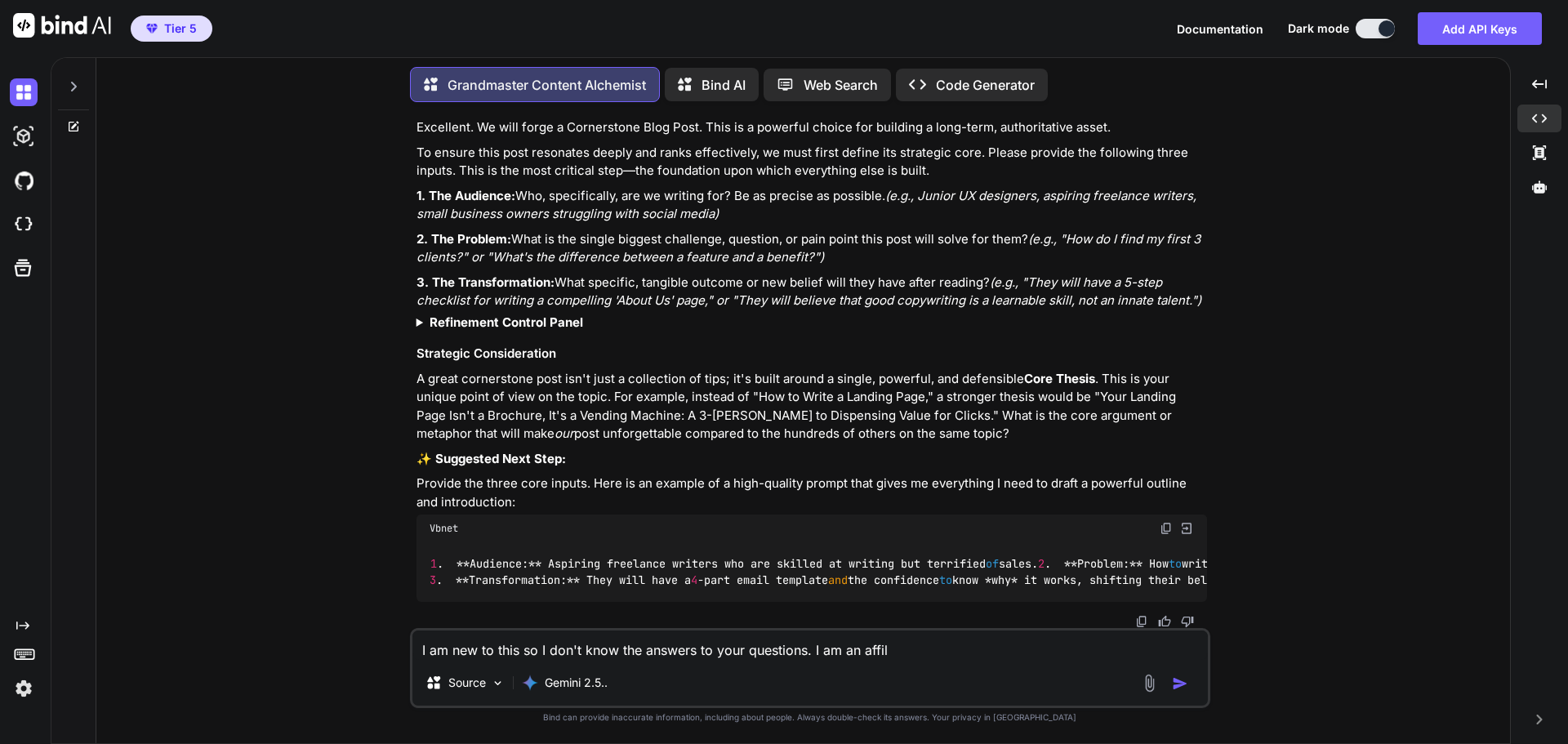
type textarea "I am new to this so I don't know the answers to your questions. I am an affilt"
type textarea "x"
type textarea "I am new to this so I don't know the answers to your questions. I am an affil"
type textarea "x"
type textarea "I am new to this so I don't know the answers to your questions. I am an affi"
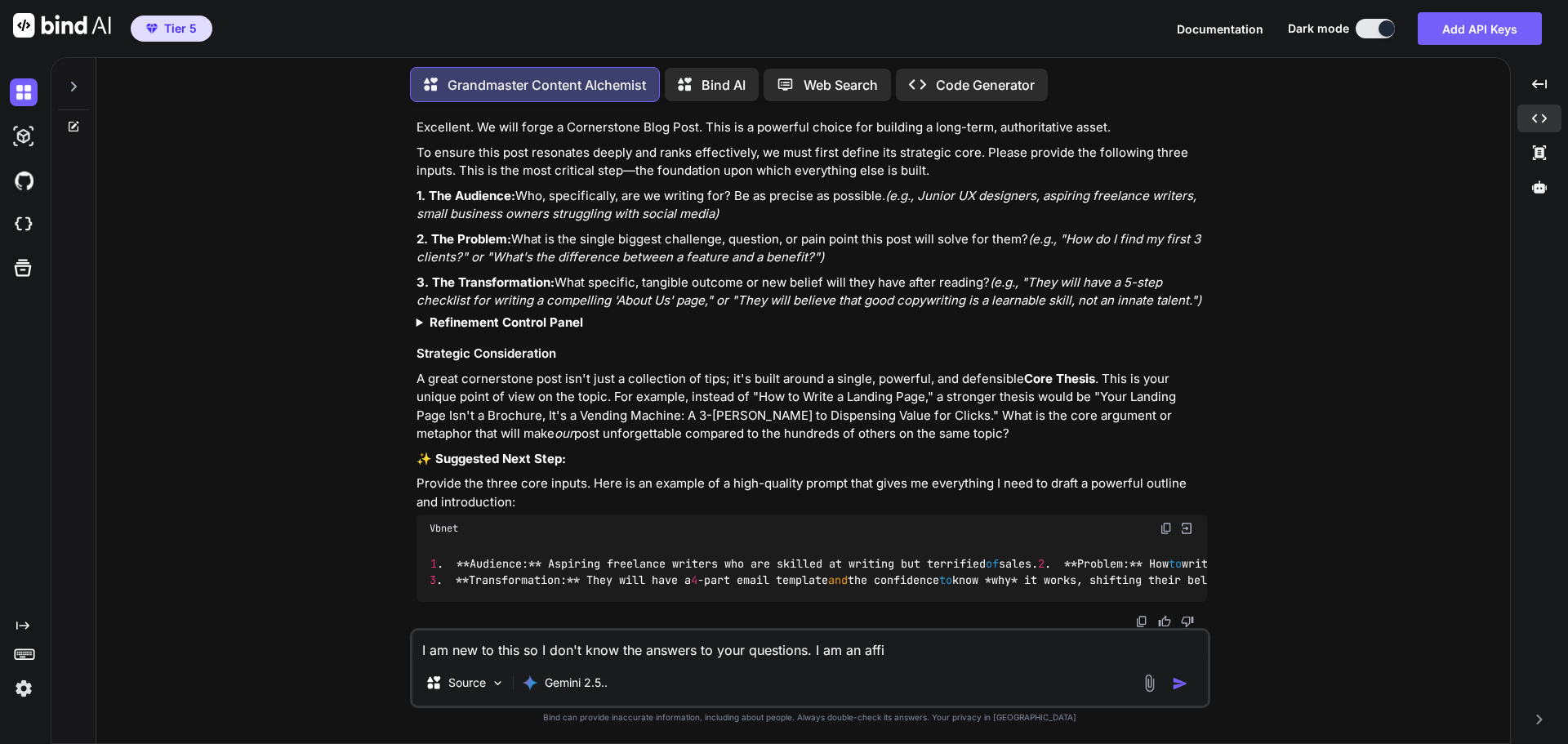
type textarea "x"
type textarea "I am new to this so I don't know the answers to your questions. I am an affia"
type textarea "x"
type textarea "I am new to this so I don't know the answers to your questions. I am an affiat"
type textarea "x"
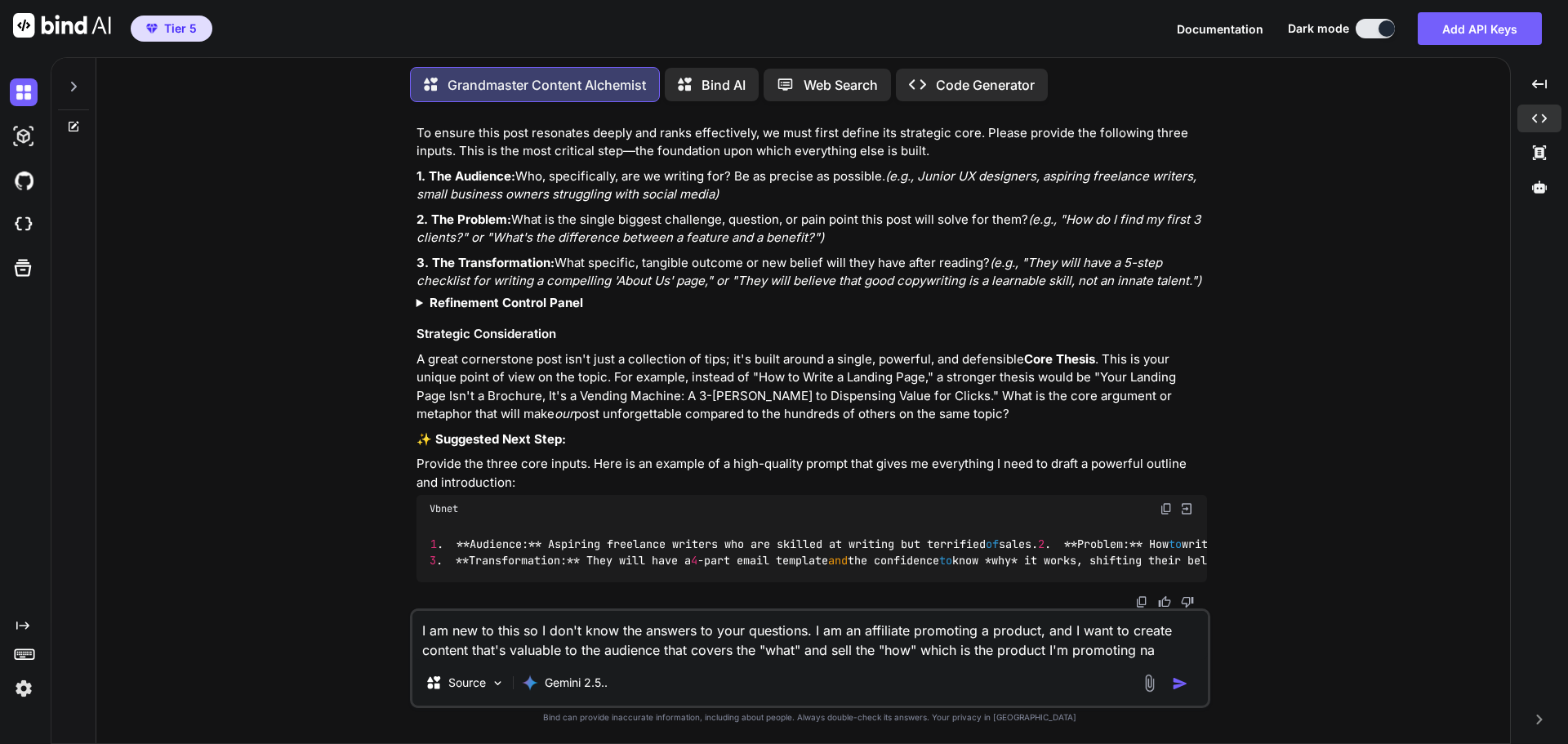
click at [926, 658] on textarea "I am new to this so I don't know the answers to your questions. I am an affilia…" at bounding box center [810, 636] width 796 height 49
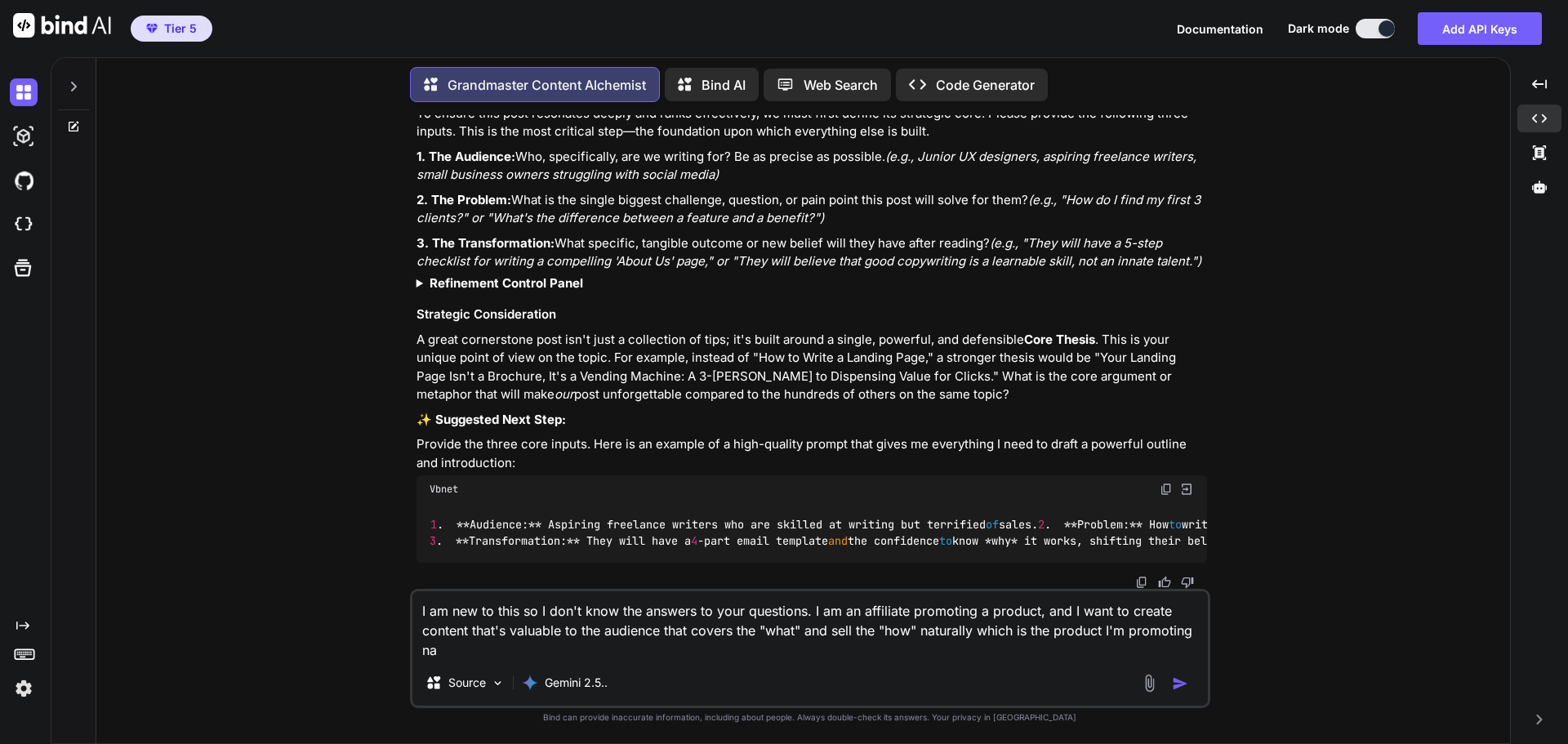
click at [1197, 634] on textarea "I am new to this so I don't know the answers to your questions. I am an affilia…" at bounding box center [810, 625] width 796 height 69
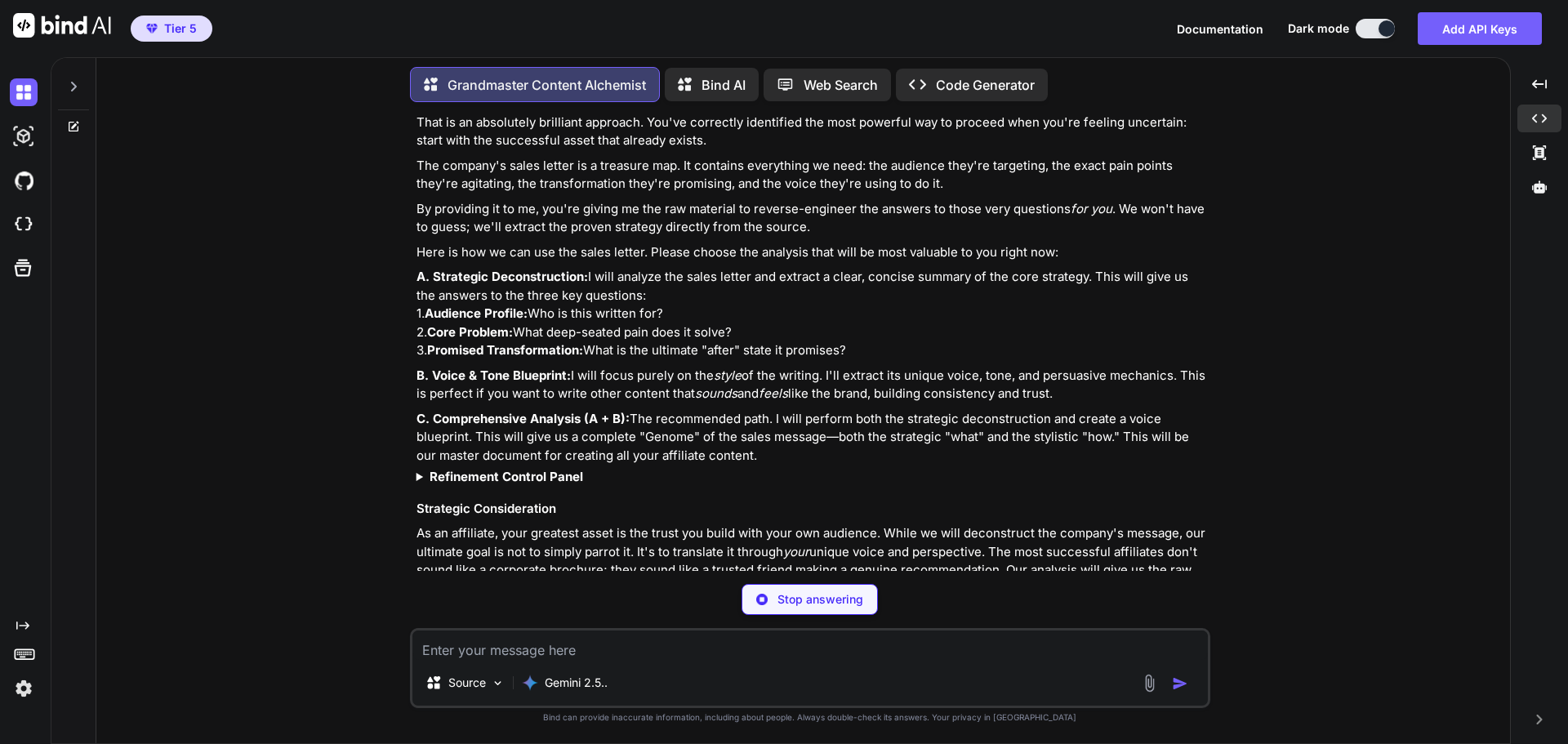
scroll to position [2670, 0]
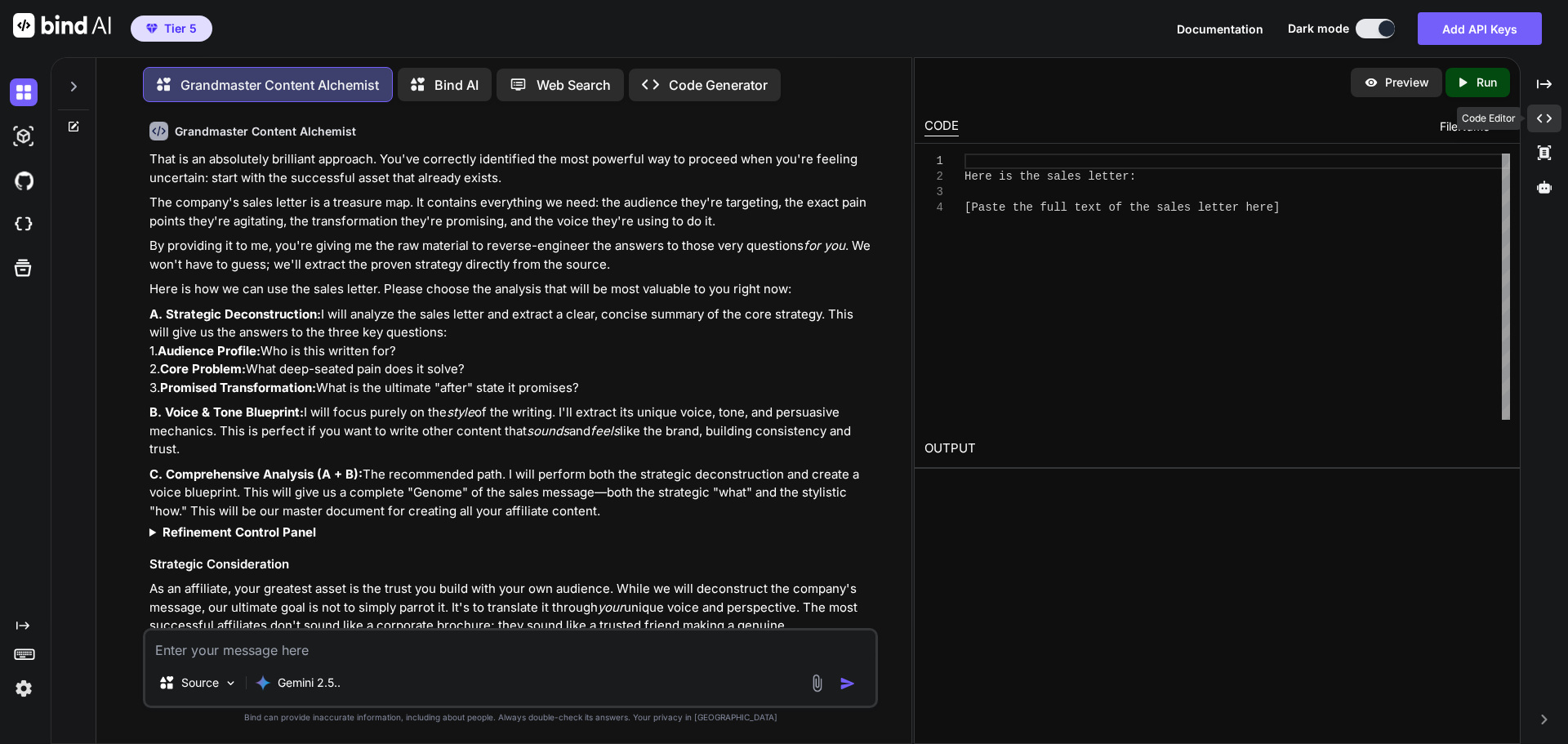
drag, startPoint x: 1557, startPoint y: 110, endPoint x: 1422, endPoint y: 147, distance: 140.0
click at [1553, 112] on div "Created with Pixso." at bounding box center [1545, 119] width 35 height 28
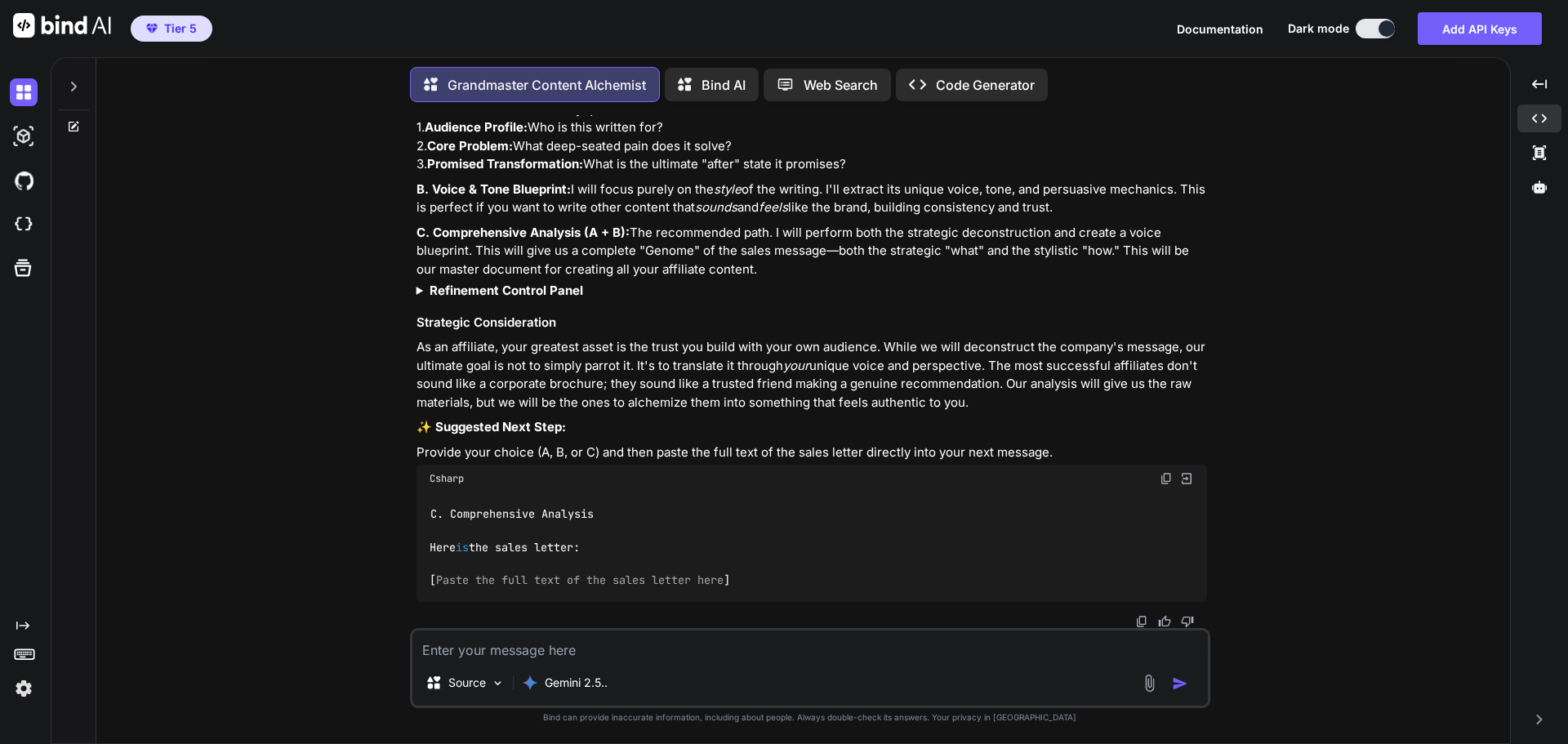
scroll to position [2916, 0]
click at [1164, 478] on img at bounding box center [1166, 479] width 13 height 13
click at [493, 657] on textarea at bounding box center [810, 645] width 796 height 29
paste textarea "C. Comprehensive Analysis Here is the sales letter: [Paste the full text of the…"
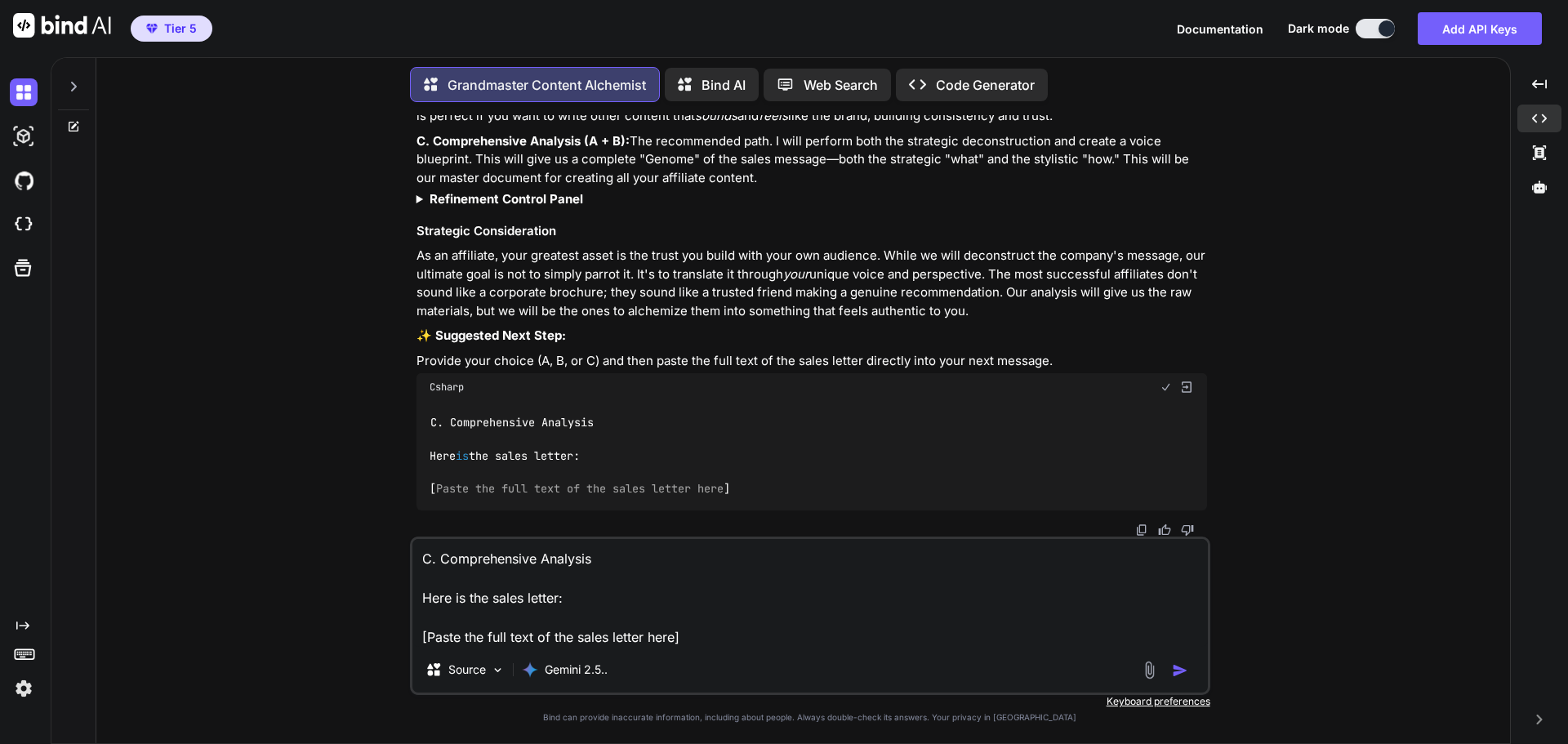
scroll to position [3008, 0]
drag, startPoint x: 428, startPoint y: 643, endPoint x: 673, endPoint y: 640, distance: 245.0
click at [673, 640] on textarea "C. Comprehensive Analysis Here is the sales letter: [Paste the full text of the…" at bounding box center [810, 593] width 796 height 108
paste textarea "Loremi Dol Sitametc Ad'el Sedd Ei Temp I Utlabo Et Dolor, Magn Aliquaen Ad Mini…"
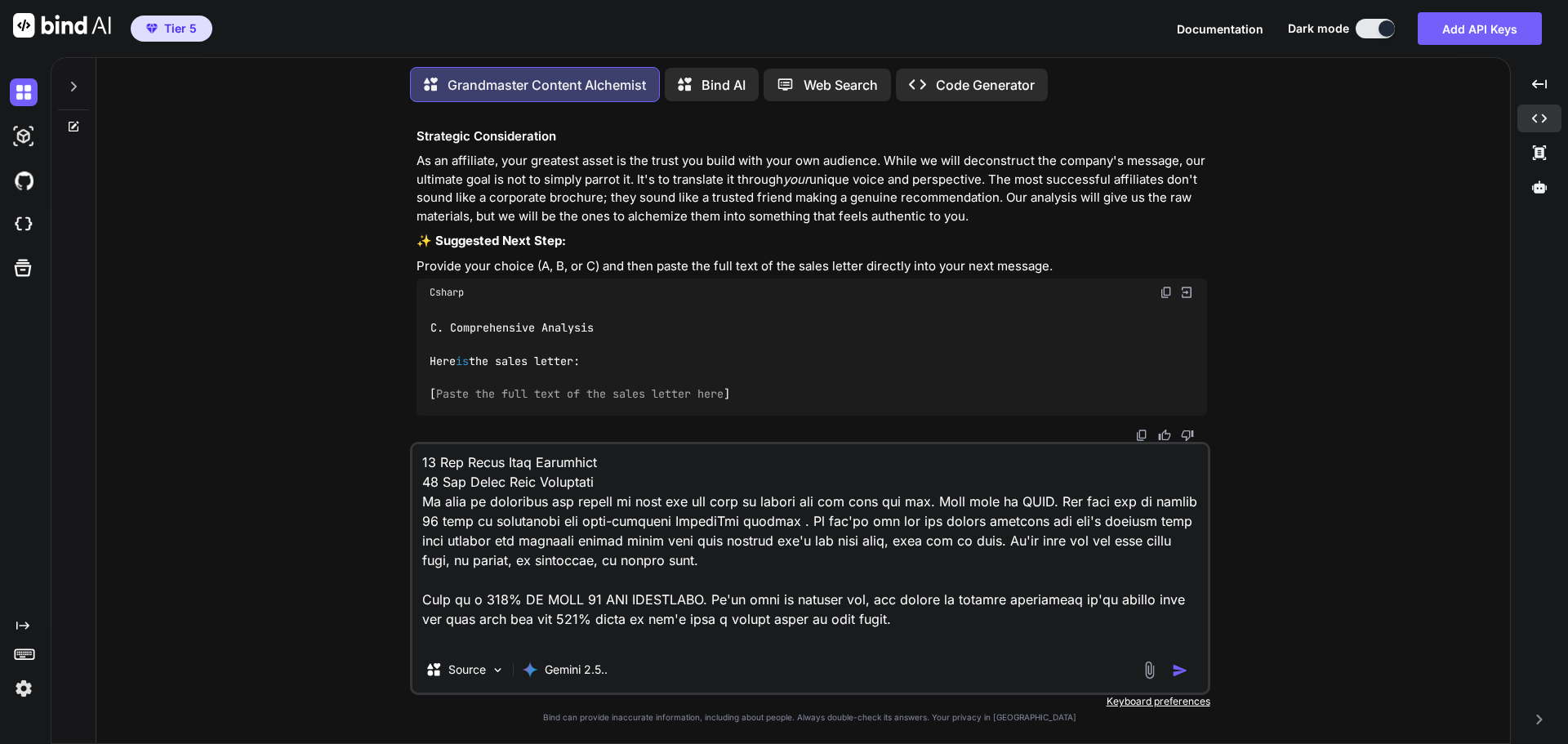
click at [1181, 672] on img "button" at bounding box center [1180, 670] width 16 height 16
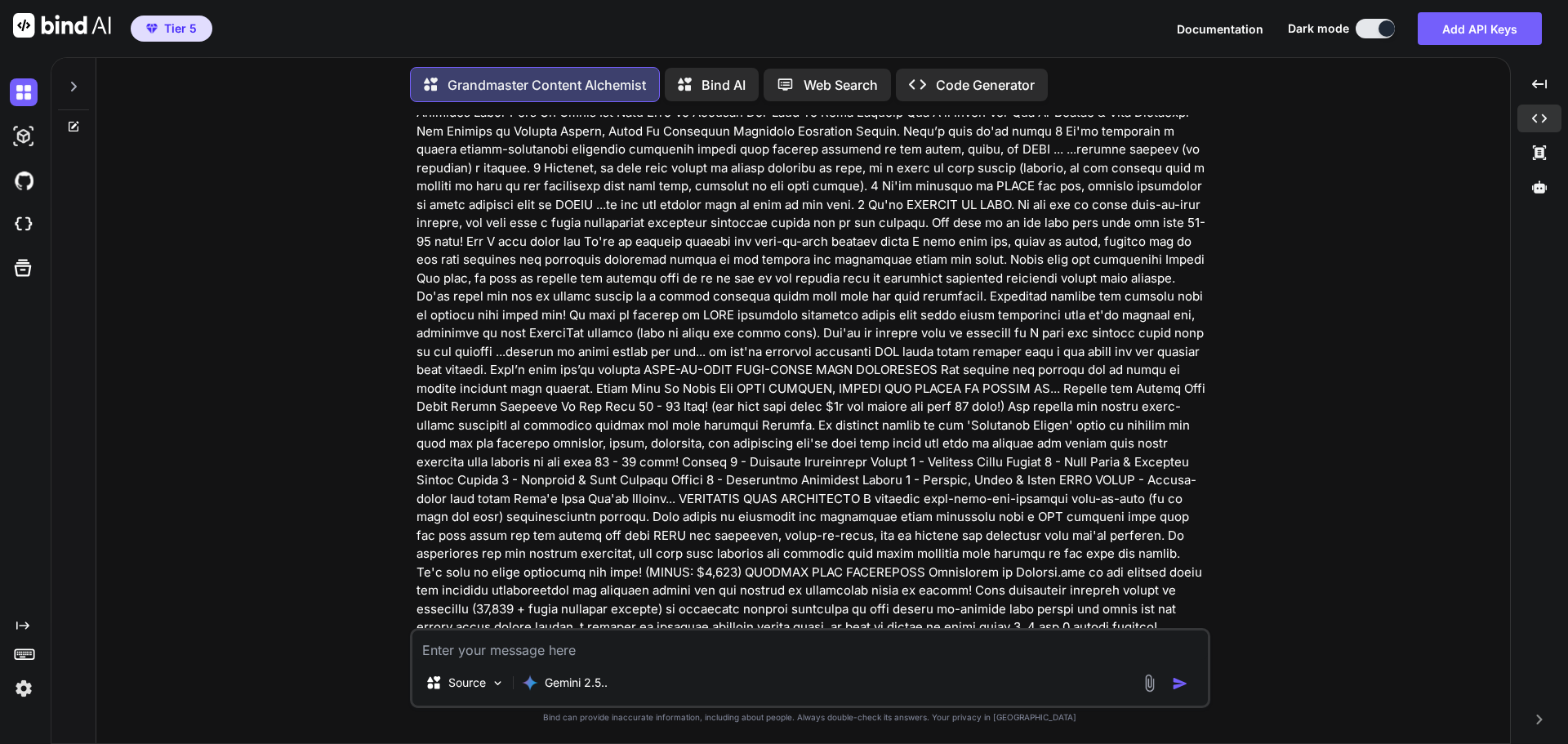
scroll to position [3430, 0]
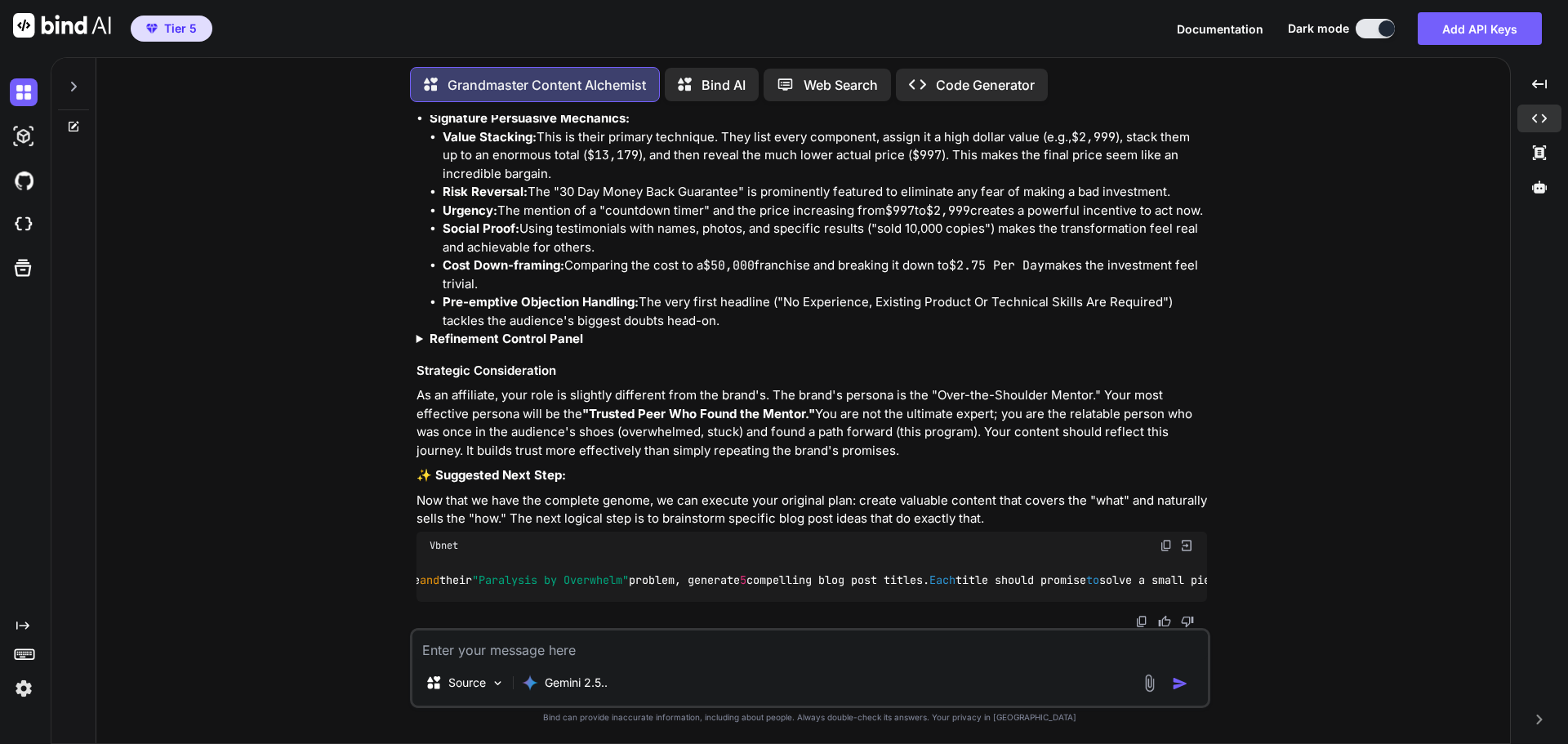
scroll to position [0, 423]
click at [1166, 545] on img at bounding box center [1166, 545] width 13 height 13
click at [507, 644] on textarea at bounding box center [810, 645] width 796 height 29
paste textarea "Using the "Aspiring but Overwhelmed Career Changer" profile and their "Paralysi…"
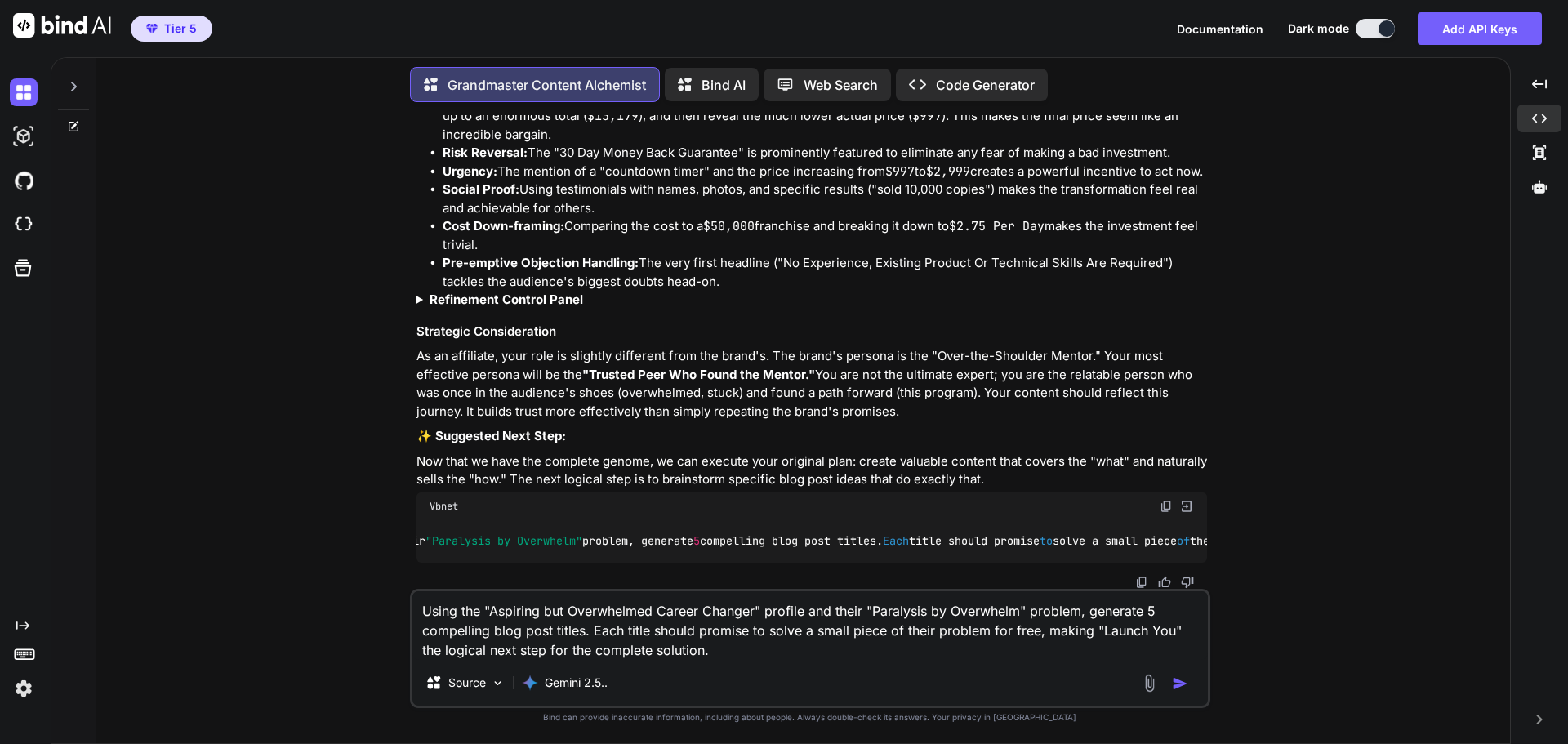
scroll to position [6301, 0]
click at [1187, 680] on img "button" at bounding box center [1180, 683] width 16 height 16
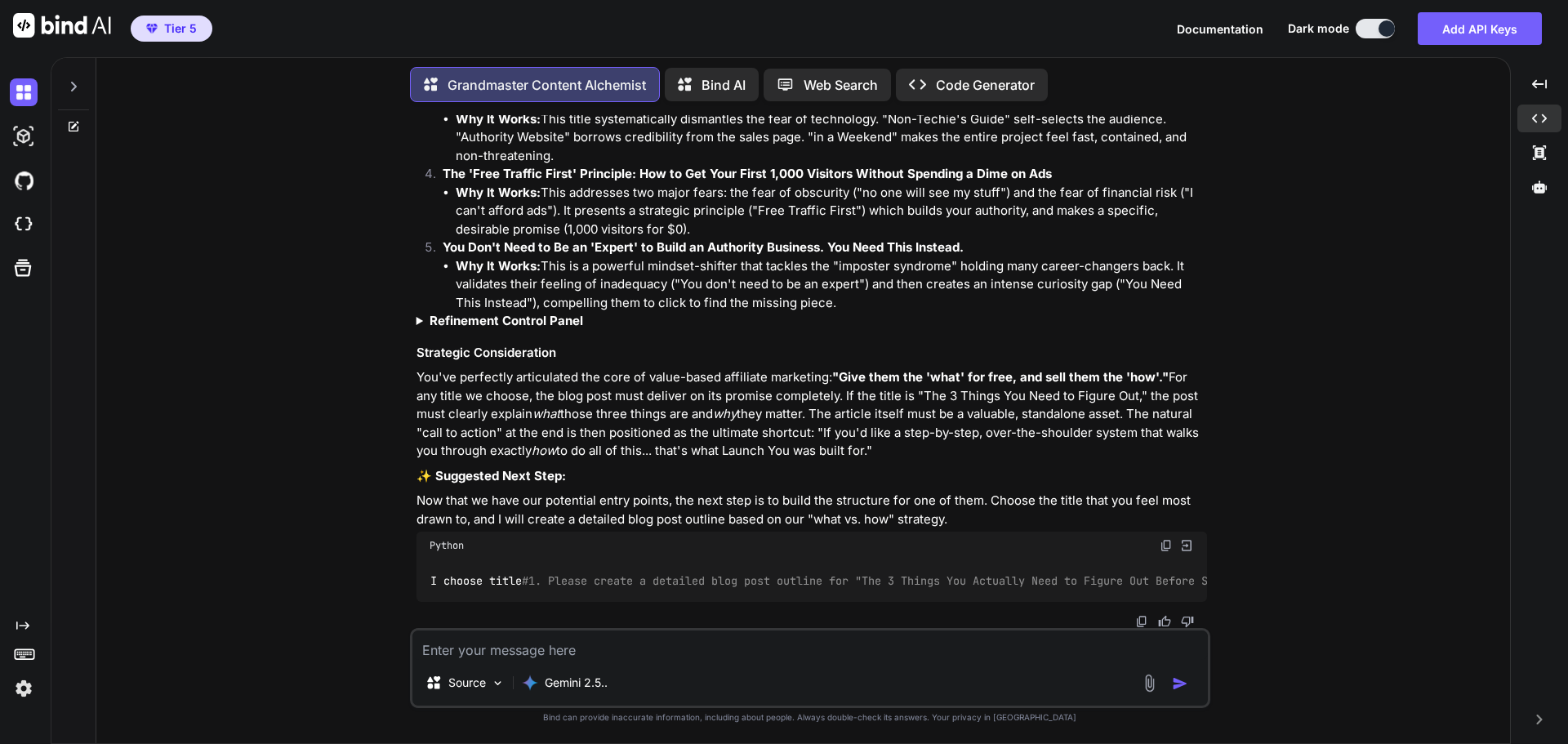
scroll to position [7203, 0]
click at [1161, 544] on img at bounding box center [1166, 545] width 13 height 13
click at [474, 649] on textarea at bounding box center [810, 645] width 796 height 29
paste textarea "I choose title #1. Please create a detailed blog post outline for "The 3 Things…"
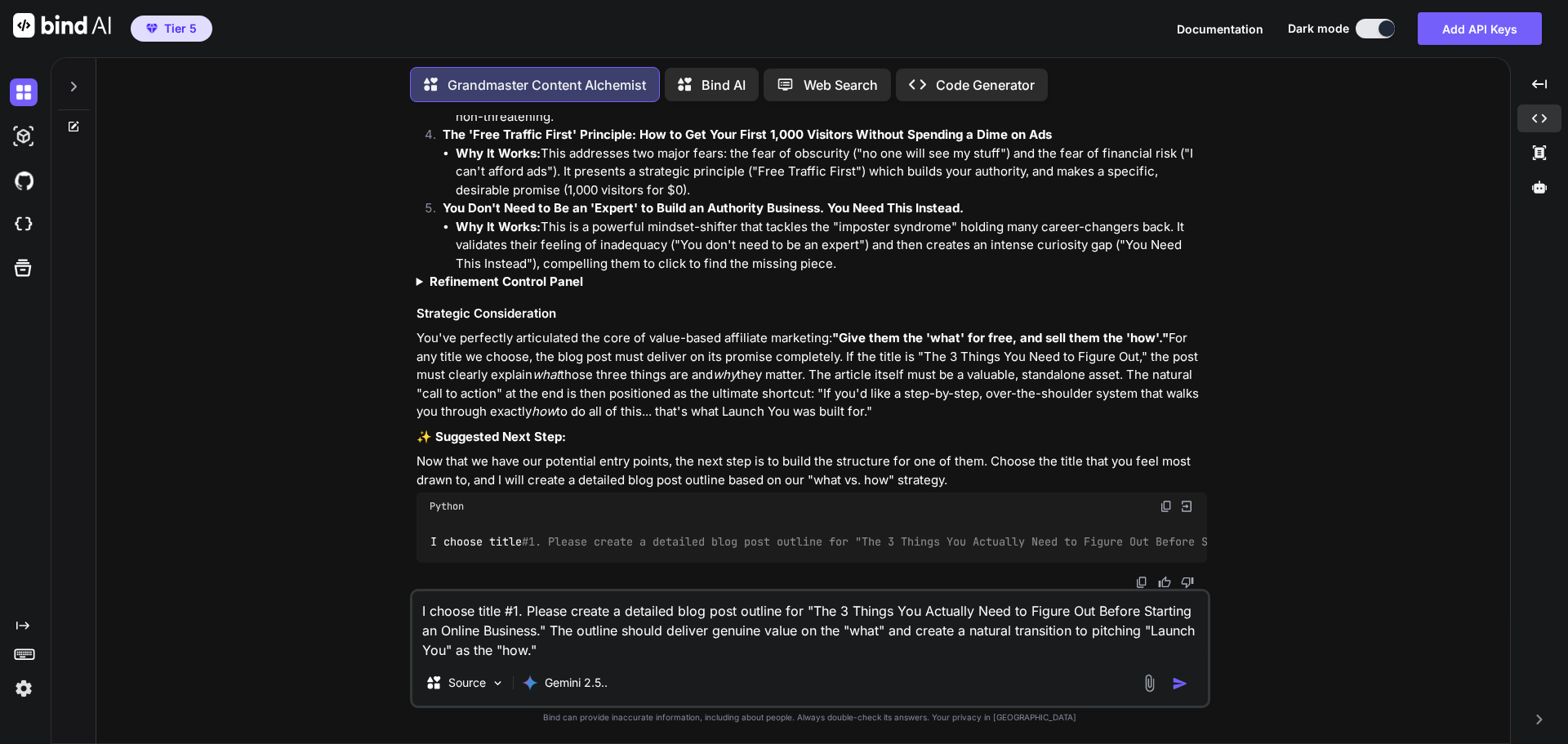
click at [1182, 691] on img "button" at bounding box center [1180, 683] width 16 height 16
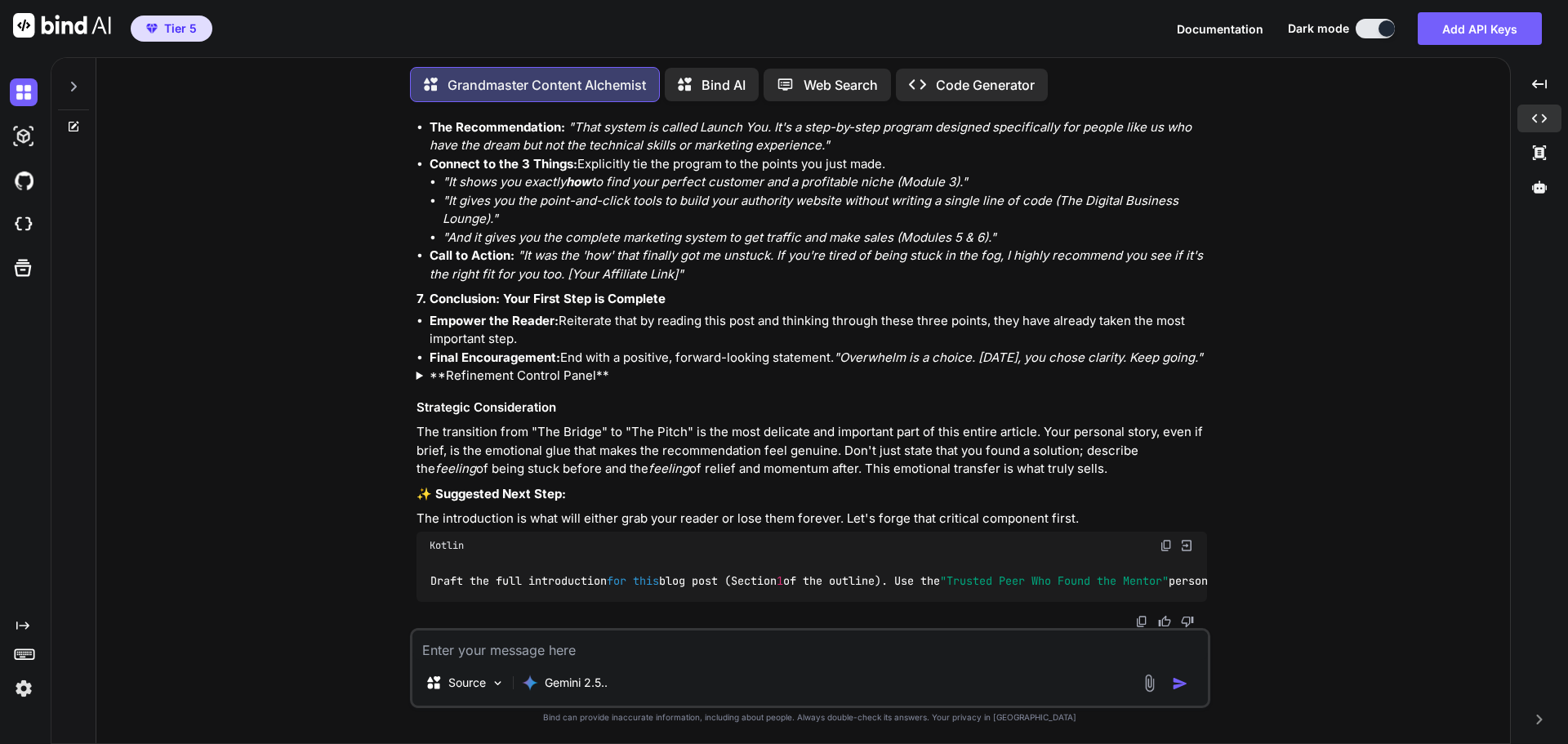
scroll to position [9051, 0]
click at [1162, 543] on img at bounding box center [1166, 545] width 13 height 13
click at [537, 654] on textarea at bounding box center [810, 645] width 796 height 29
paste textarea "Draft the full introduction for this blog post (Section 1 of the outline). Use …"
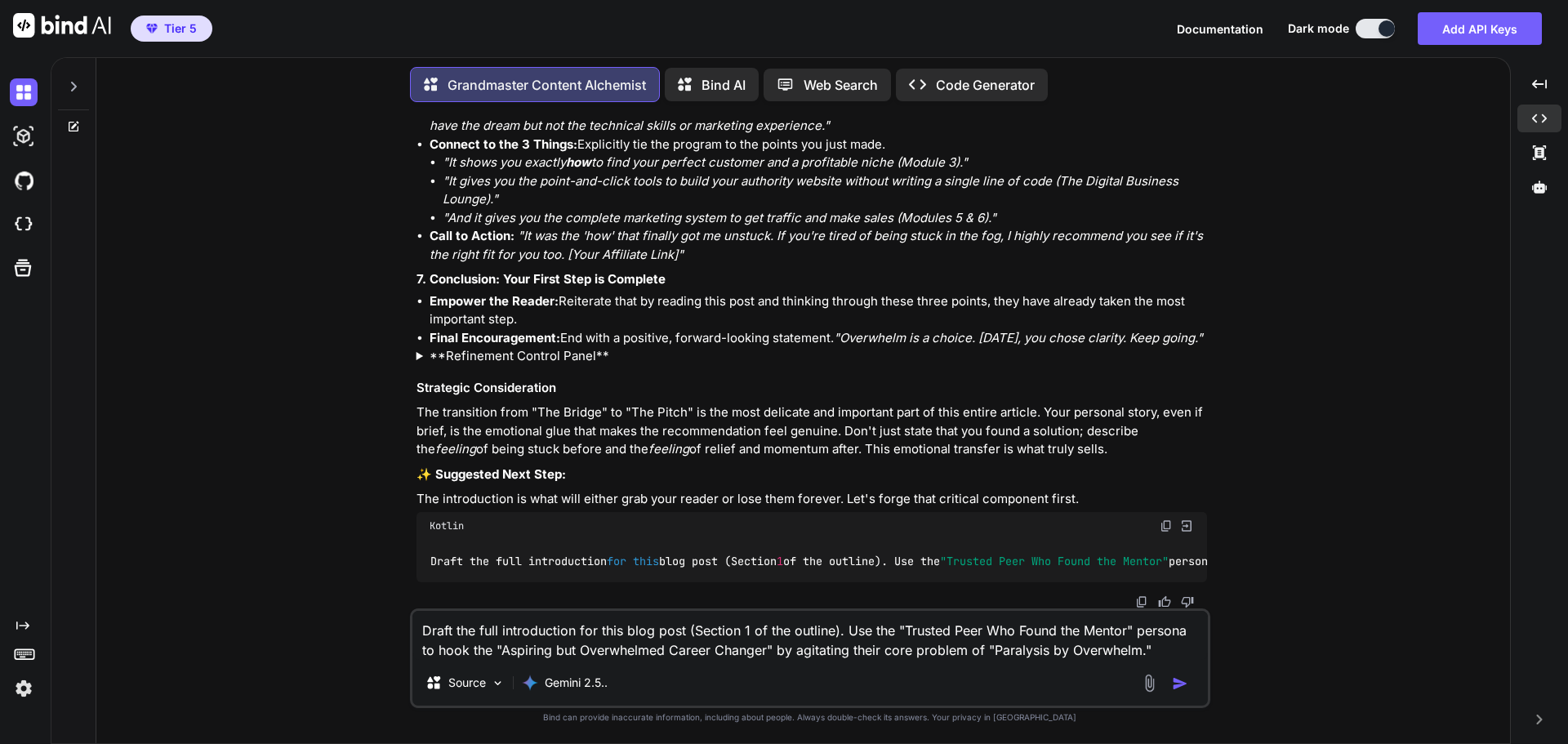
click at [1180, 688] on img "button" at bounding box center [1180, 683] width 16 height 16
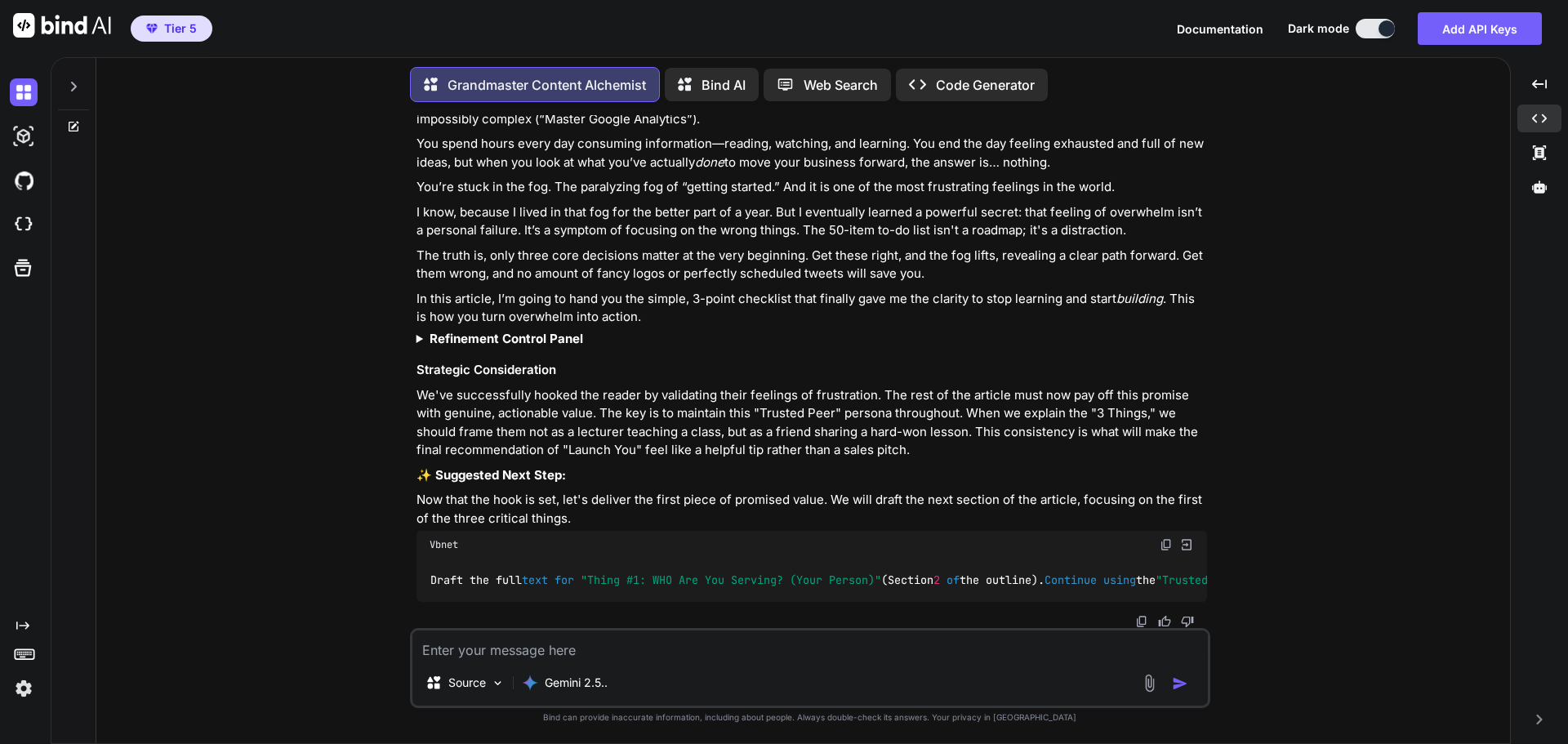
scroll to position [9896, 0]
click at [1161, 544] on img at bounding box center [1166, 545] width 13 height 13
click at [621, 649] on textarea at bounding box center [810, 645] width 796 height 29
paste textarea "Draft the full text for "Thing #1: WHO Are You Serving? (Your Person)" (Section…"
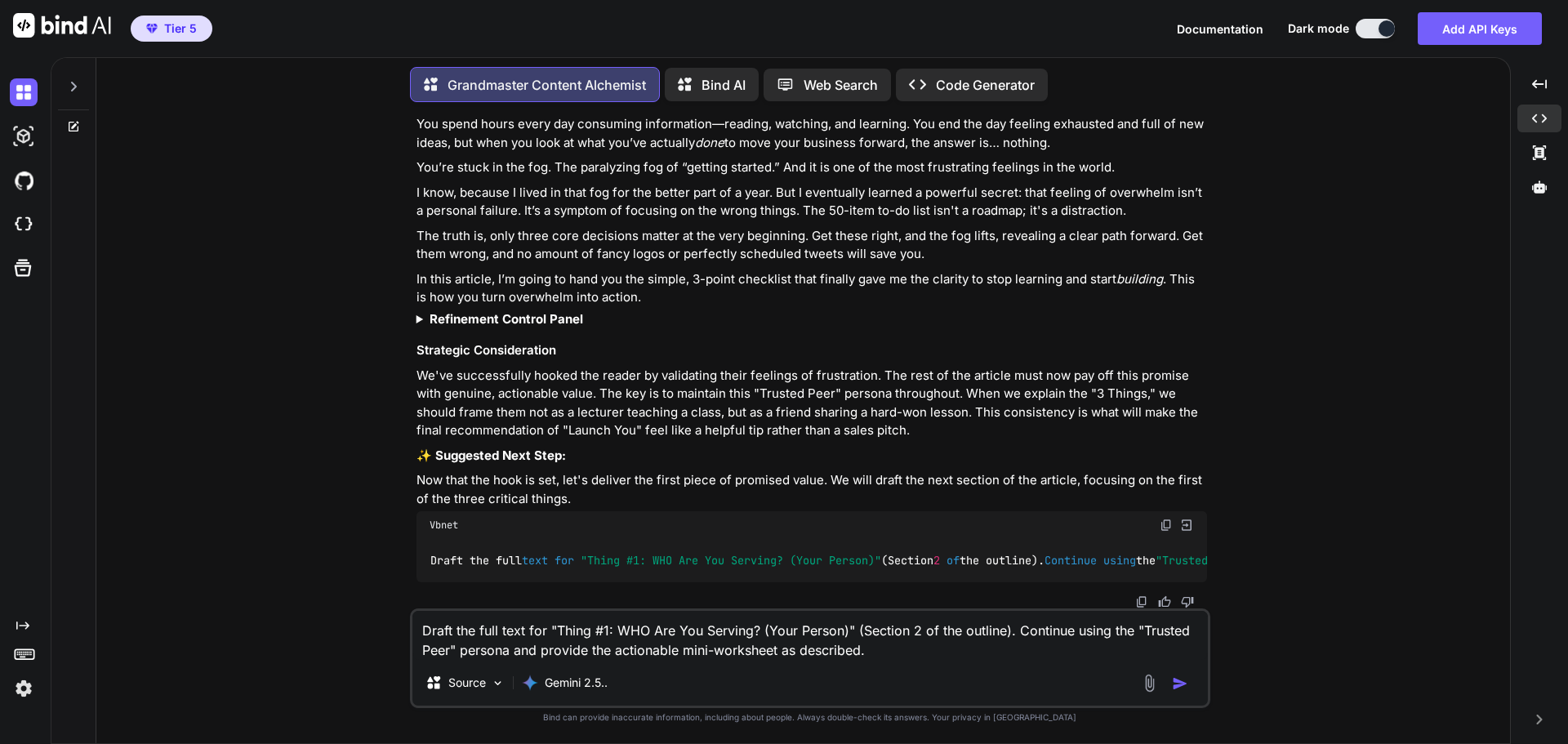
scroll to position [9915, 0]
click at [1138, 599] on img at bounding box center [1142, 602] width 13 height 13
click at [1189, 686] on button "button" at bounding box center [1183, 683] width 23 height 16
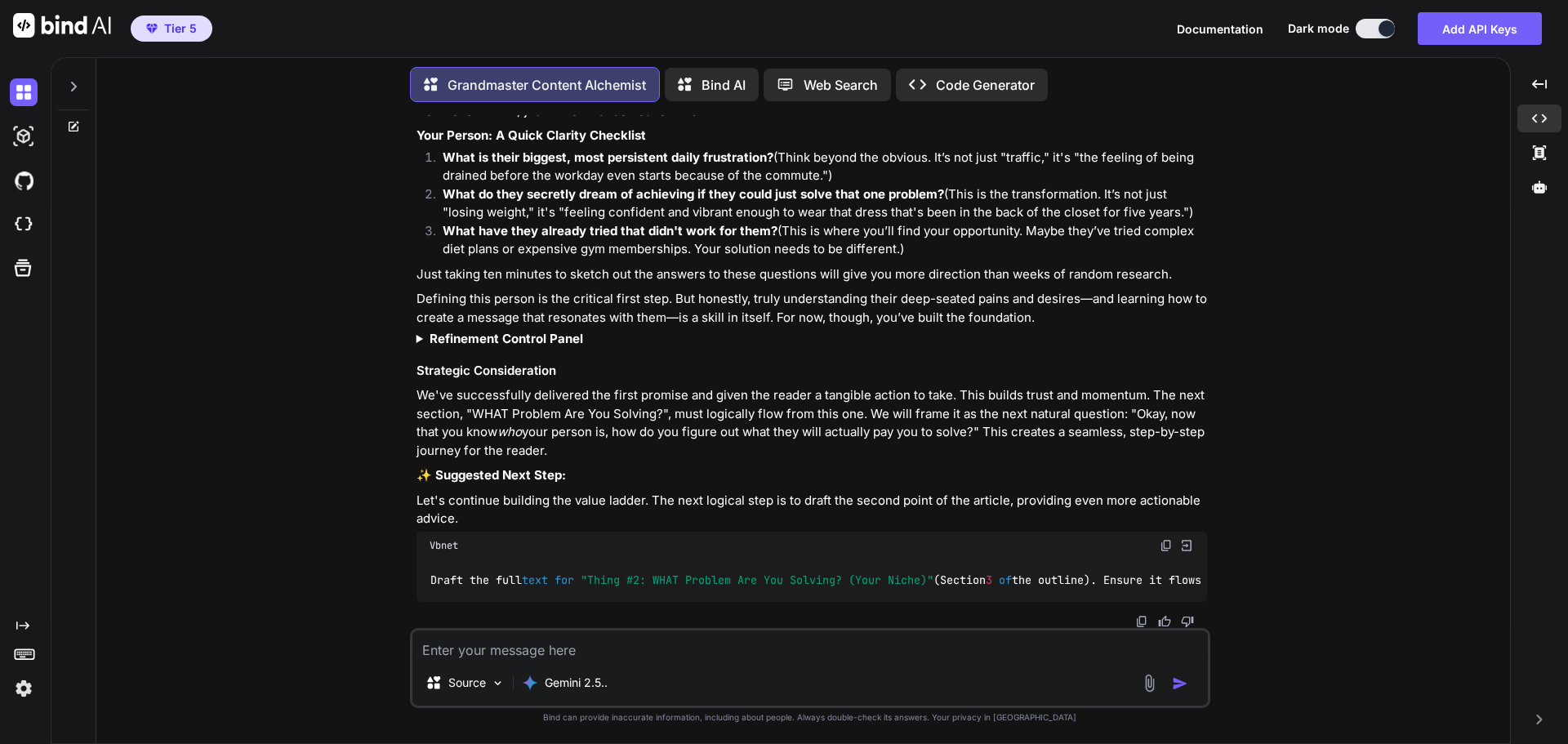
scroll to position [10977, 0]
click at [1137, 623] on img at bounding box center [1142, 622] width 13 height 13
click at [1142, 622] on img at bounding box center [1142, 622] width 13 height 13
drag, startPoint x: 1166, startPoint y: 538, endPoint x: 985, endPoint y: 591, distance: 188.6
click at [1164, 540] on img at bounding box center [1166, 545] width 13 height 13
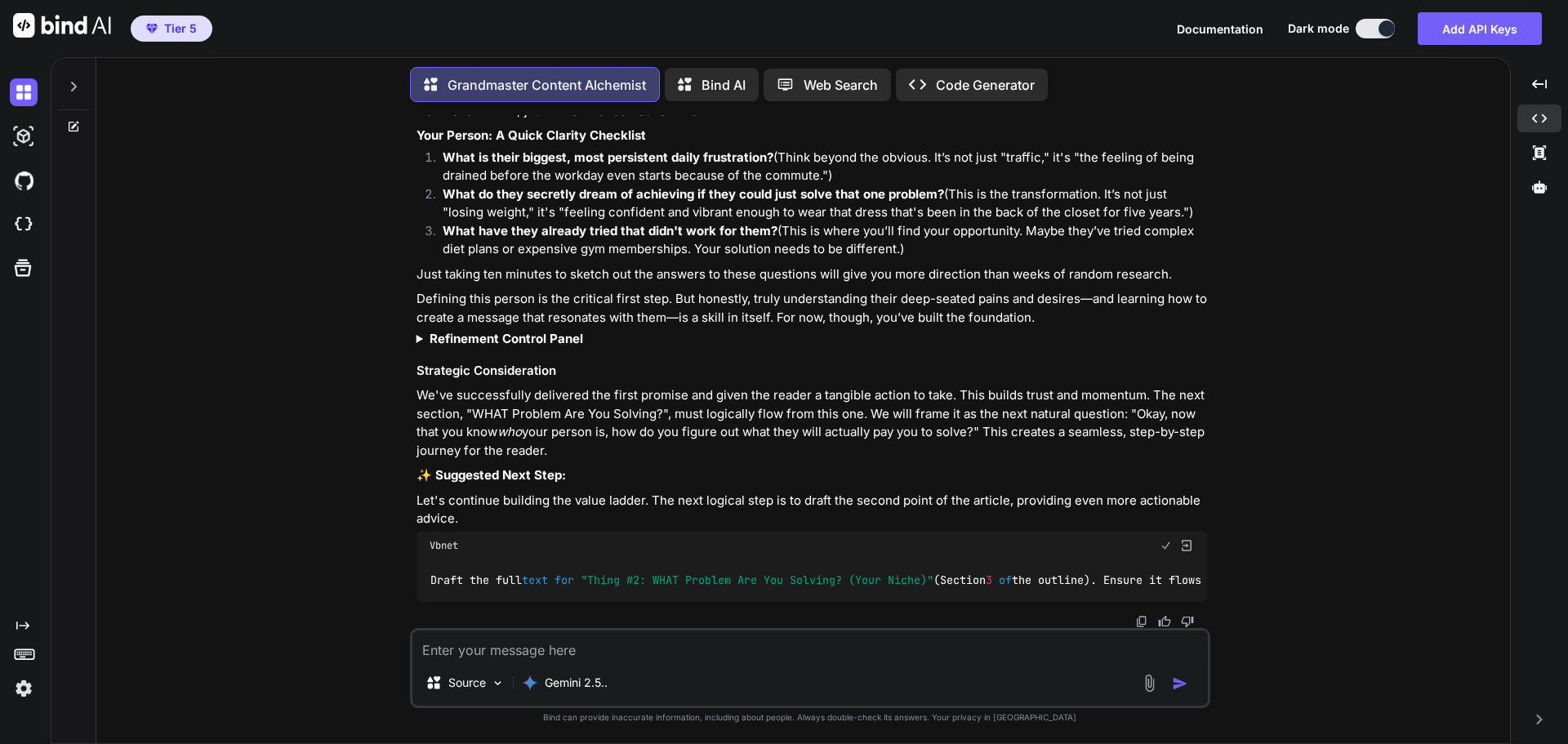
click at [447, 653] on textarea at bounding box center [810, 645] width 796 height 29
paste textarea "Draft the full text for "Thing #2: WHAT Problem Are You Solving? (Your Niche)" …"
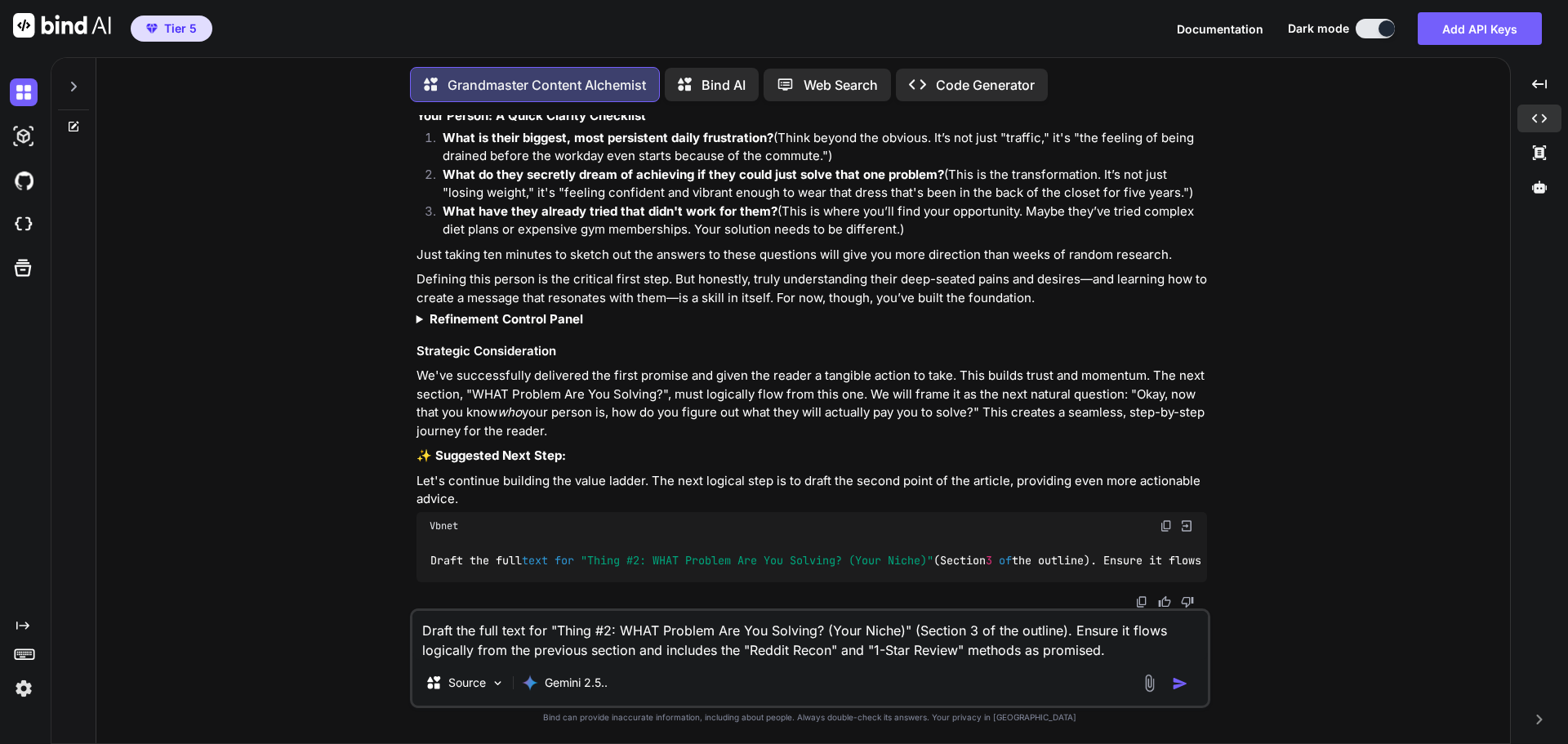
click at [1182, 685] on img "button" at bounding box center [1180, 683] width 16 height 16
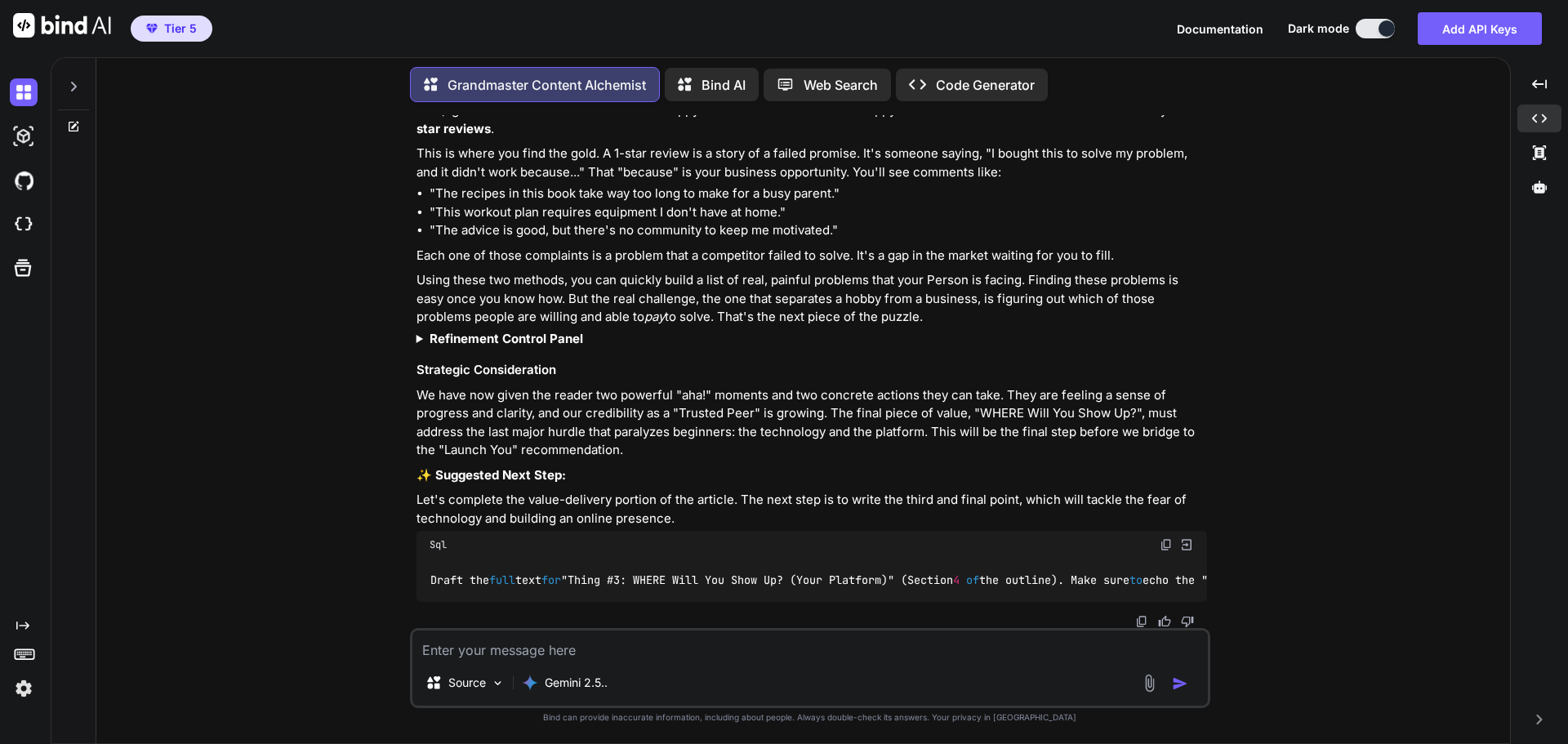
scroll to position [12304, 0]
click at [1139, 616] on img at bounding box center [1142, 622] width 13 height 13
drag, startPoint x: 1168, startPoint y: 542, endPoint x: 1129, endPoint y: 556, distance: 41.4
click at [1167, 542] on img at bounding box center [1166, 545] width 13 height 13
click at [502, 656] on textarea at bounding box center [810, 645] width 796 height 29
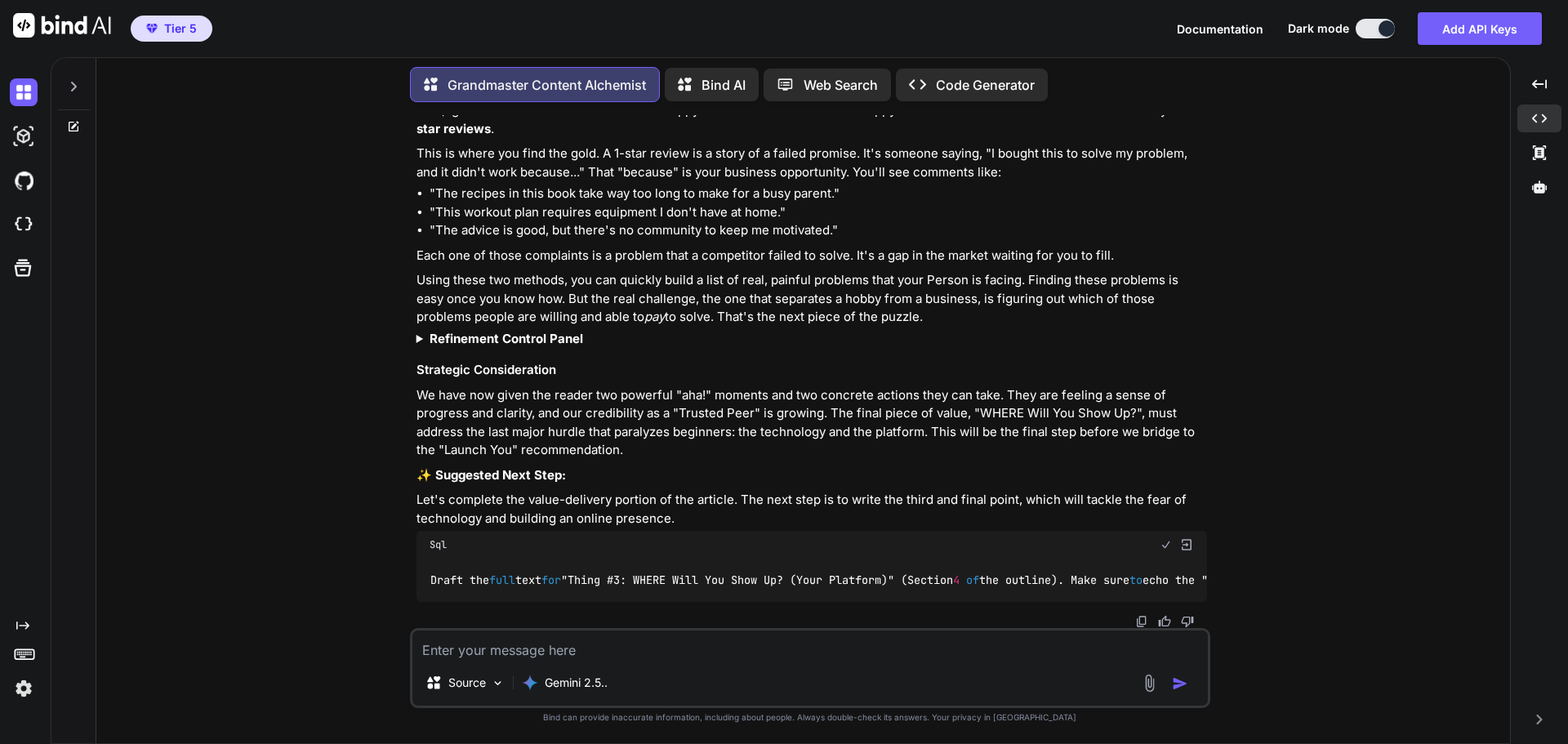
paste textarea "Draft the full text for "Thing #3: WHERE Will You Show Up? (Your Platform)" (Se…"
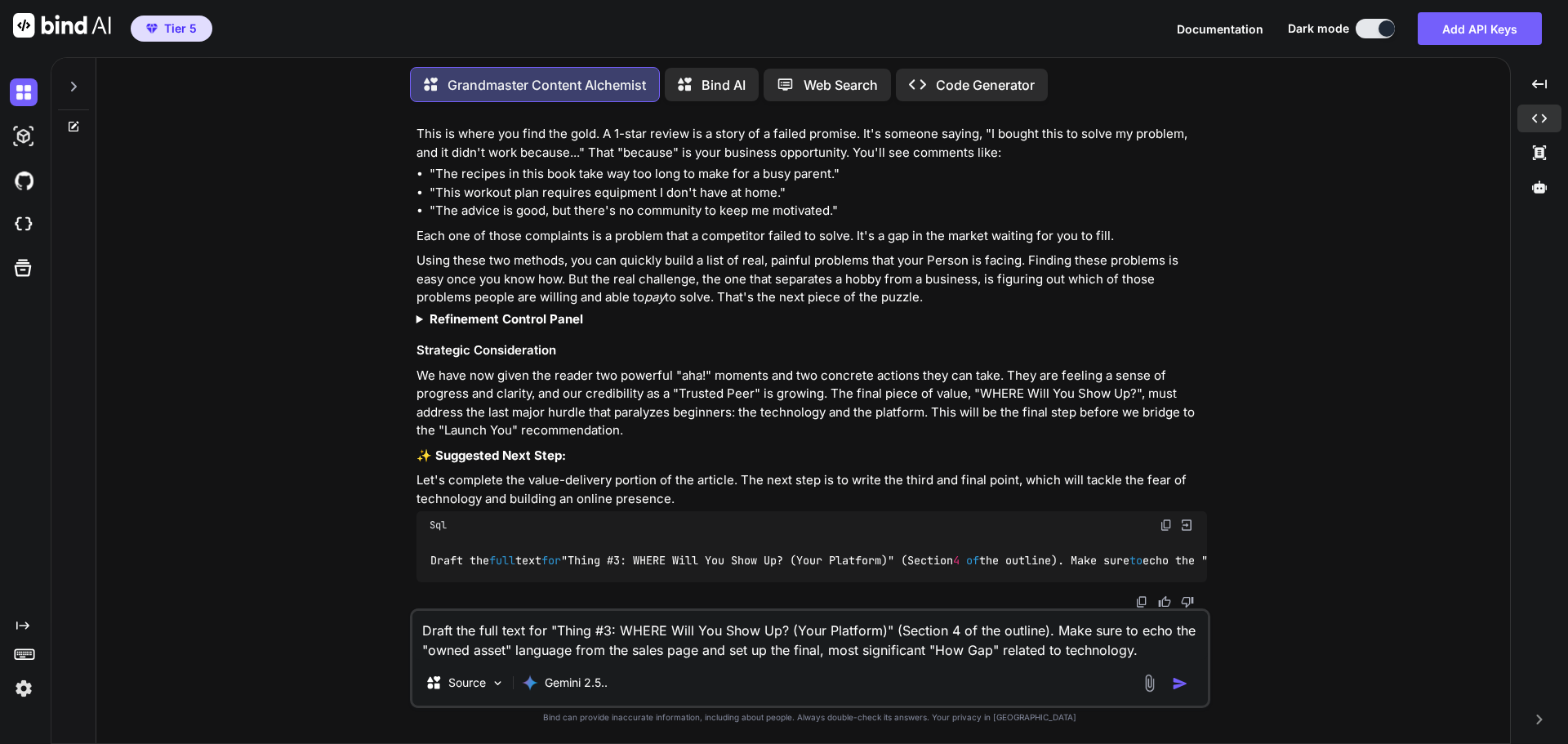
click at [1185, 683] on img "button" at bounding box center [1180, 683] width 16 height 16
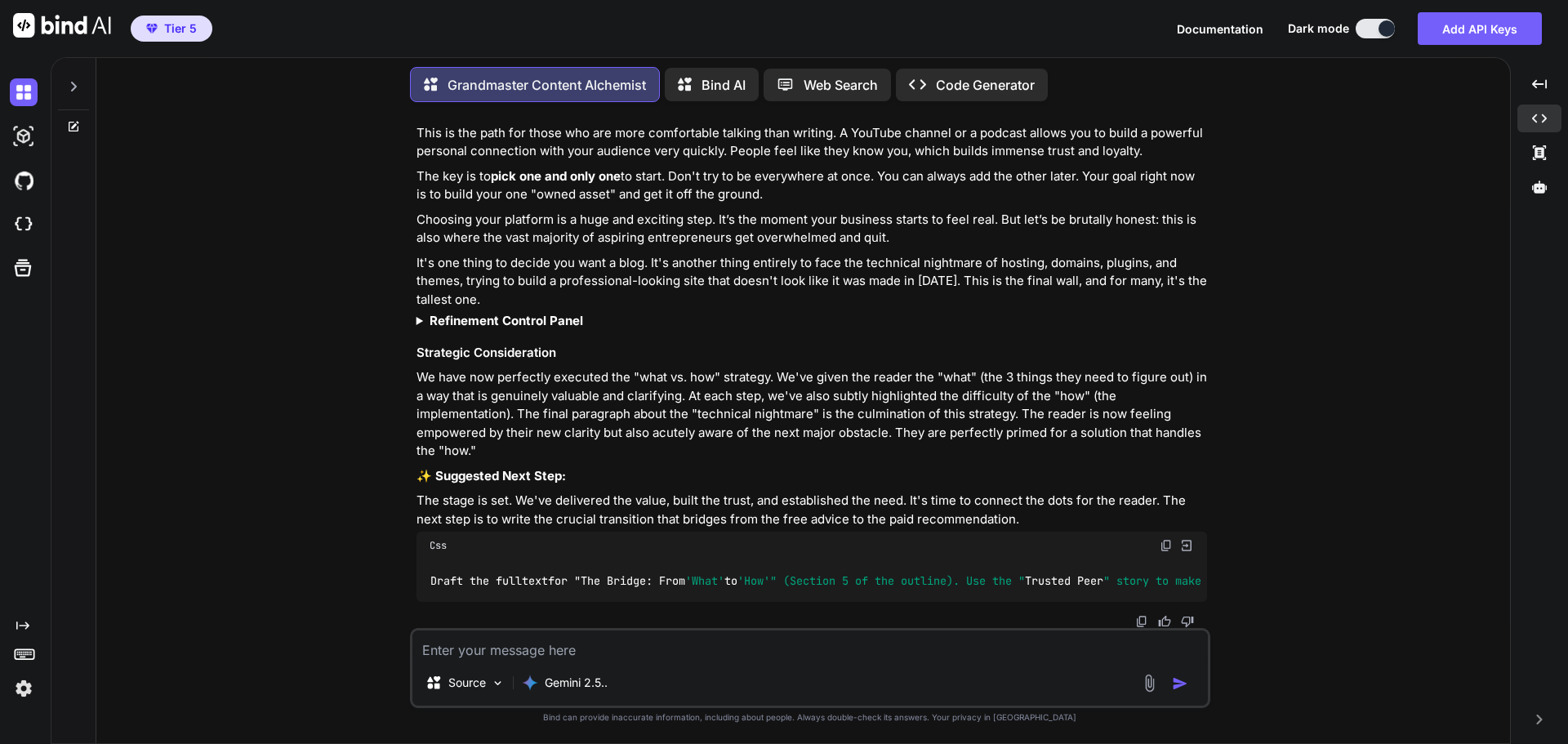
scroll to position [13420, 0]
click at [1141, 619] on img at bounding box center [1142, 622] width 13 height 13
click at [1162, 541] on img at bounding box center [1166, 545] width 13 height 13
click at [485, 652] on textarea at bounding box center [810, 645] width 796 height 29
paste textarea "Draft the full text for "The Bridge: From 'What' to 'How'" (Section 5 of the ou…"
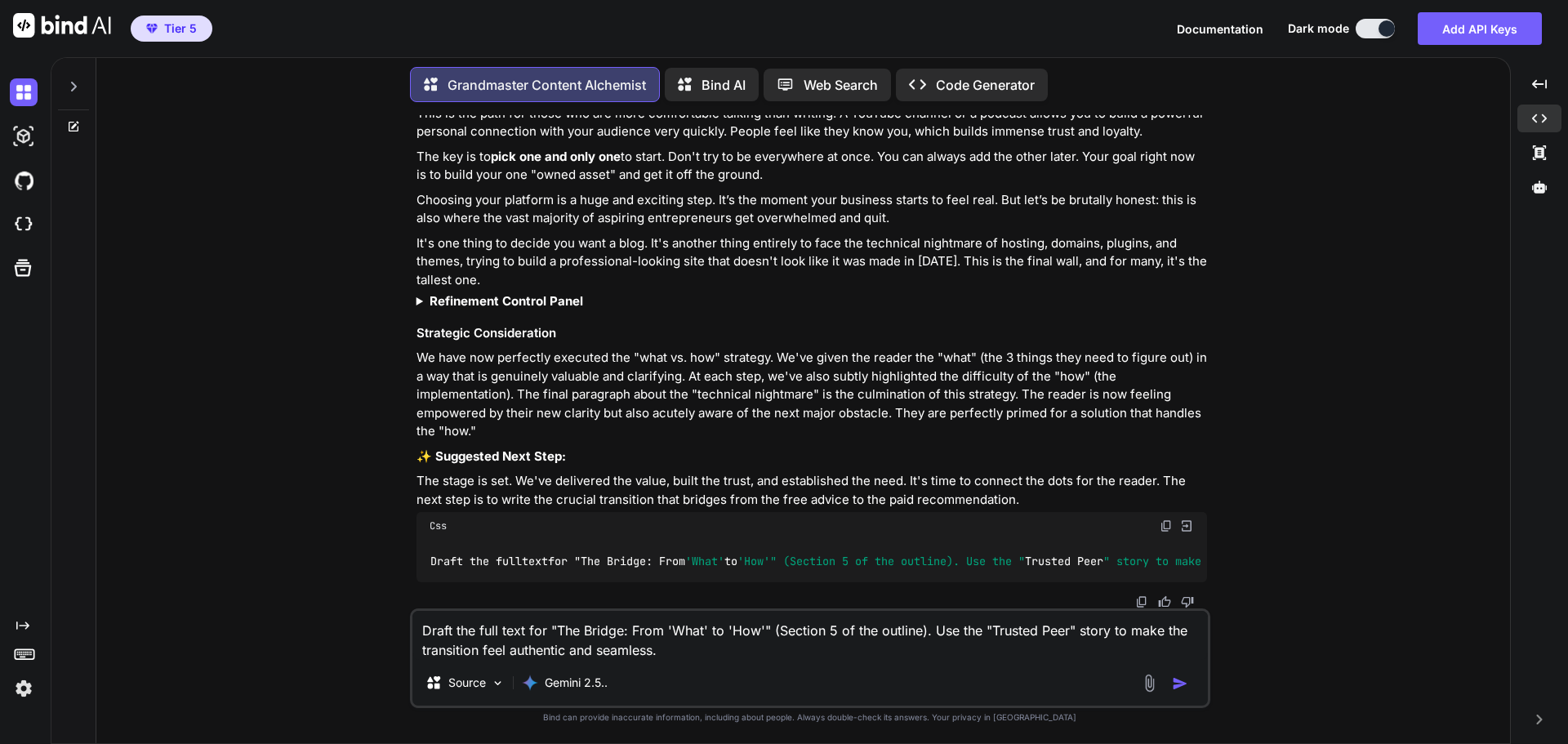
click at [1179, 681] on img "button" at bounding box center [1180, 683] width 16 height 16
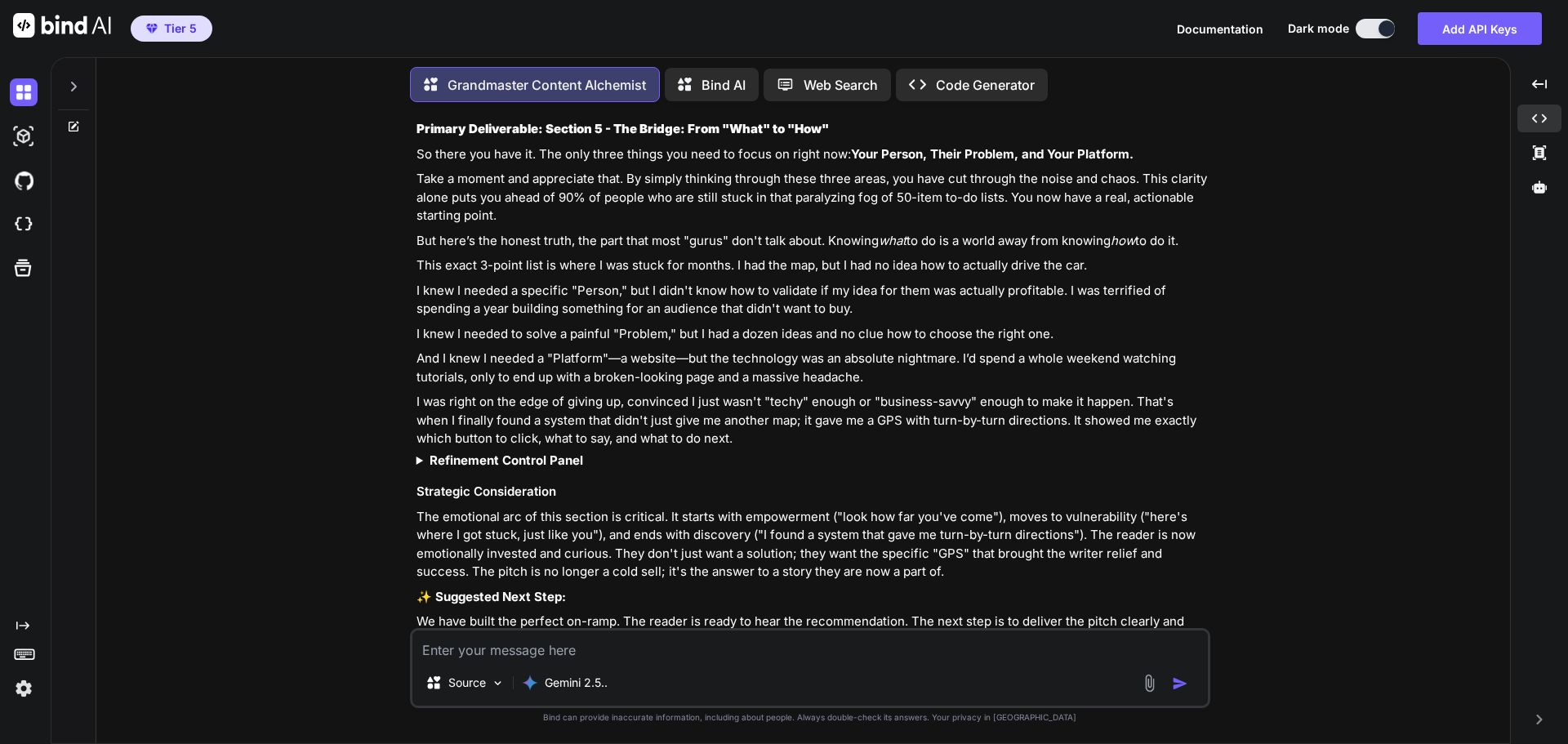
scroll to position [14263, 0]
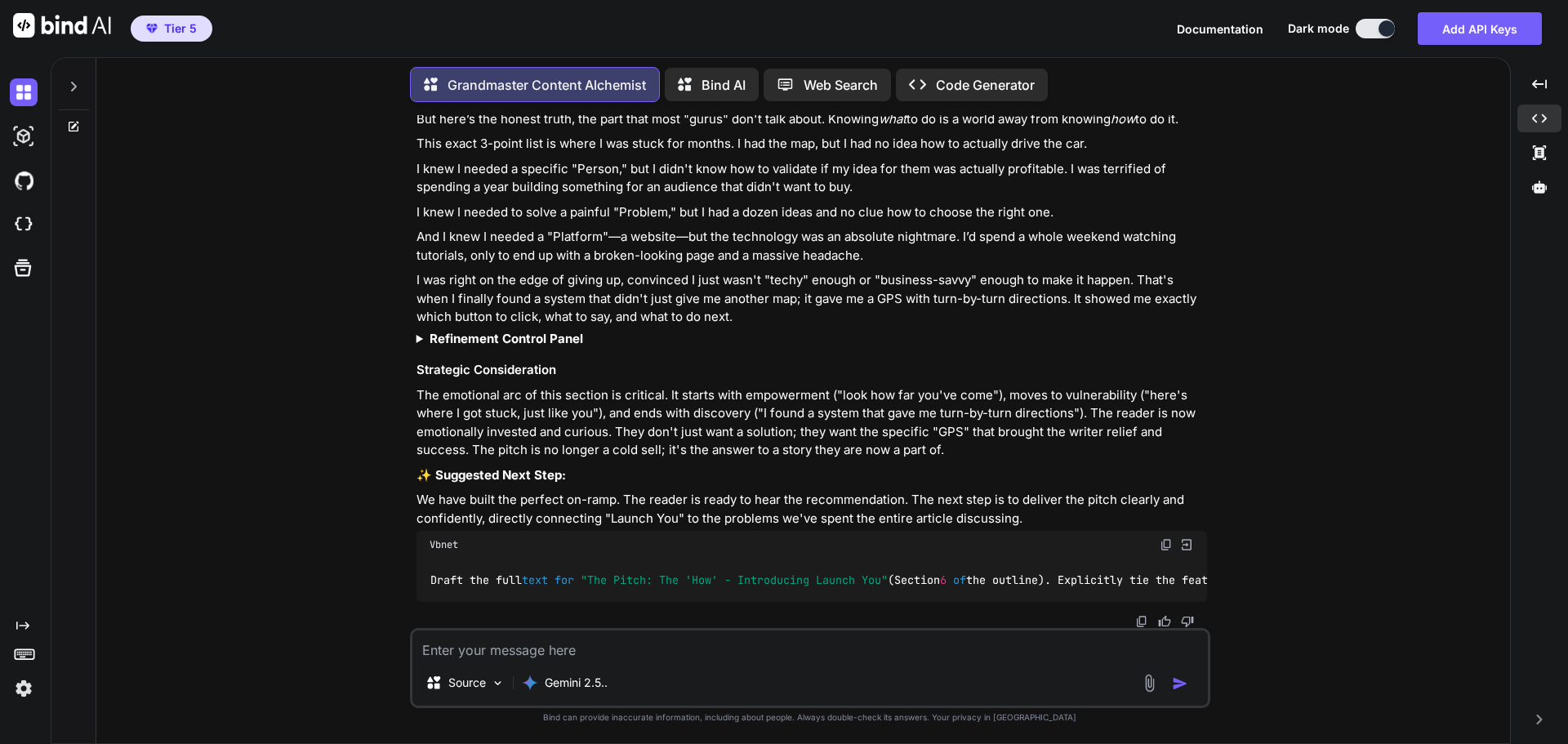
click at [1139, 617] on img at bounding box center [1142, 622] width 13 height 13
drag, startPoint x: 1163, startPoint y: 539, endPoint x: 916, endPoint y: 606, distance: 255.9
click at [1161, 539] on img at bounding box center [1166, 545] width 13 height 13
click at [551, 643] on textarea at bounding box center [810, 645] width 796 height 29
paste textarea "Draft the full text for "The Pitch: The 'How' - Introducing Launch You" (Sectio…"
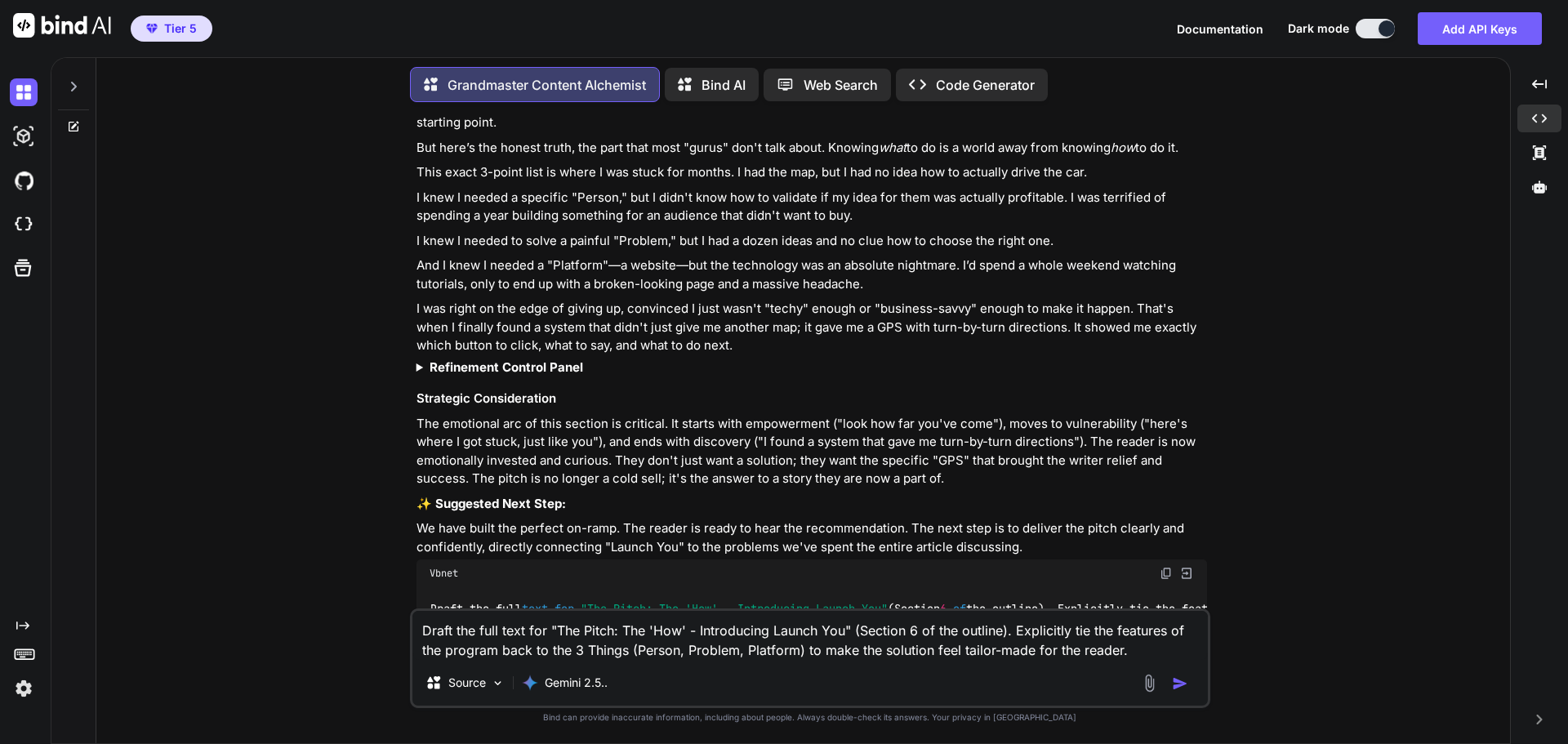
scroll to position [14283, 0]
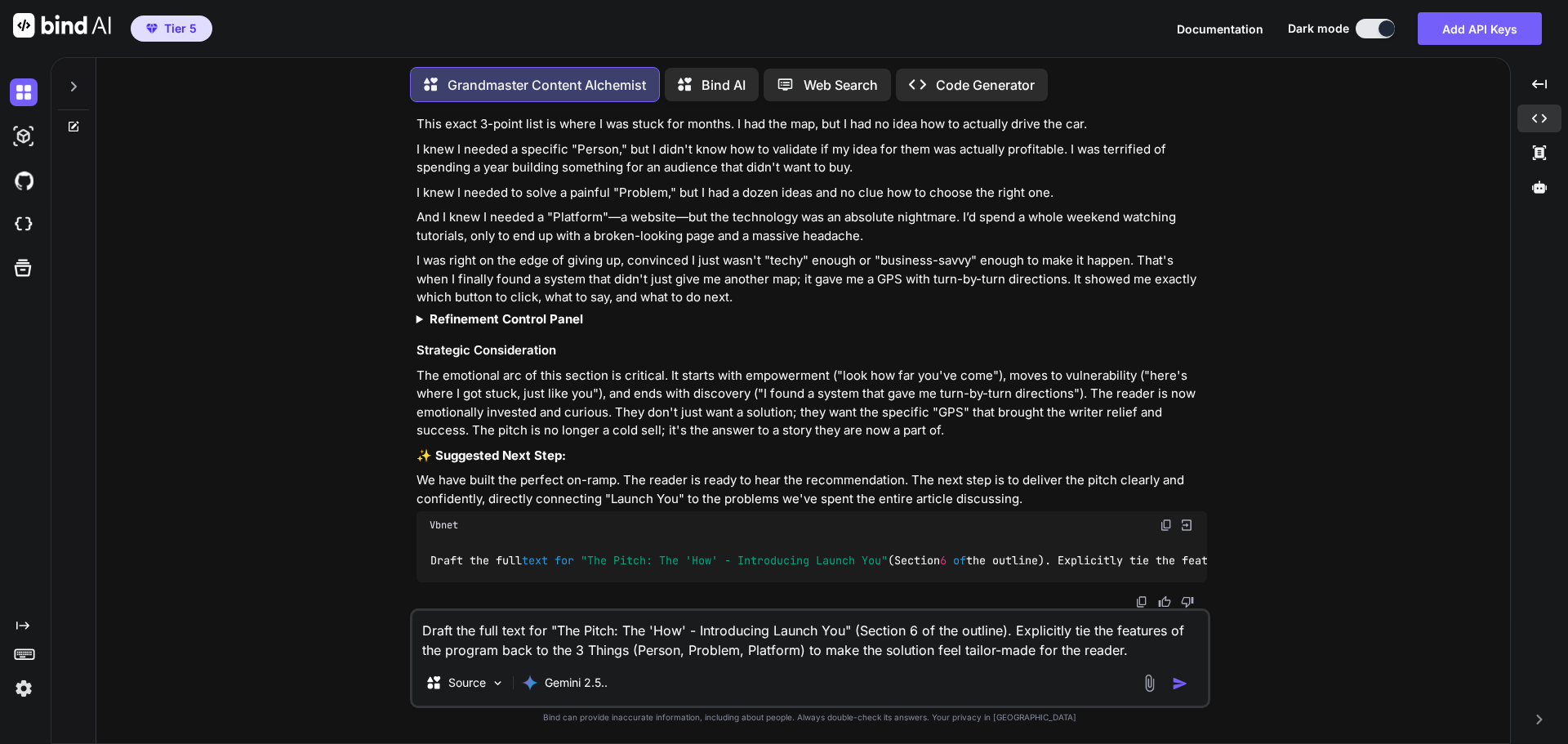
click at [1185, 683] on img "button" at bounding box center [1180, 683] width 16 height 16
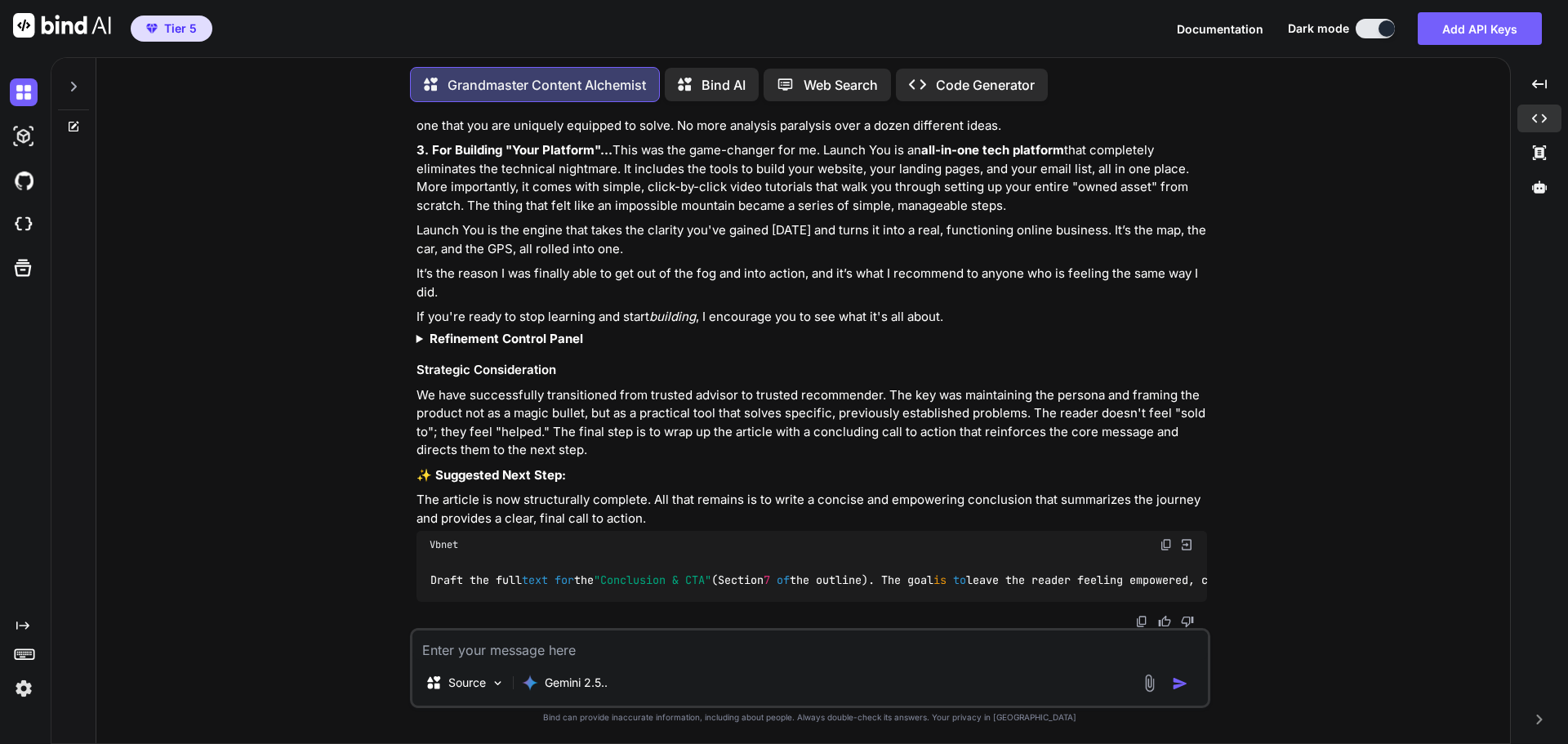
scroll to position [15310, 0]
click at [1138, 623] on img at bounding box center [1142, 622] width 13 height 13
drag, startPoint x: 1164, startPoint y: 538, endPoint x: 1002, endPoint y: 591, distance: 170.4
click at [1162, 538] on img at bounding box center [1166, 545] width 13 height 13
click at [548, 653] on textarea at bounding box center [810, 645] width 796 height 29
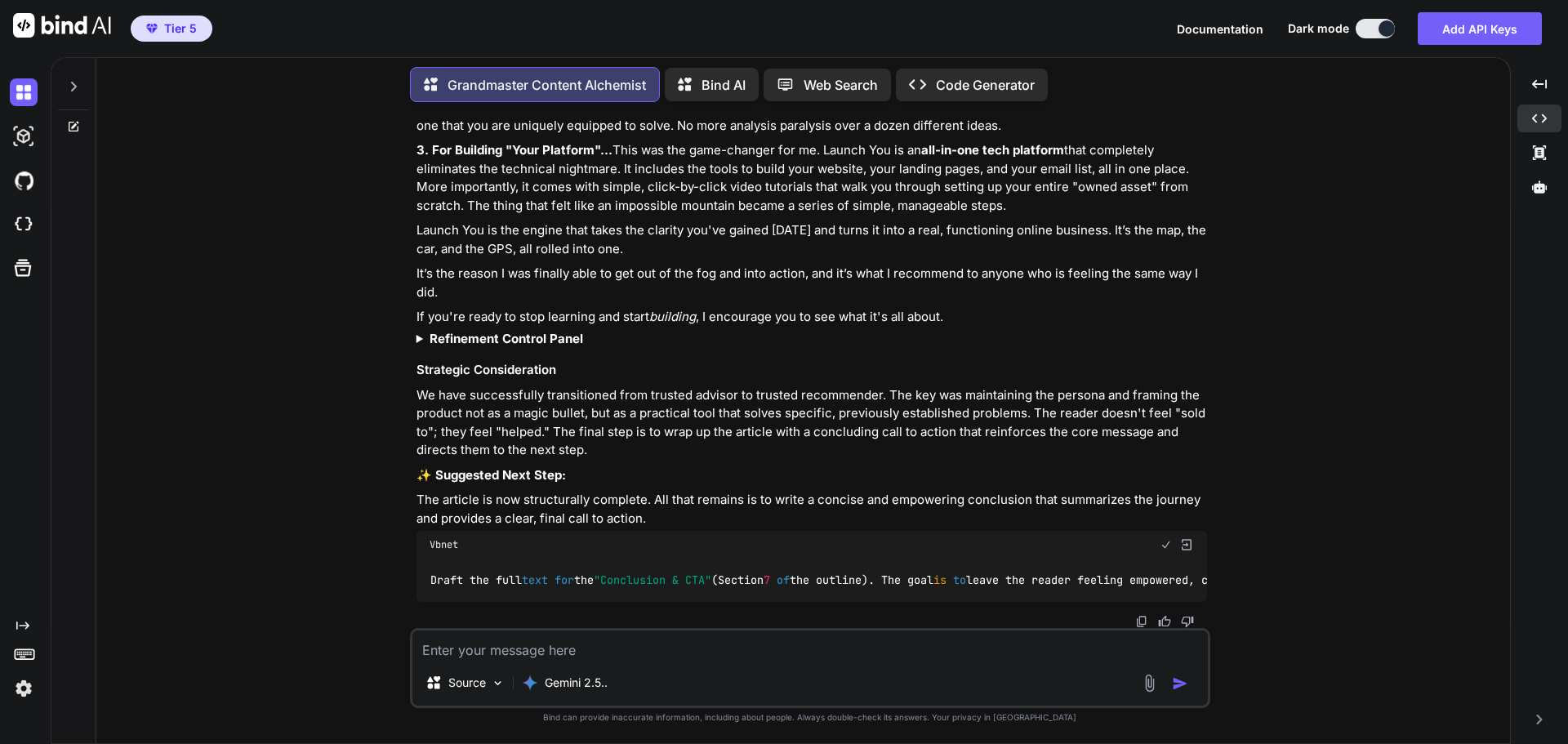
paste textarea "Draft the full text for the "Conclusion & CTA" (Section 7 of the outline). The …"
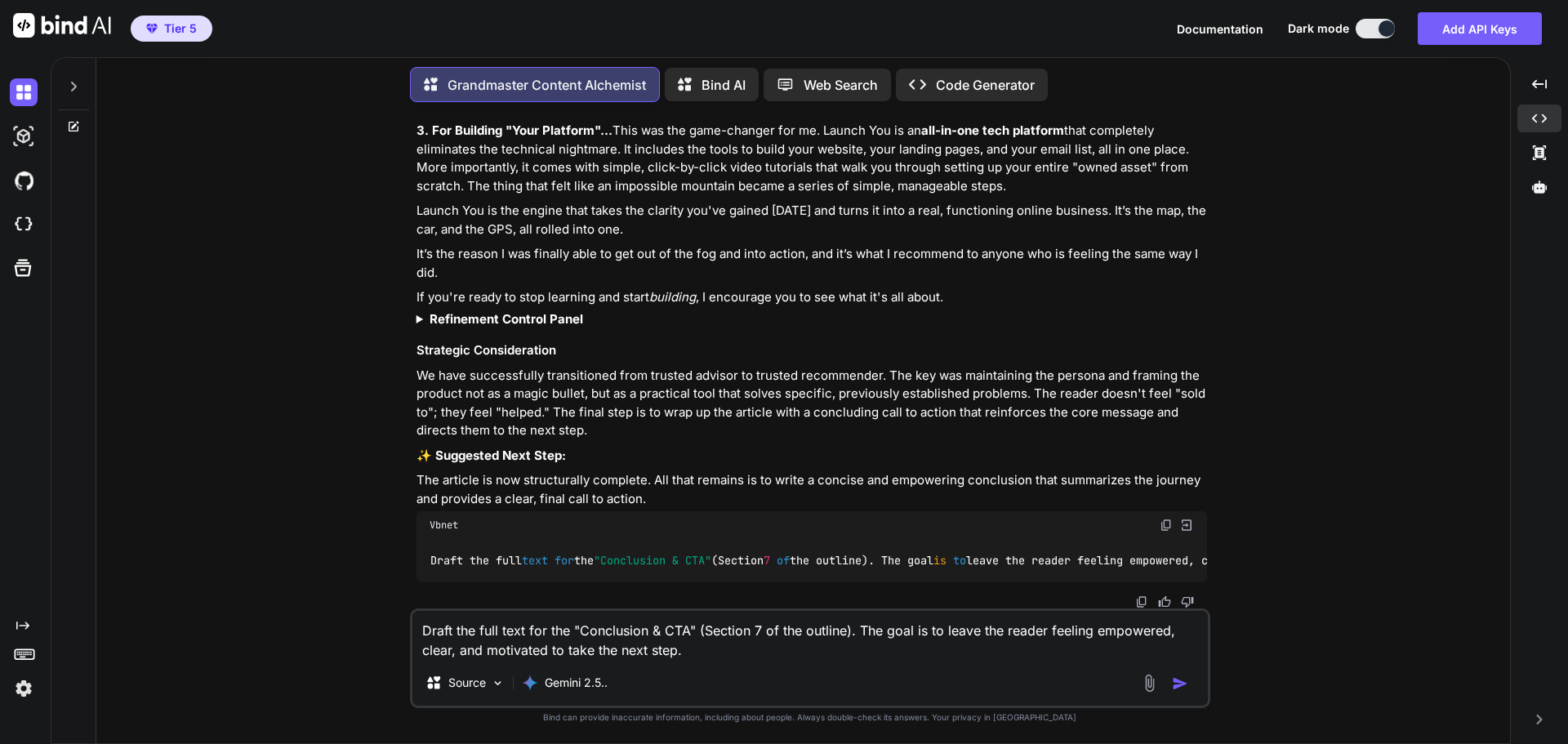
click at [1182, 690] on img "button" at bounding box center [1180, 683] width 16 height 16
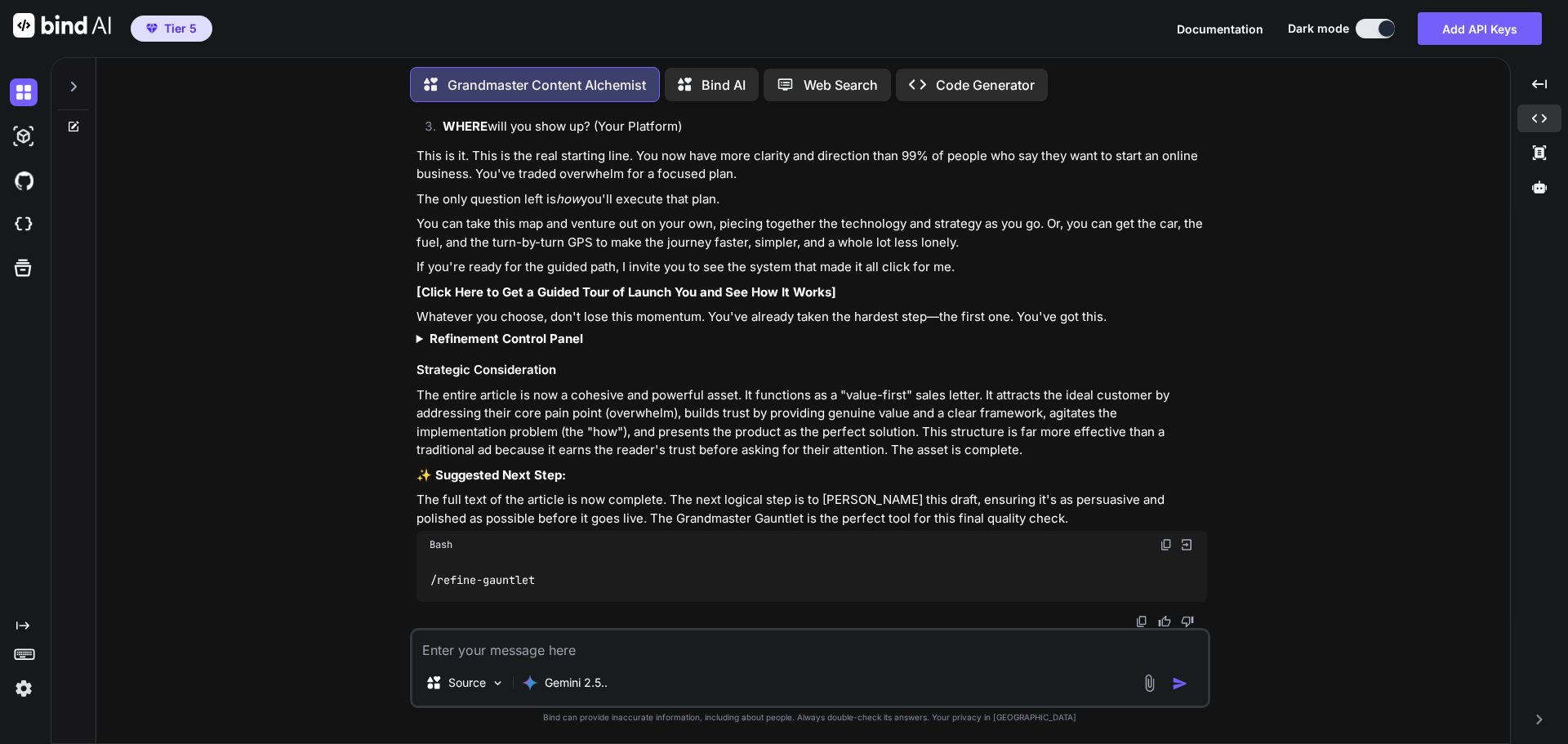
scroll to position [16181, 0]
click at [1135, 622] on img at bounding box center [1142, 622] width 13 height 13
click at [518, 644] on textarea at bounding box center [810, 645] width 796 height 29
paste textarea "Lor’i do sitame, cons adip elit seddoei tempori utla etdo magna ali? En ad’m ve…"
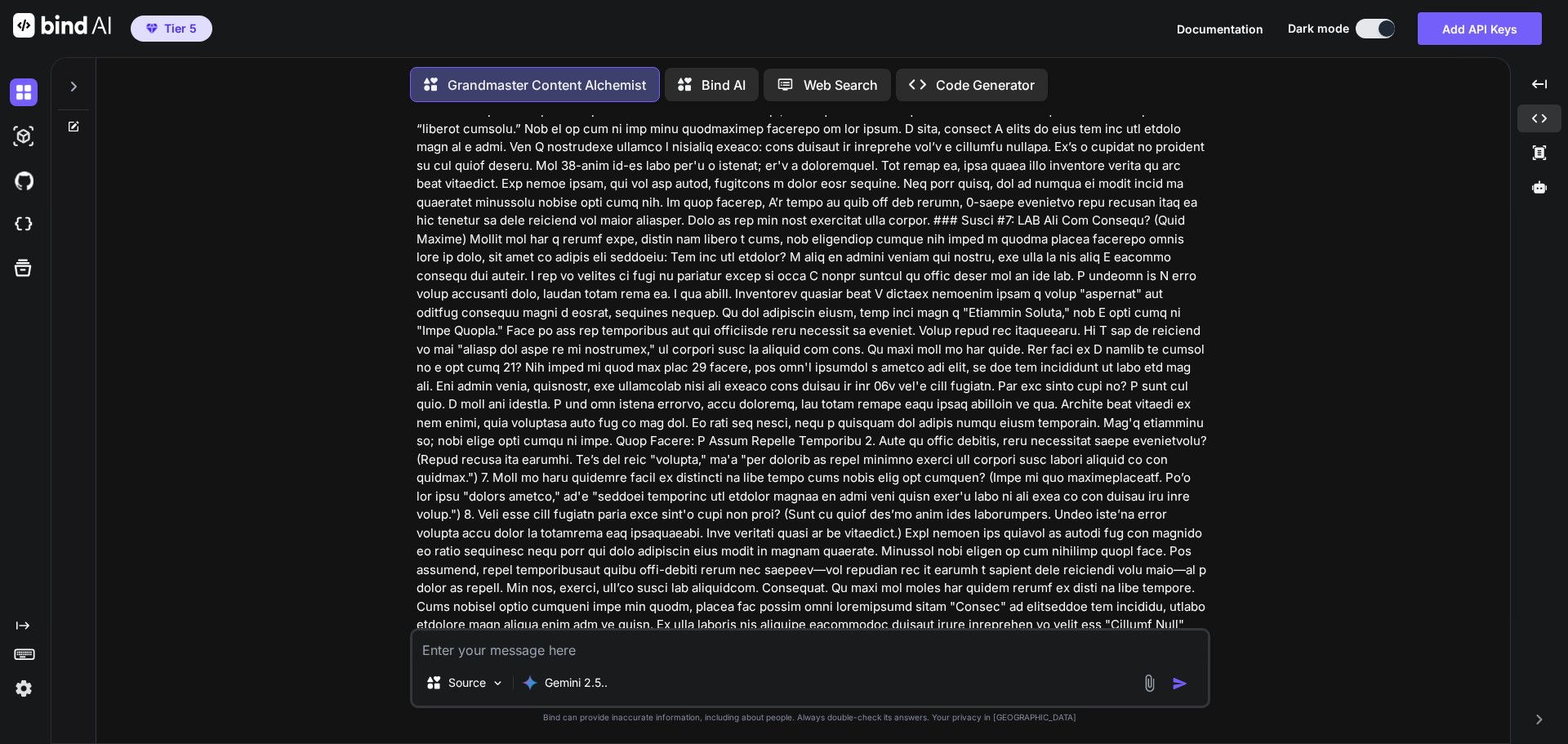
scroll to position [16694, 0]
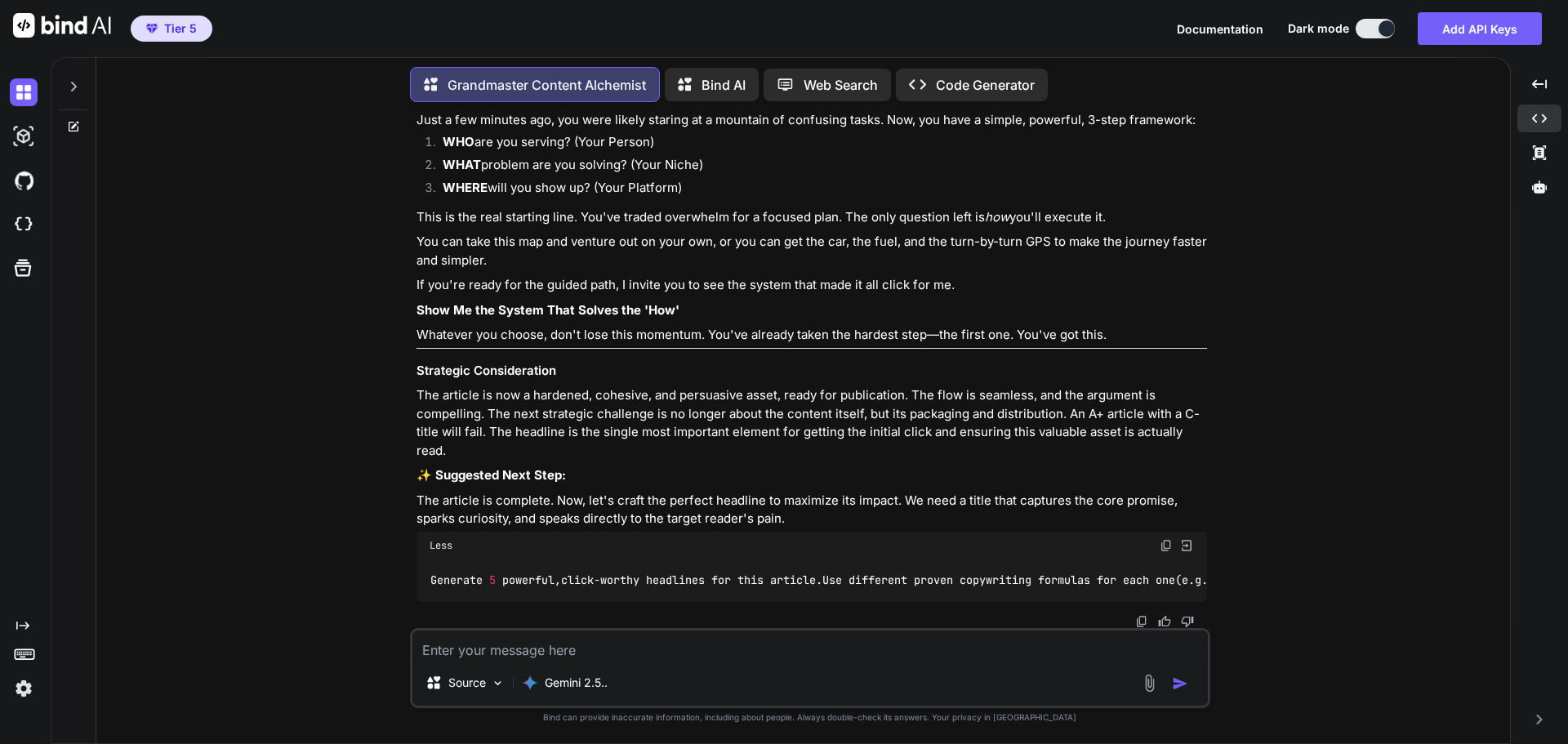
scroll to position [21672, 0]
click at [1139, 616] on img at bounding box center [1142, 622] width 13 height 13
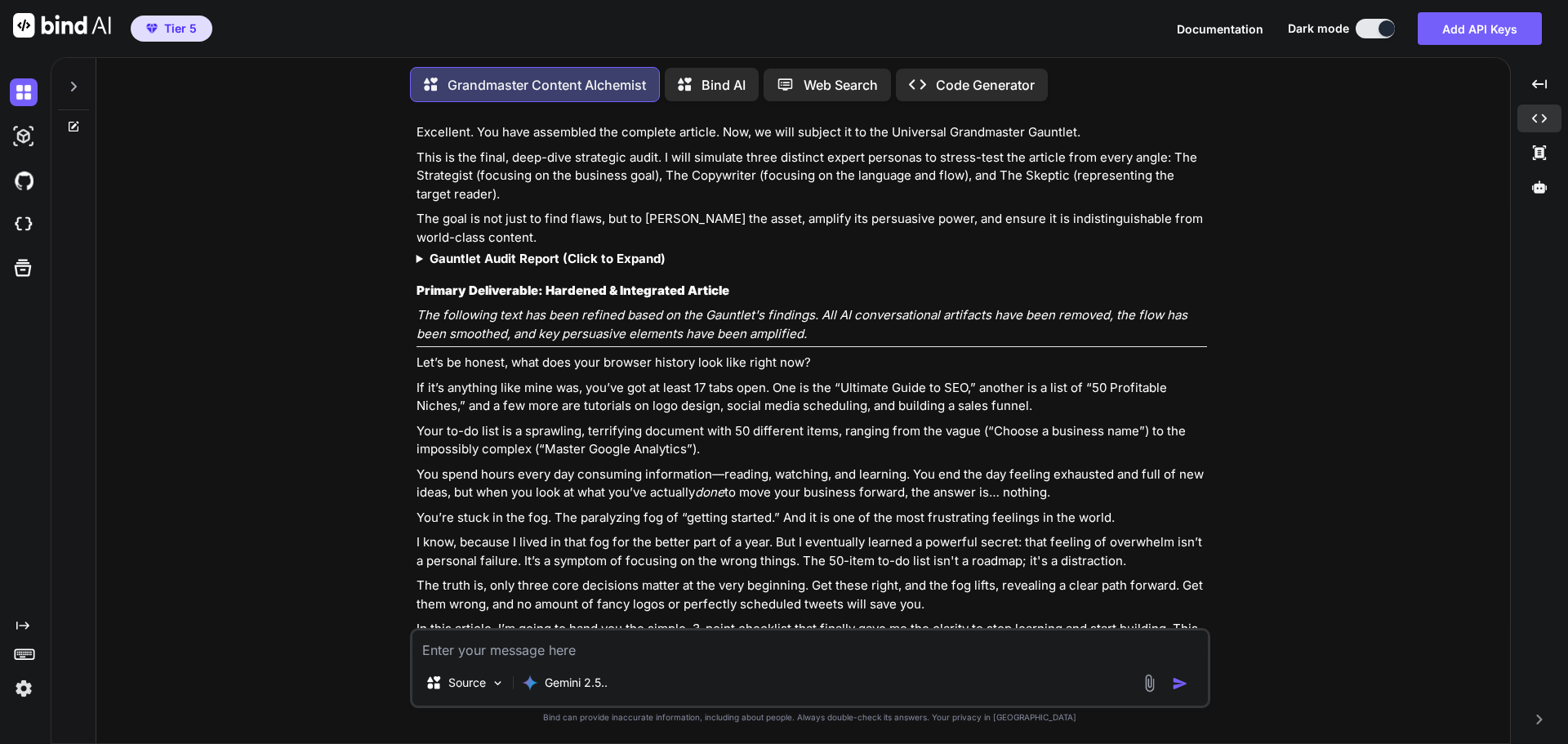
scroll to position [18894, 0]
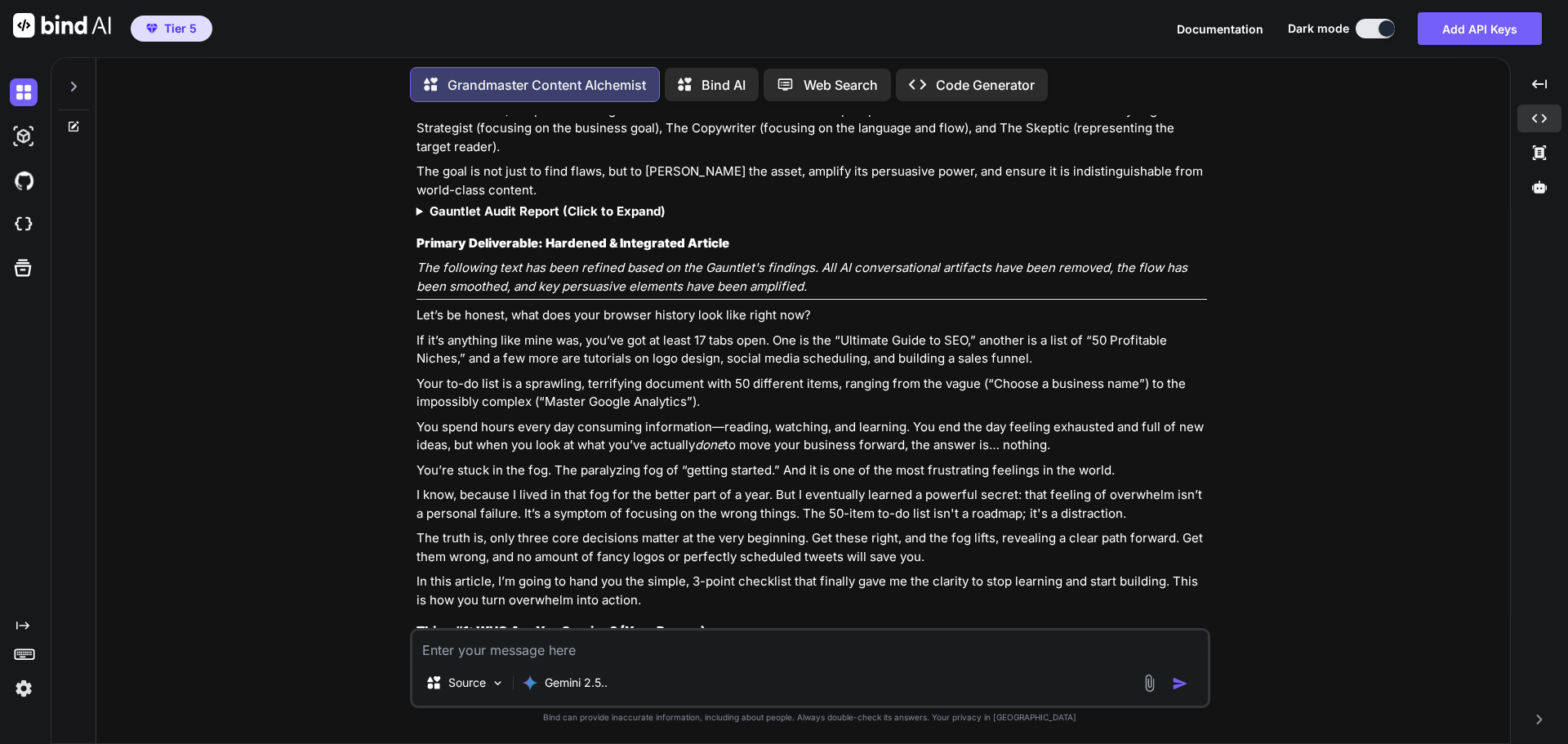
click at [532, 219] on strong "Gauntlet Audit Report (Click to Expand)" at bounding box center [548, 212] width 236 height 16
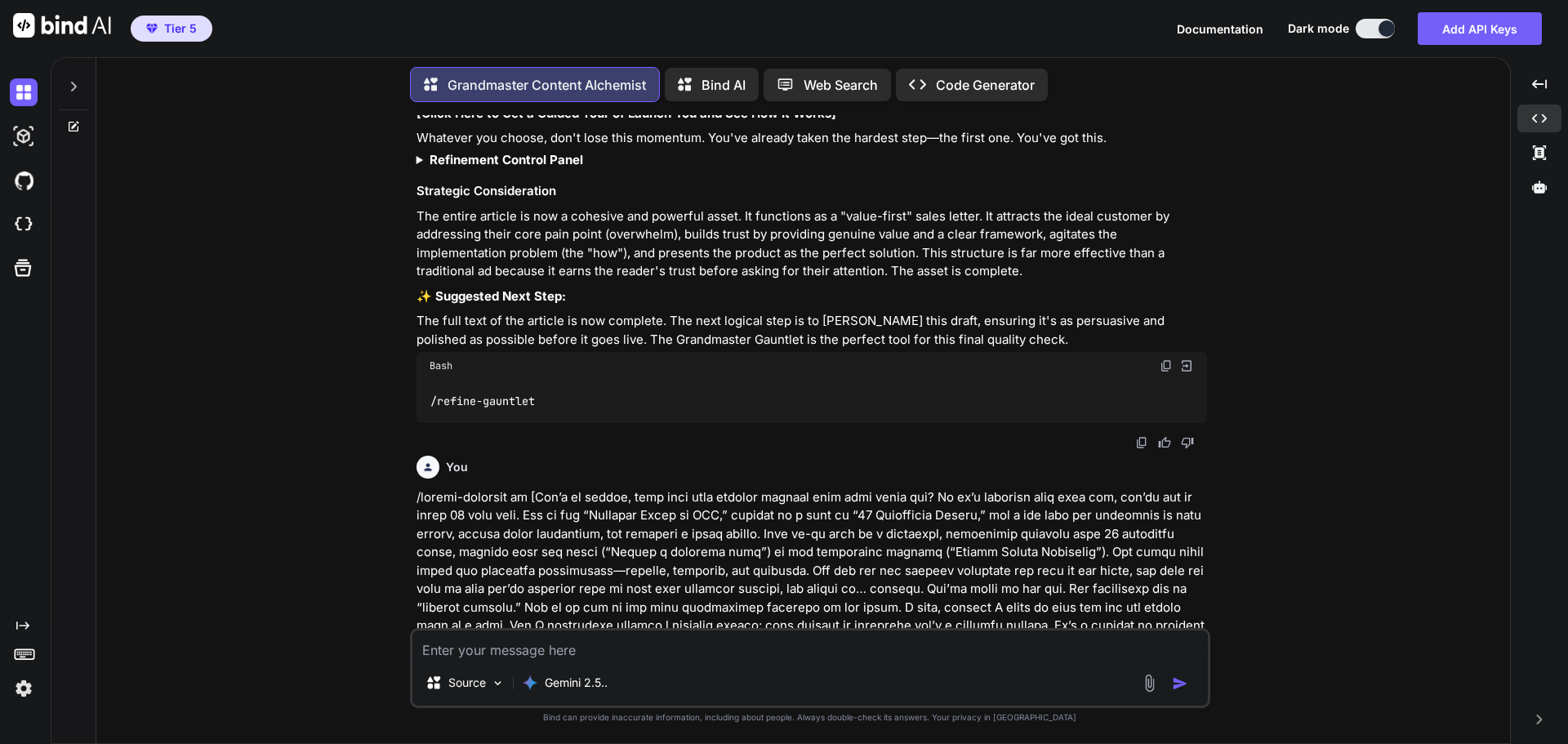
scroll to position [16116, 0]
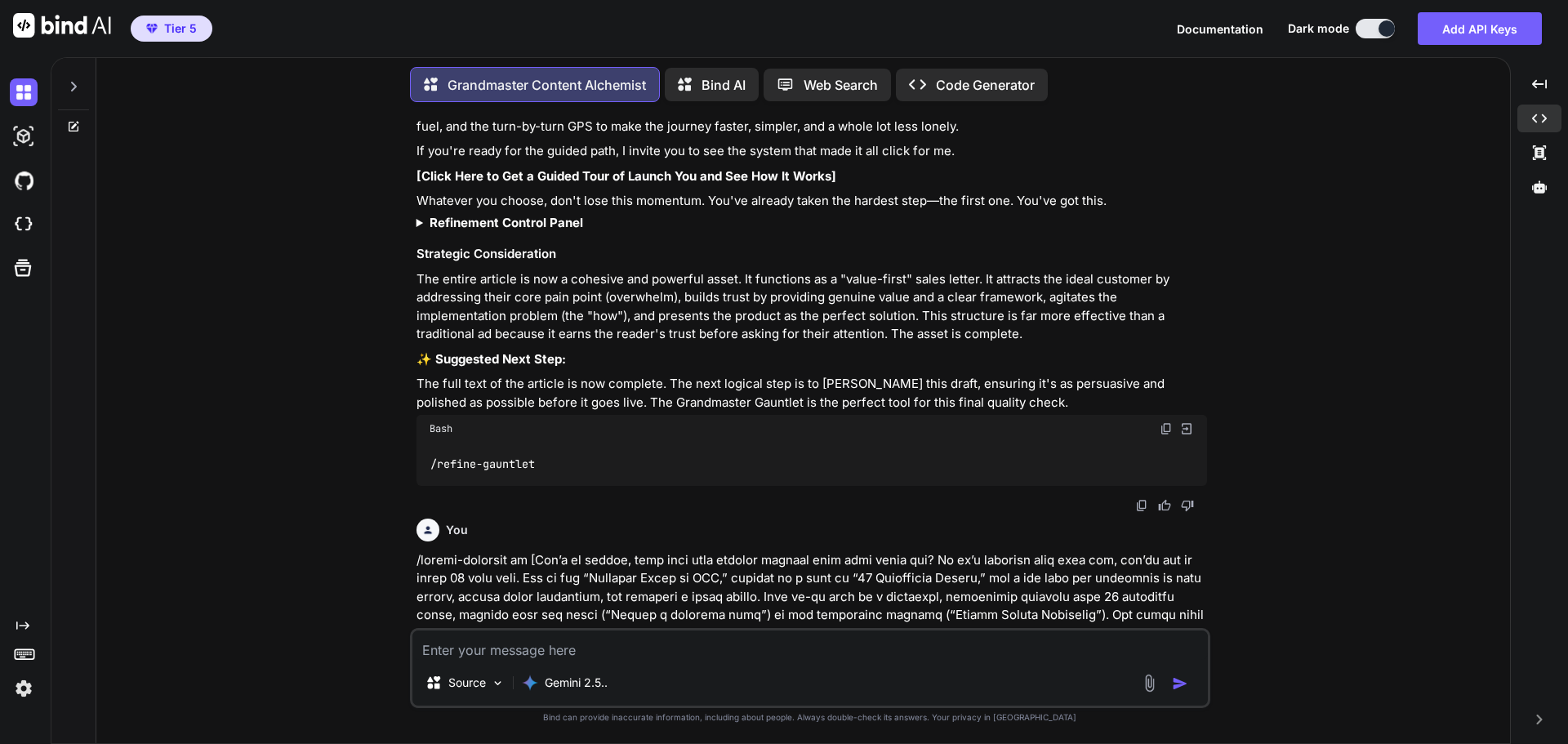
click at [511, 231] on strong "Refinement Control Panel" at bounding box center [506, 223] width 153 height 16
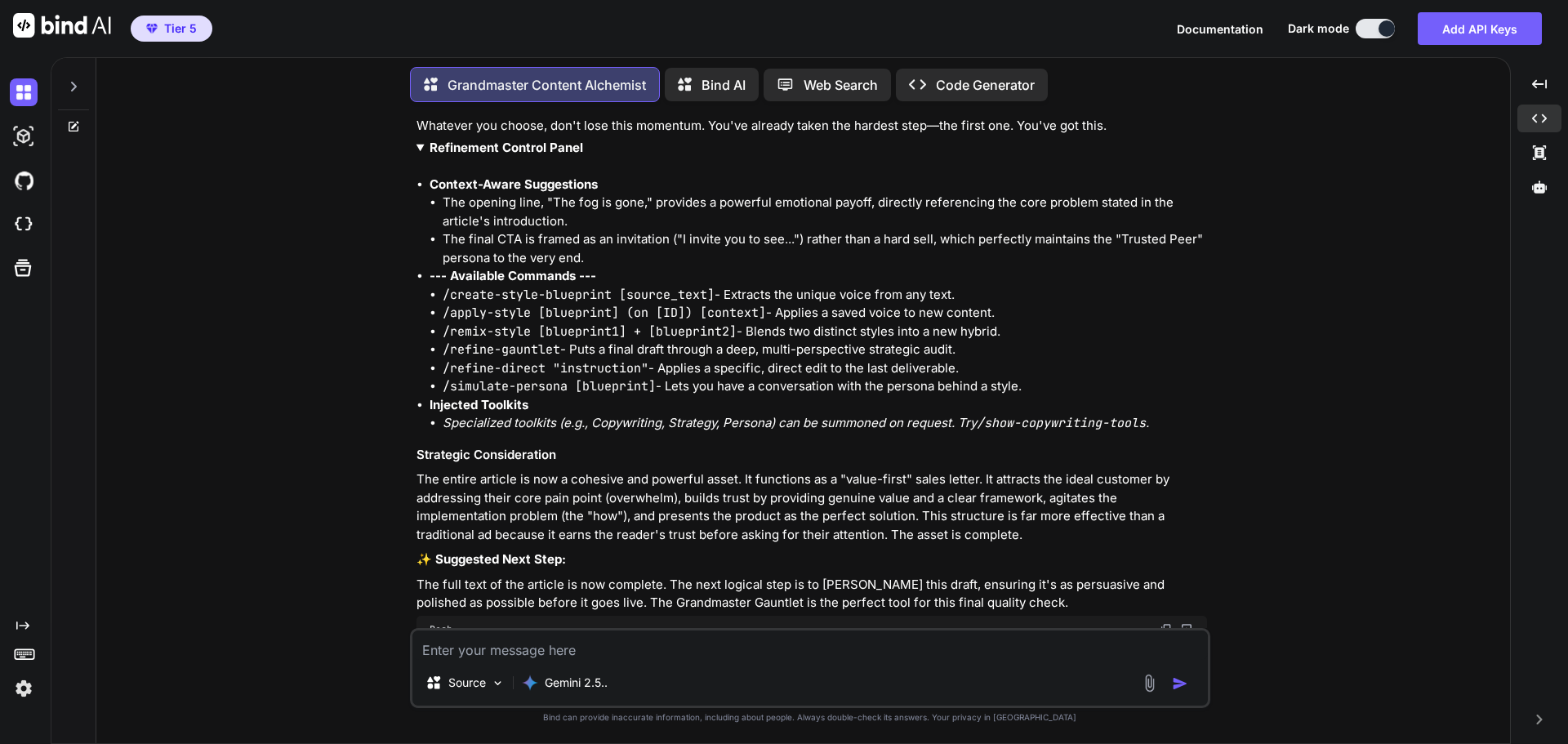
scroll to position [16280, 0]
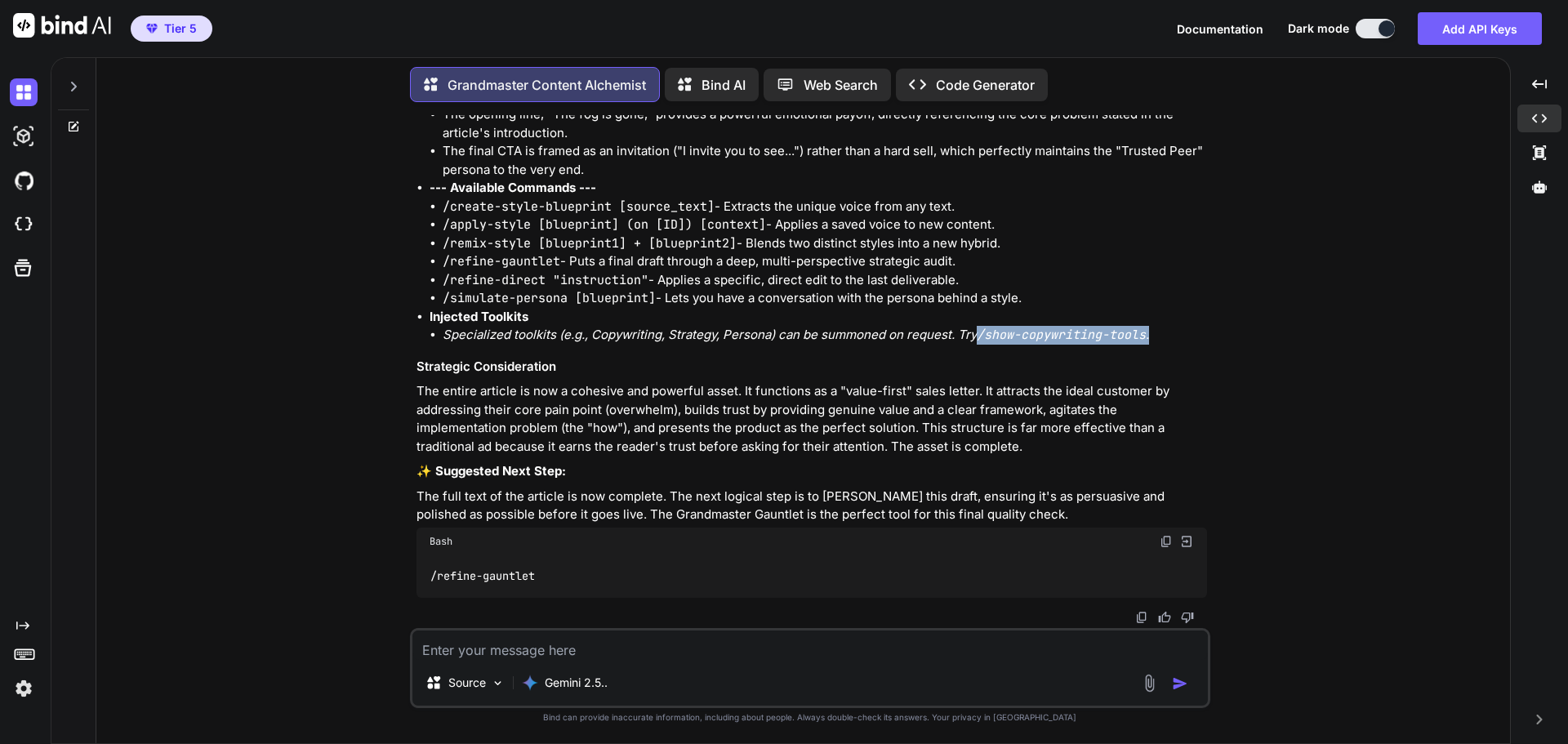
drag, startPoint x: 980, startPoint y: 520, endPoint x: 1167, endPoint y: 524, distance: 187.0
click at [1167, 345] on li "Specialized toolkits (e.g., Copywriting, Strategy, Persona) can be summoned on …" at bounding box center [825, 336] width 764 height 19
copy em "/show-copywriting-tools ."
click at [509, 652] on textarea at bounding box center [810, 645] width 796 height 29
paste textarea "/show-copywriting-tools."
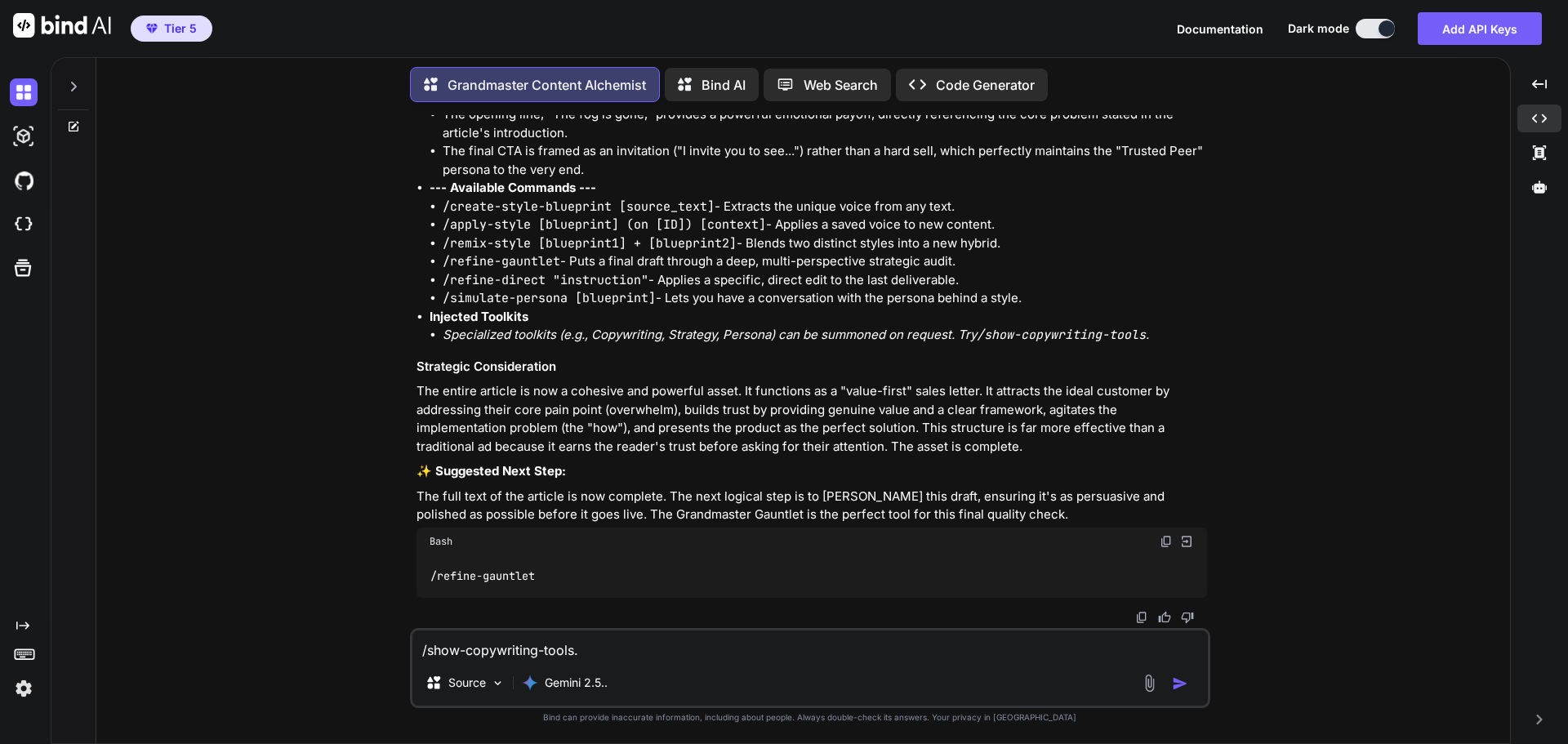
click at [1181, 686] on img "button" at bounding box center [1180, 683] width 16 height 16
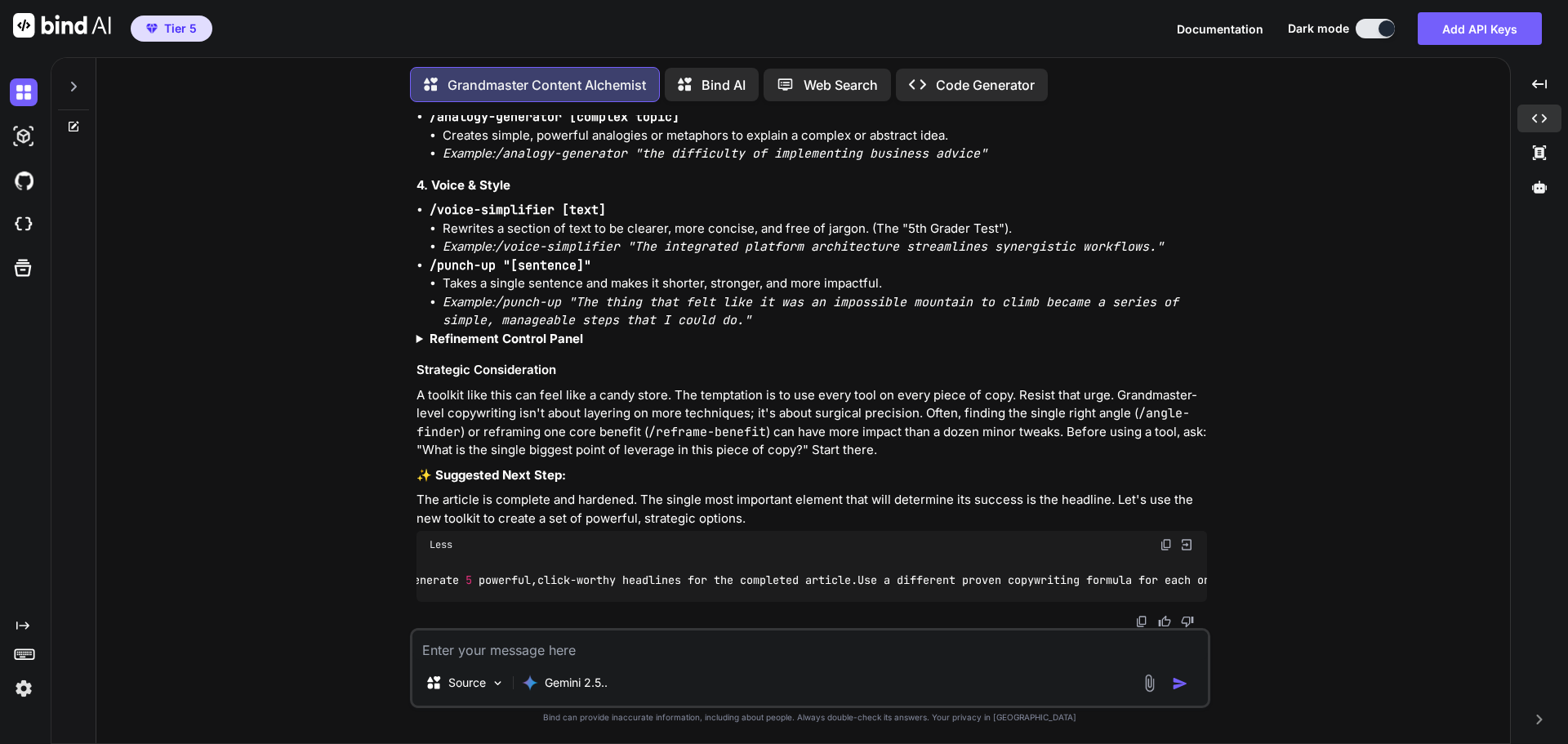
scroll to position [0, 286]
click at [1168, 541] on img at bounding box center [1166, 545] width 13 height 13
click at [502, 659] on textarea at bounding box center [810, 645] width 796 height 29
paste textarea "Using the `/headline-generator` tool, generate 5 powerful, click-worthy headlin…"
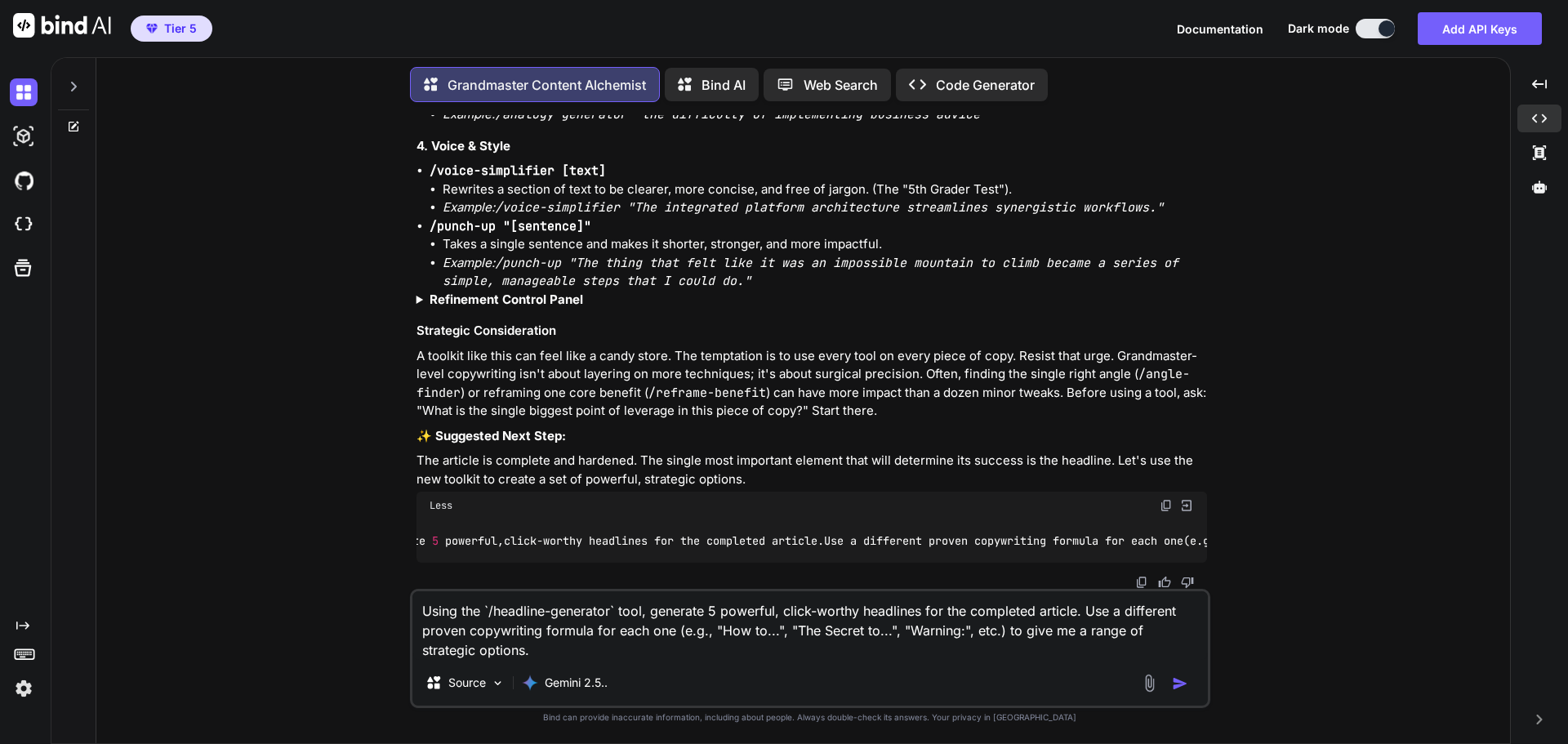
click at [1187, 684] on img "button" at bounding box center [1180, 683] width 16 height 16
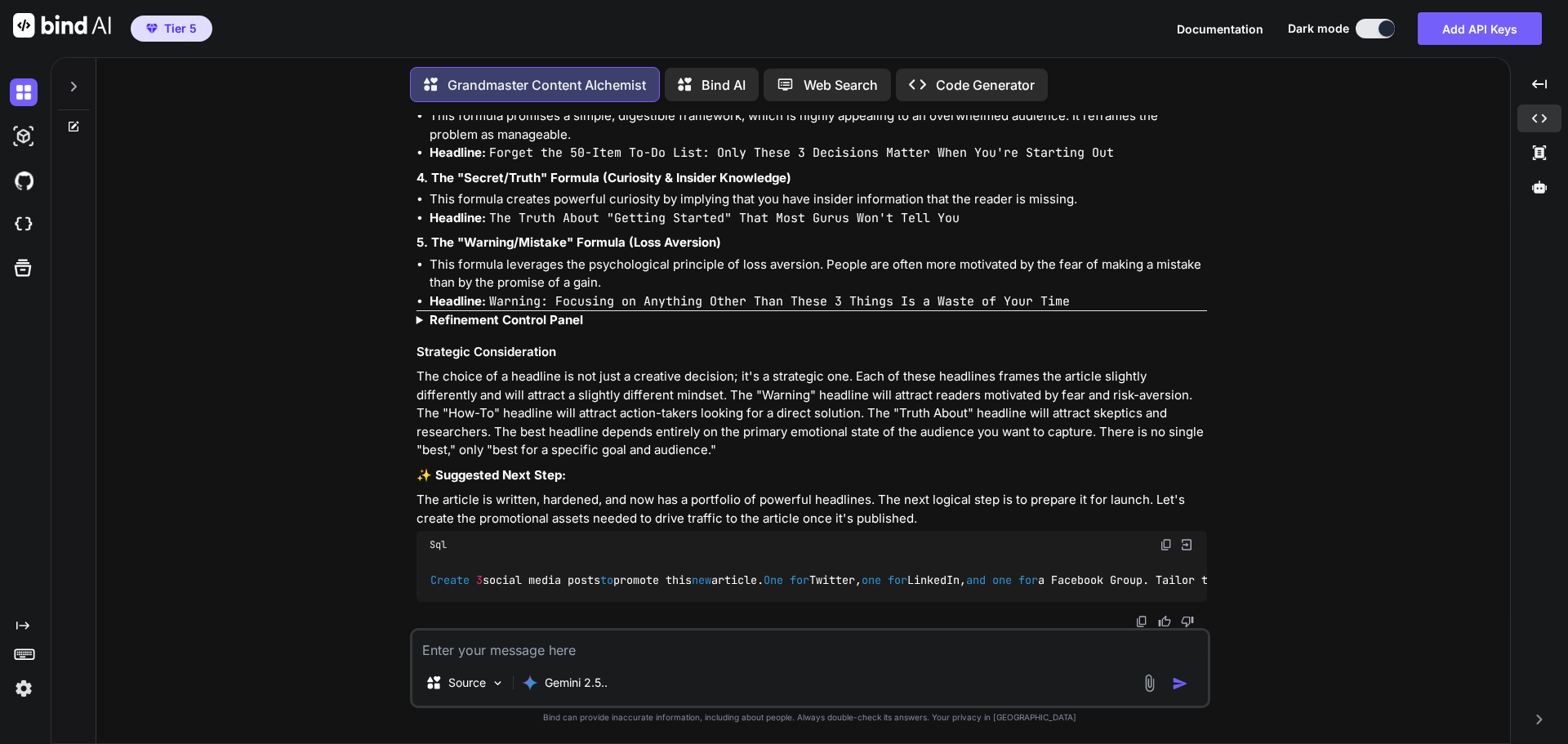
scroll to position [24738, 0]
drag, startPoint x: 1165, startPoint y: 390, endPoint x: 532, endPoint y: 416, distance: 633.5
click at [532, 416] on p "The choice of a headline is not just a creative decision; it's a strategic one.…" at bounding box center [812, 414] width 791 height 92
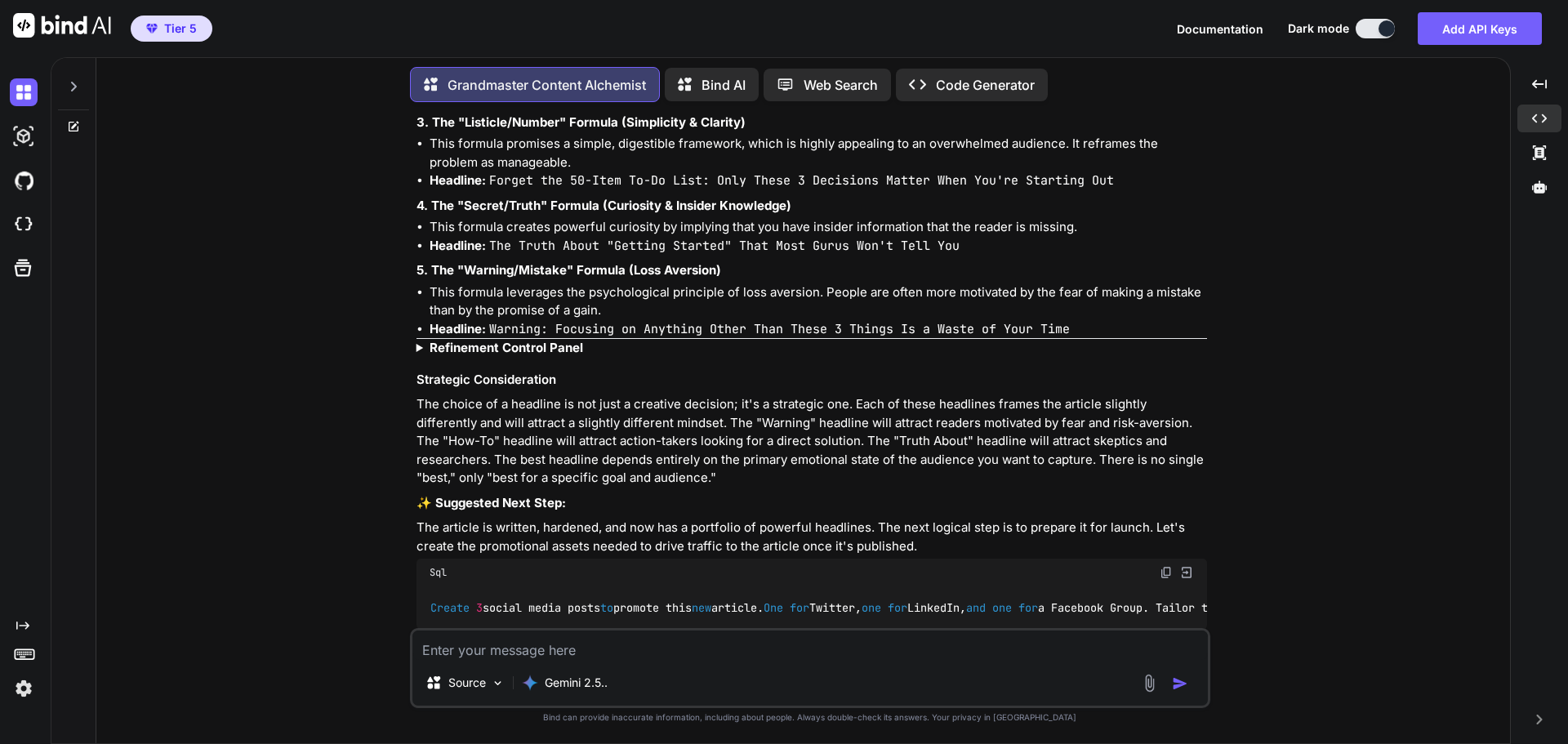
click at [799, 320] on li "This formula leverages the psychological principle of loss aversion. People are…" at bounding box center [818, 302] width 777 height 36
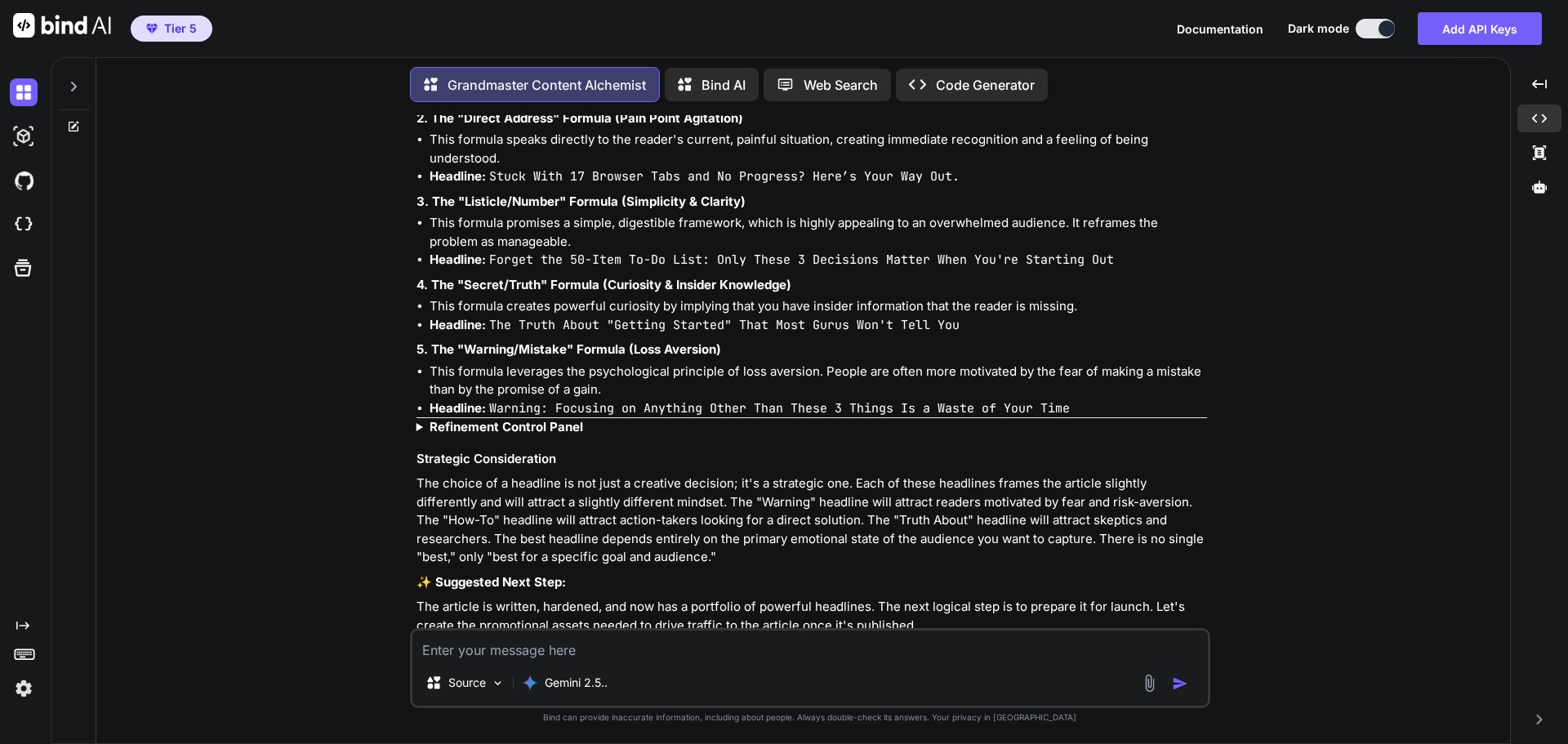
scroll to position [24492, 0]
drag, startPoint x: 491, startPoint y: 229, endPoint x: 966, endPoint y: 230, distance: 475.0
click at [966, 104] on code "How to Escape the 'Overwhelm Fog' and Finally Start Your Business" at bounding box center [727, 95] width 478 height 16
copy code "How to Escape the 'Overwhelm Fog' and Finally Start Your Business"
click at [1537, 193] on icon at bounding box center [1539, 186] width 15 height 15
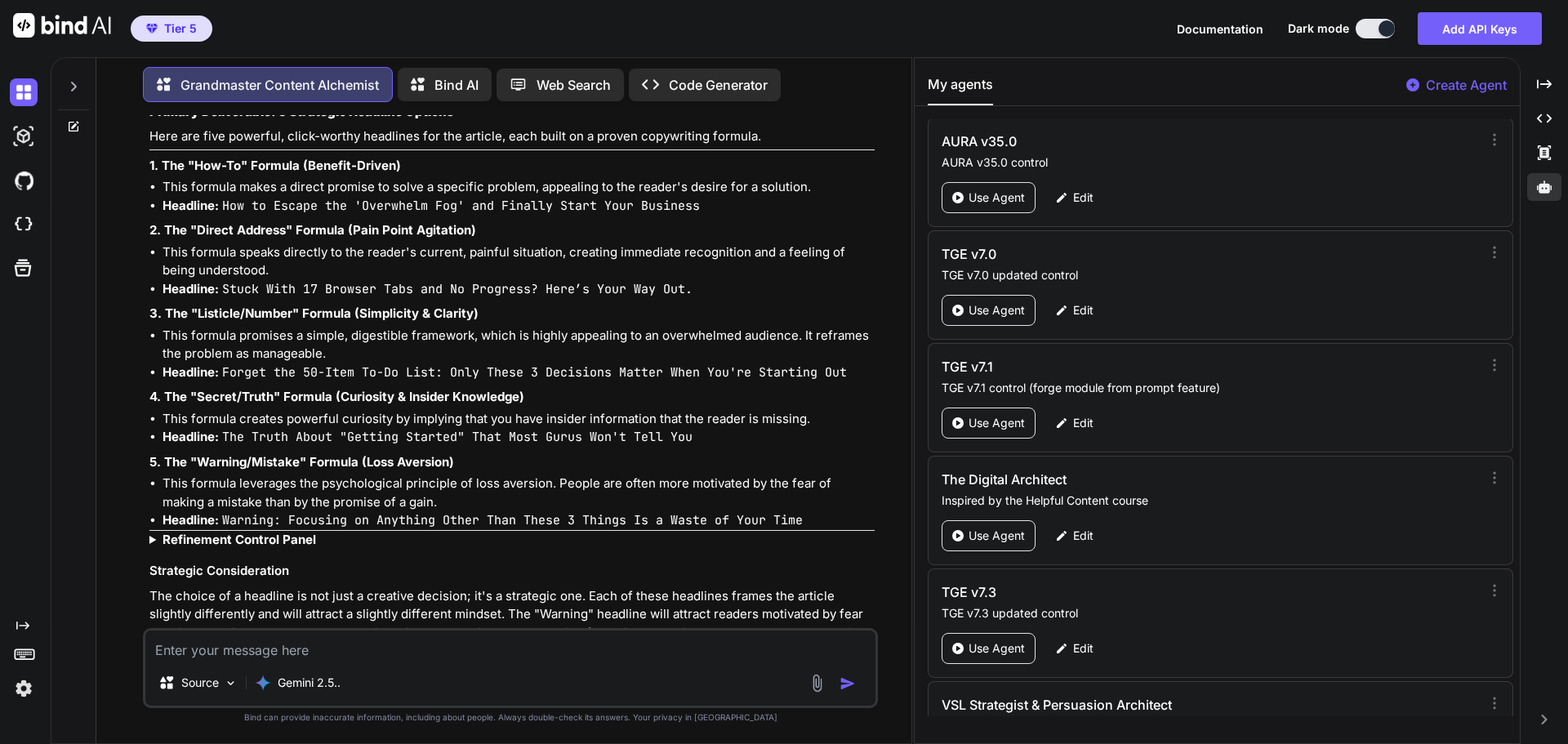
scroll to position [77209, 0]
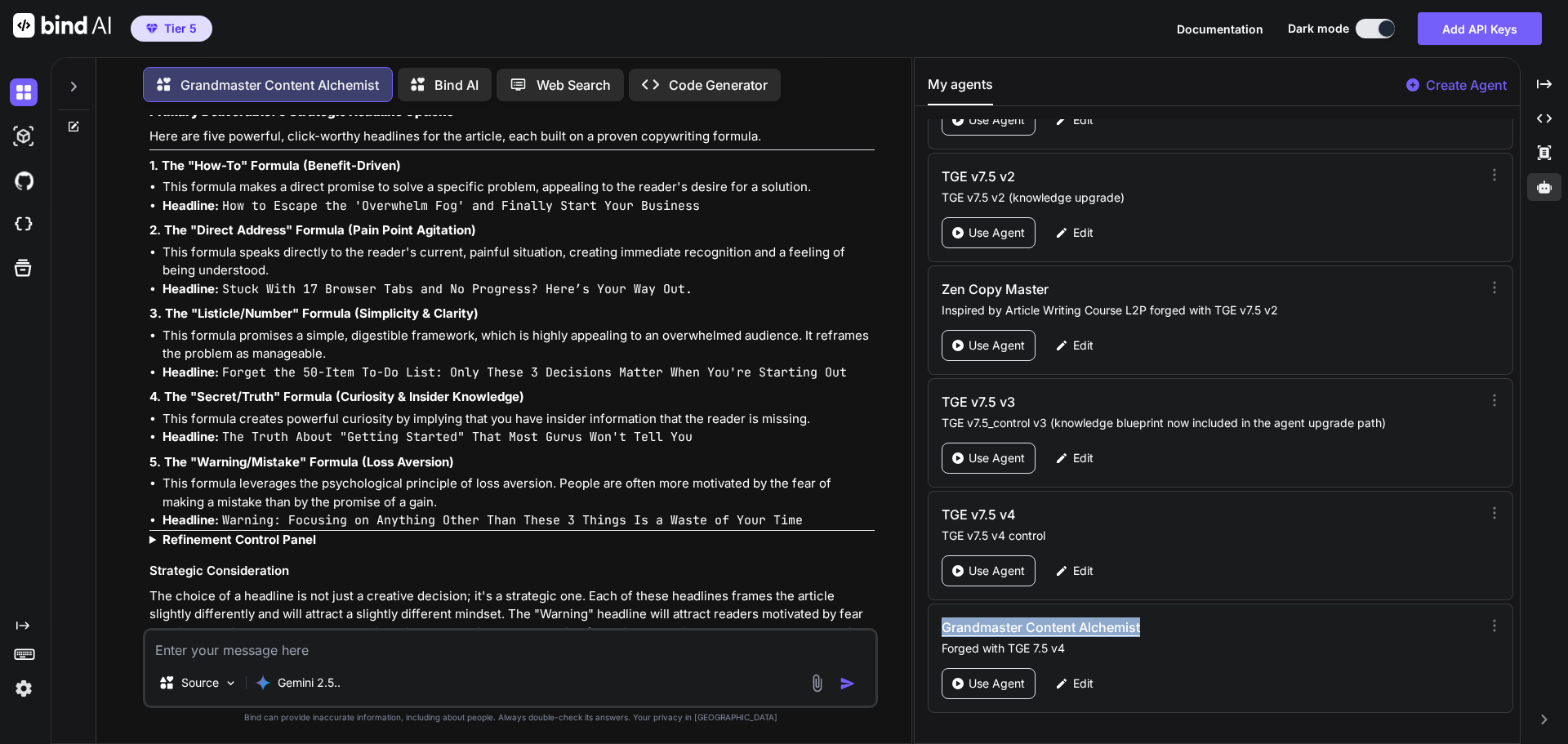
drag, startPoint x: 1145, startPoint y: 626, endPoint x: 941, endPoint y: 626, distance: 204.0
click at [942, 626] on h3 "Grandmaster Content Alchemist" at bounding box center [1129, 627] width 374 height 20
copy h3 "Grandmaster Content Alchemist"
click at [1368, 651] on p "Forged with TGE 7.5 v4" at bounding box center [1208, 649] width 533 height 16
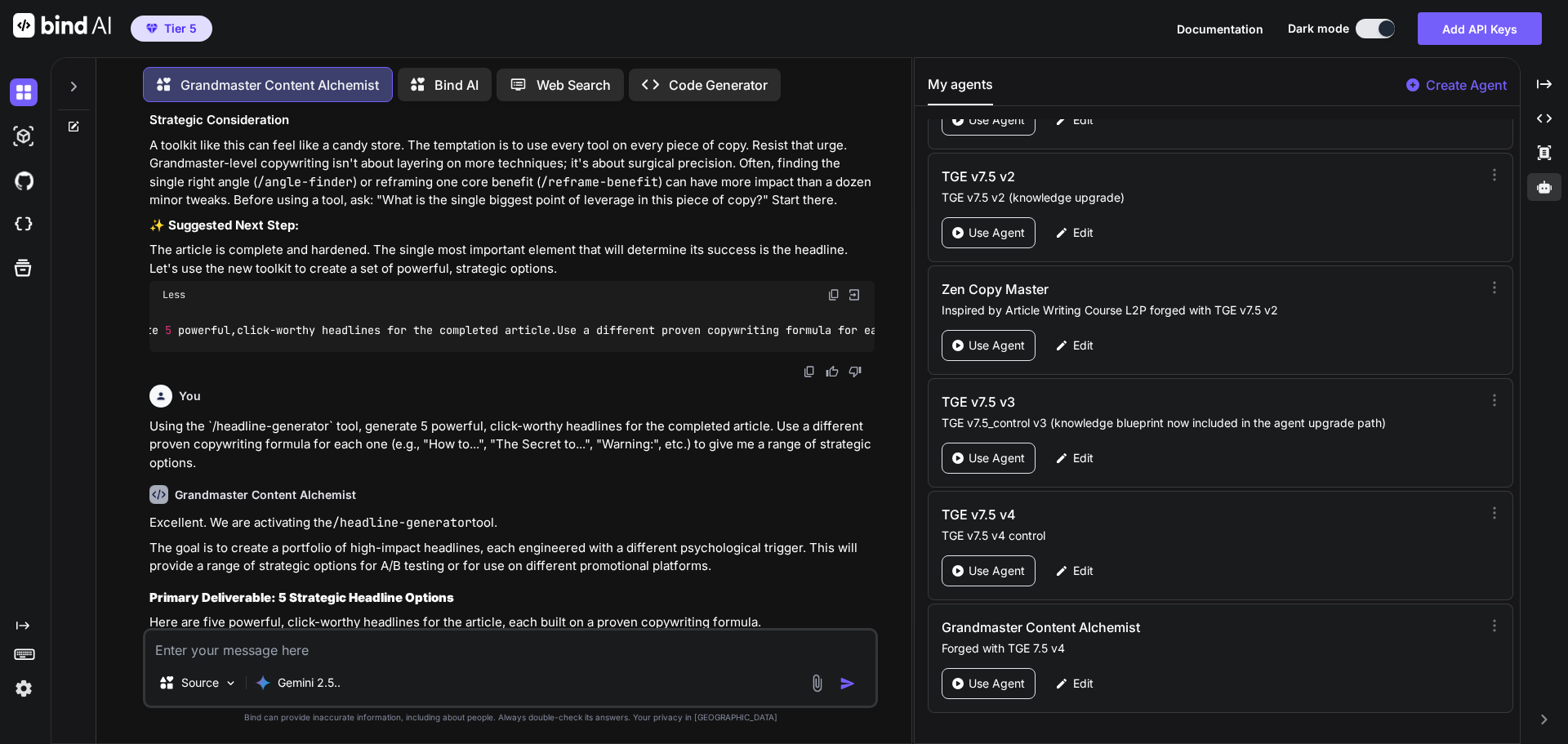
scroll to position [25051, 0]
